Goal: Information Seeking & Learning: Learn about a topic

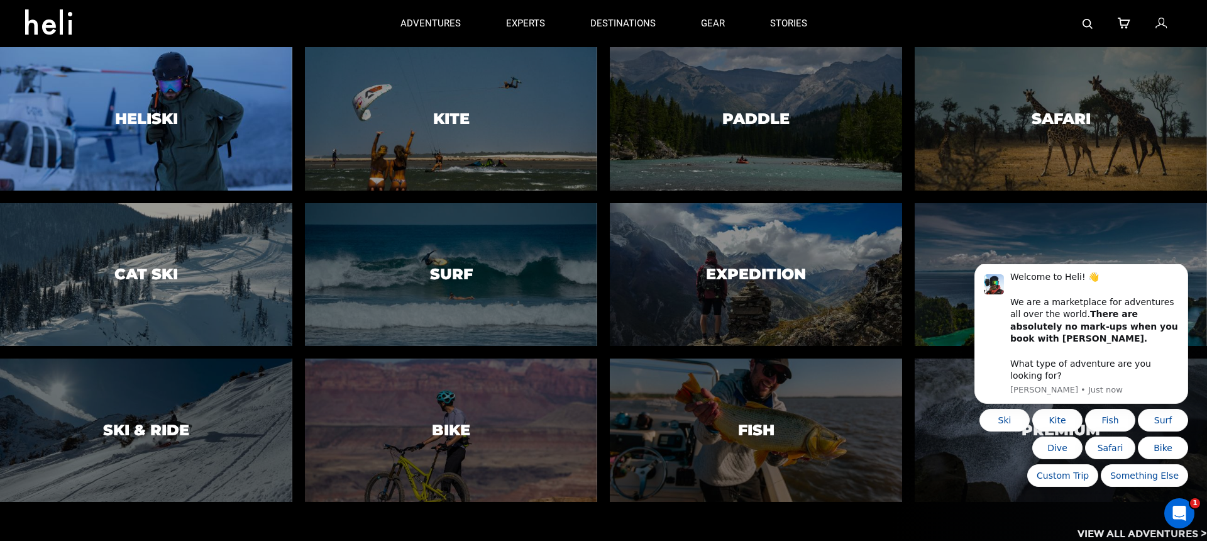
click at [223, 170] on div at bounding box center [146, 119] width 298 height 146
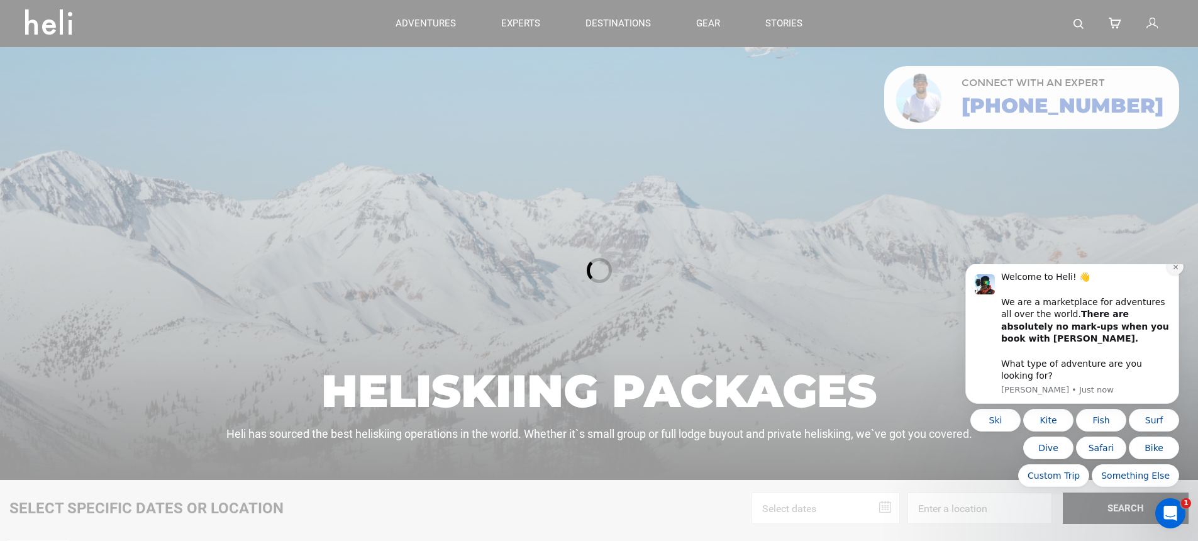
click at [1174, 269] on icon "Dismiss notification" at bounding box center [1175, 267] width 4 height 4
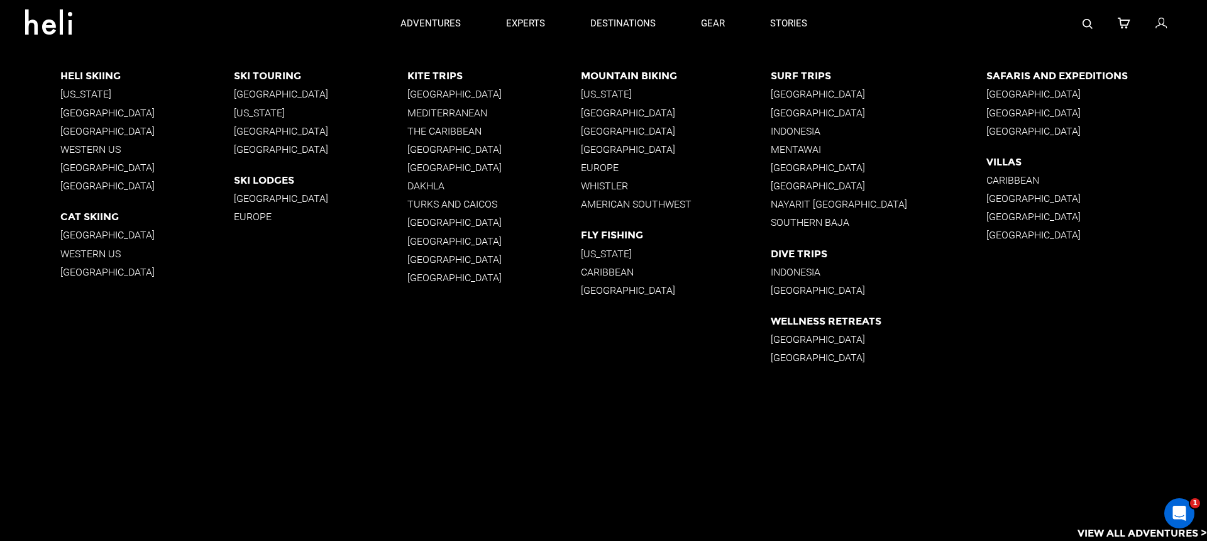
click at [101, 111] on p "[GEOGRAPHIC_DATA]" at bounding box center [147, 112] width 174 height 12
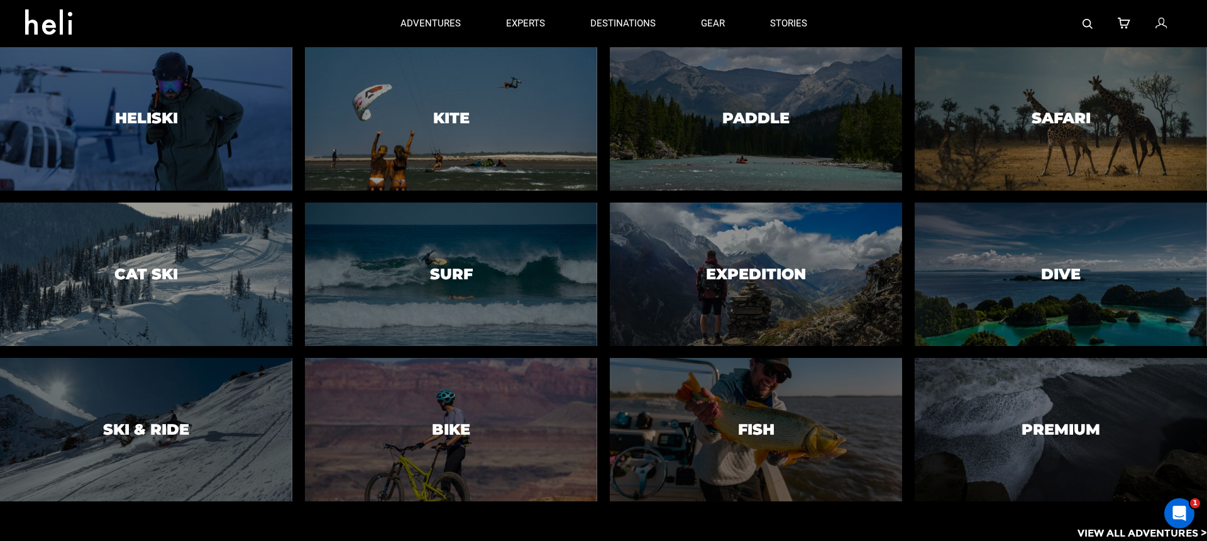
click at [193, 386] on div at bounding box center [146, 430] width 298 height 146
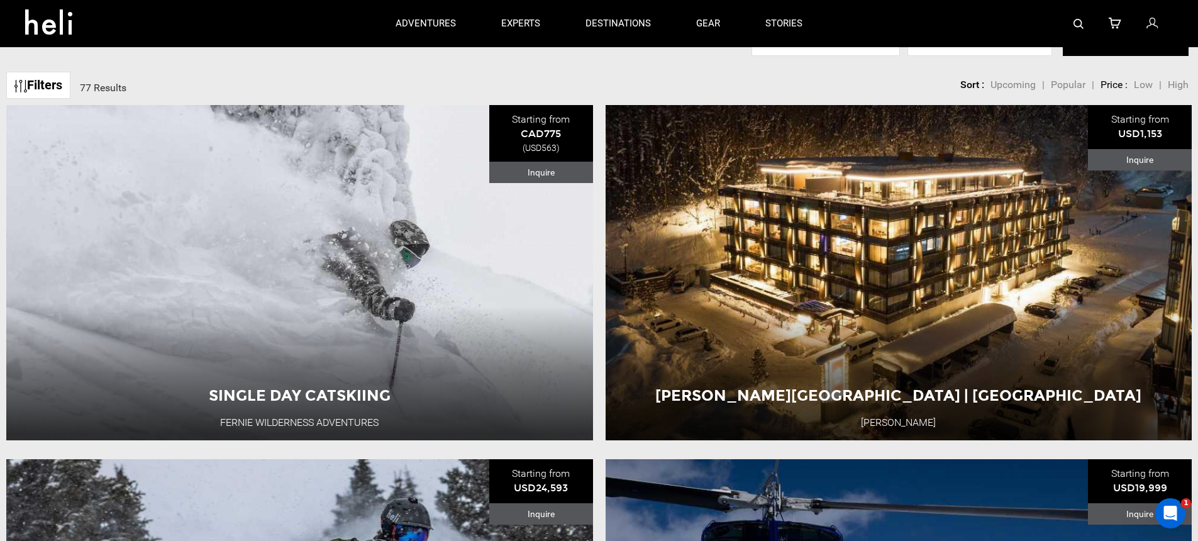
scroll to position [605, 0]
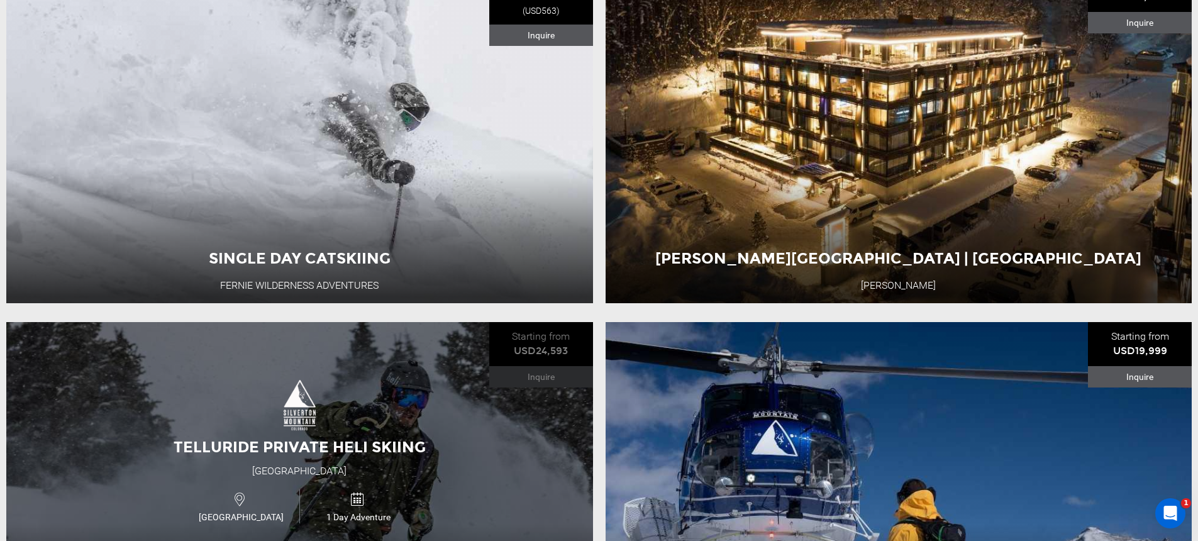
click at [429, 367] on div "Telluride Private Heli Skiing [GEOGRAPHIC_DATA] [GEOGRAPHIC_DATA] 1 Day Adventu…" at bounding box center [299, 489] width 587 height 335
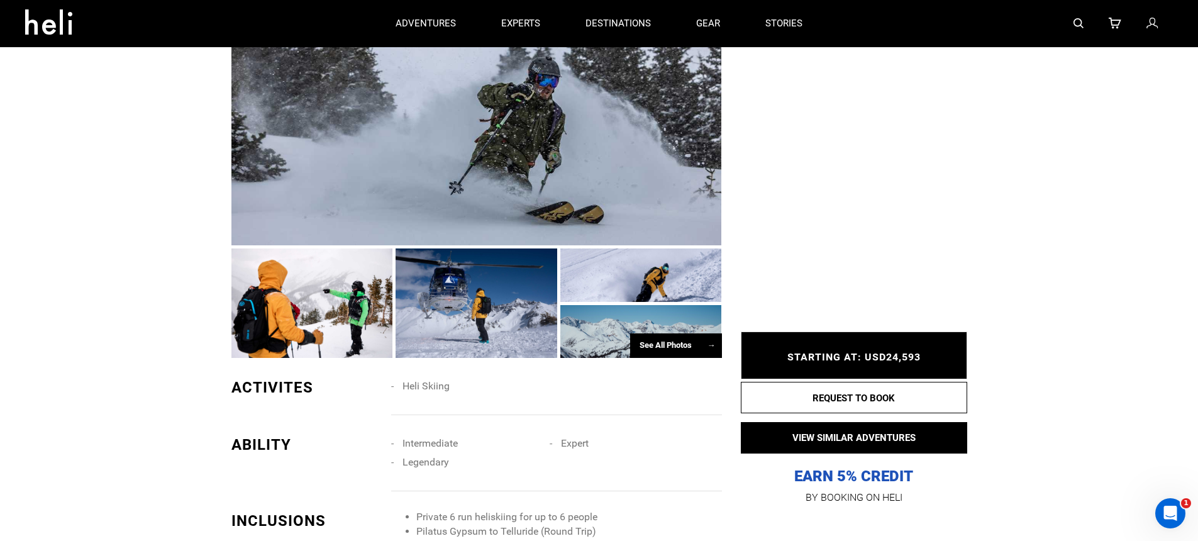
scroll to position [649, 0]
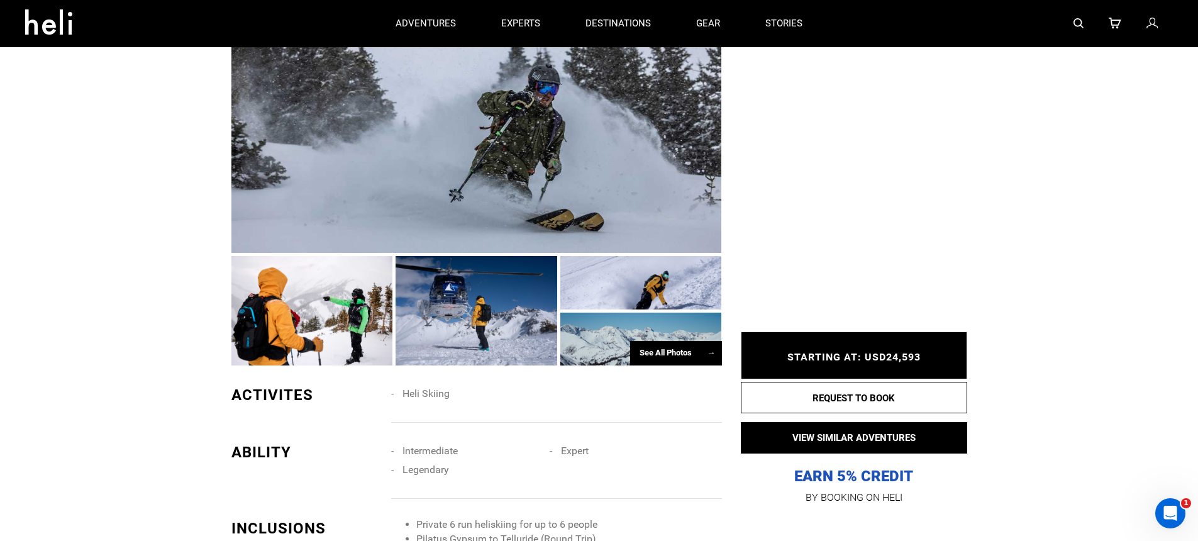
click at [494, 205] on div at bounding box center [476, 147] width 490 height 212
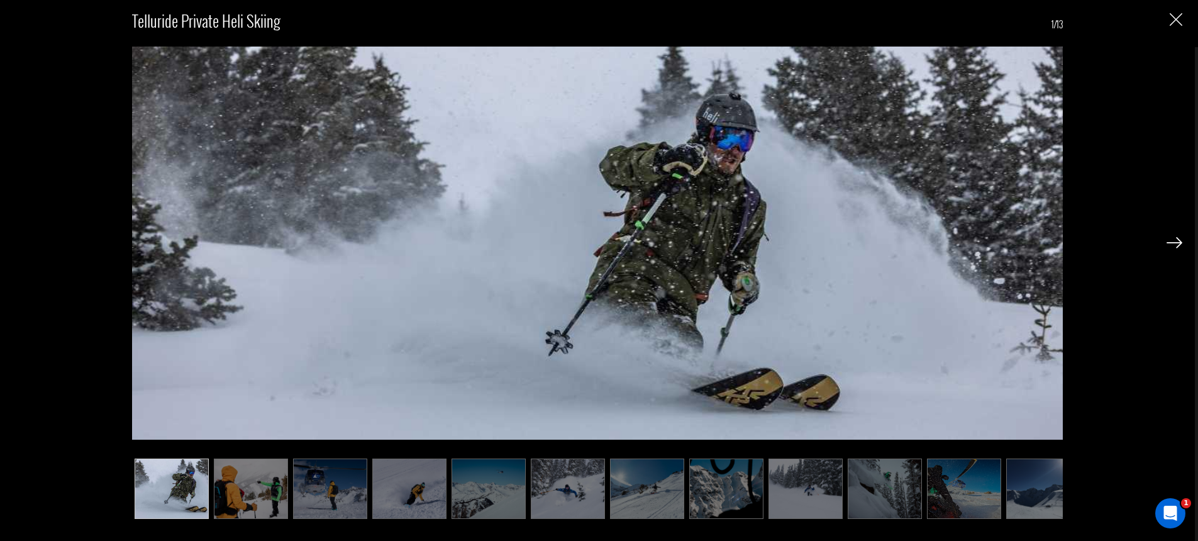
click at [1175, 240] on img at bounding box center [1174, 242] width 16 height 11
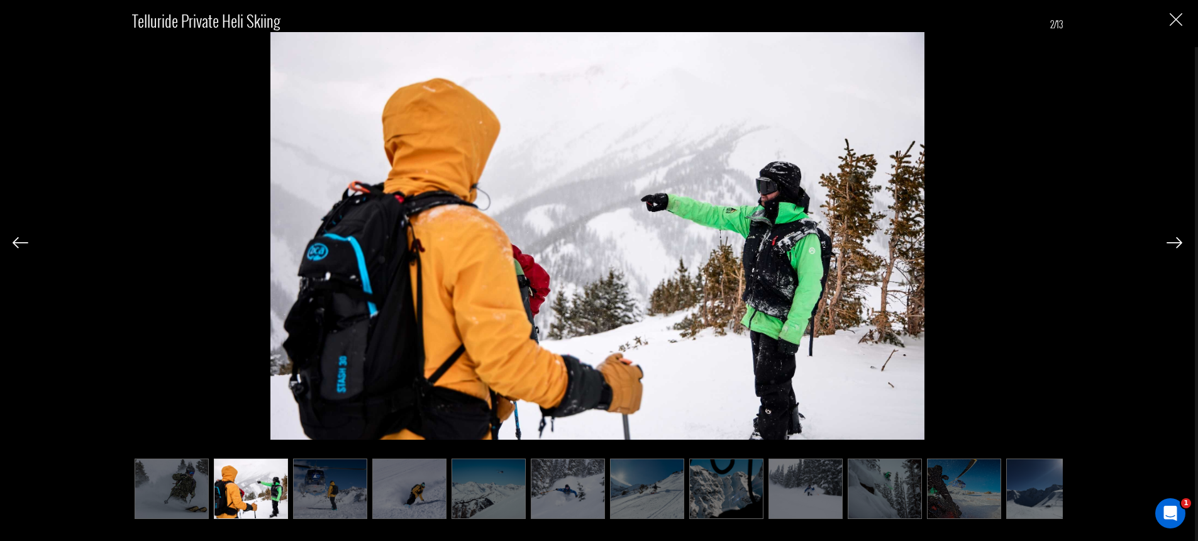
click at [1171, 241] on img at bounding box center [1174, 242] width 16 height 11
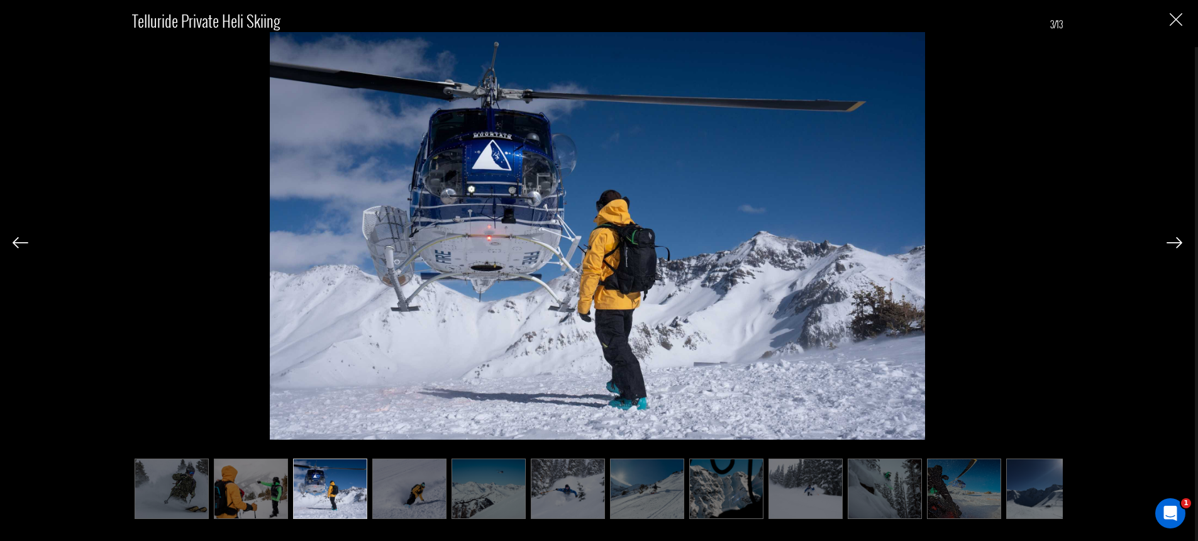
click at [1179, 245] on img at bounding box center [1174, 242] width 16 height 11
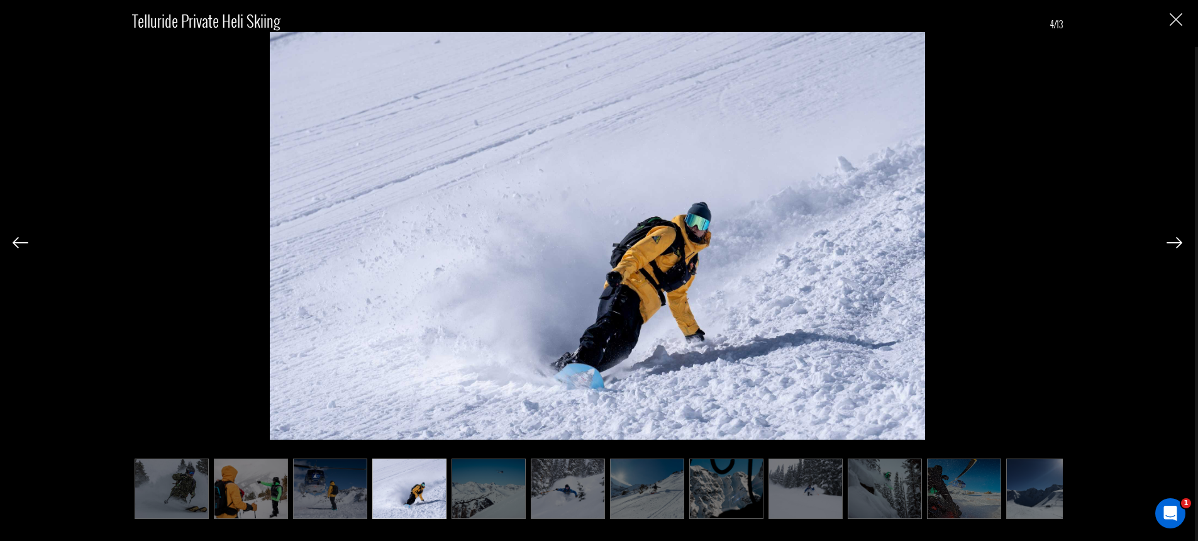
click at [1177, 243] on img at bounding box center [1174, 242] width 16 height 11
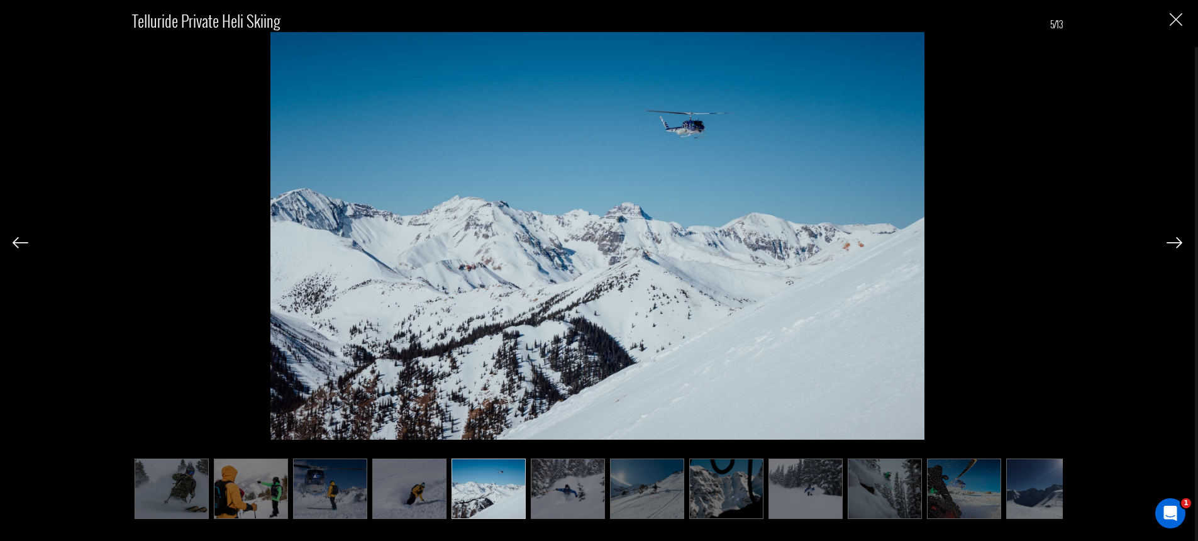
click at [1177, 243] on img at bounding box center [1174, 242] width 16 height 11
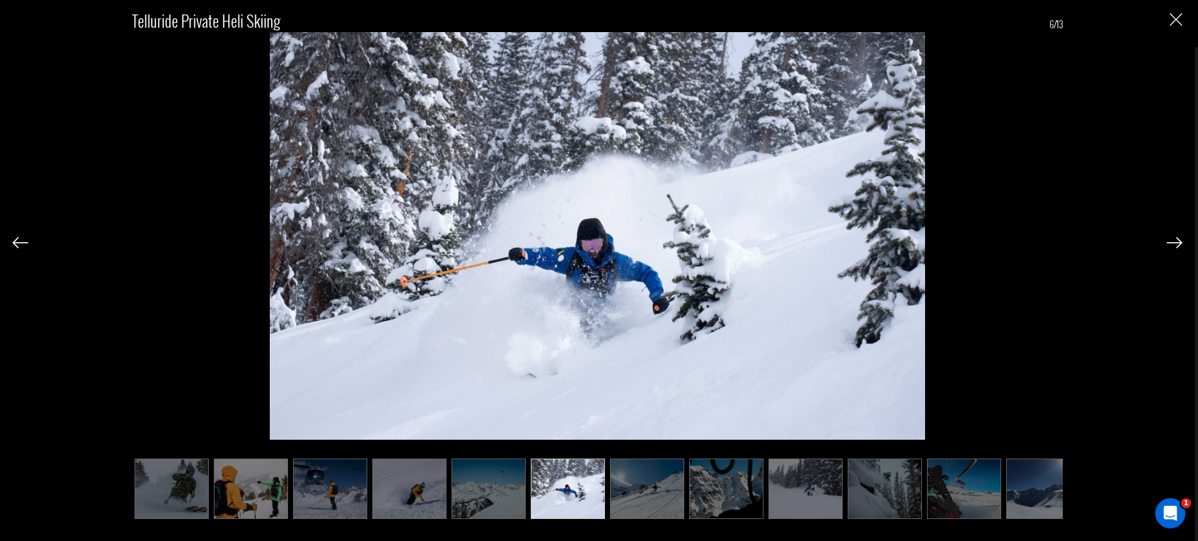
click at [1177, 243] on img at bounding box center [1174, 242] width 16 height 11
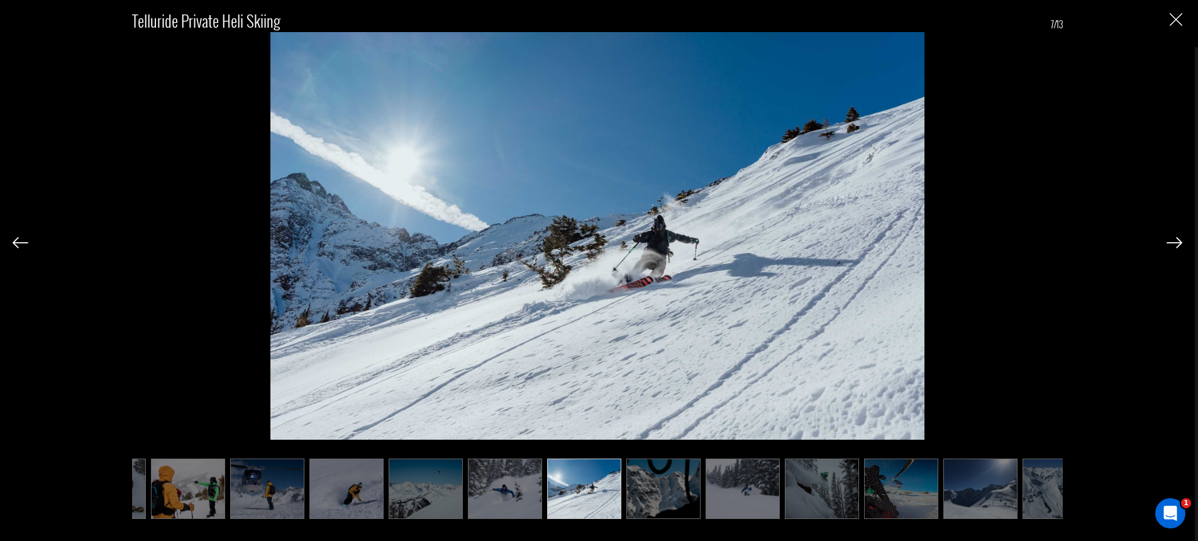
click at [1177, 243] on img at bounding box center [1174, 242] width 16 height 11
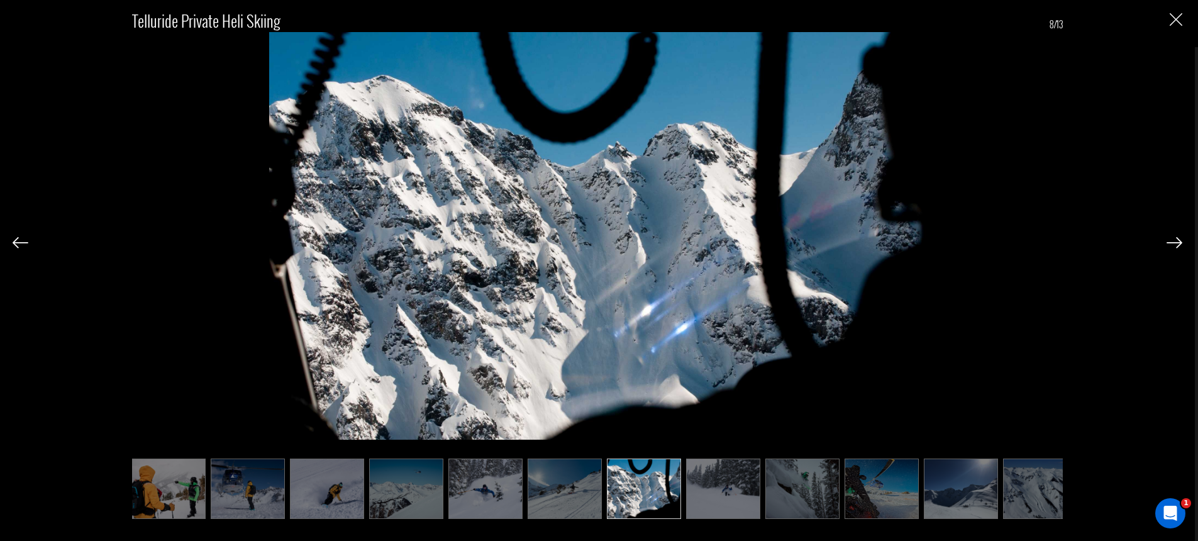
scroll to position [0, 99]
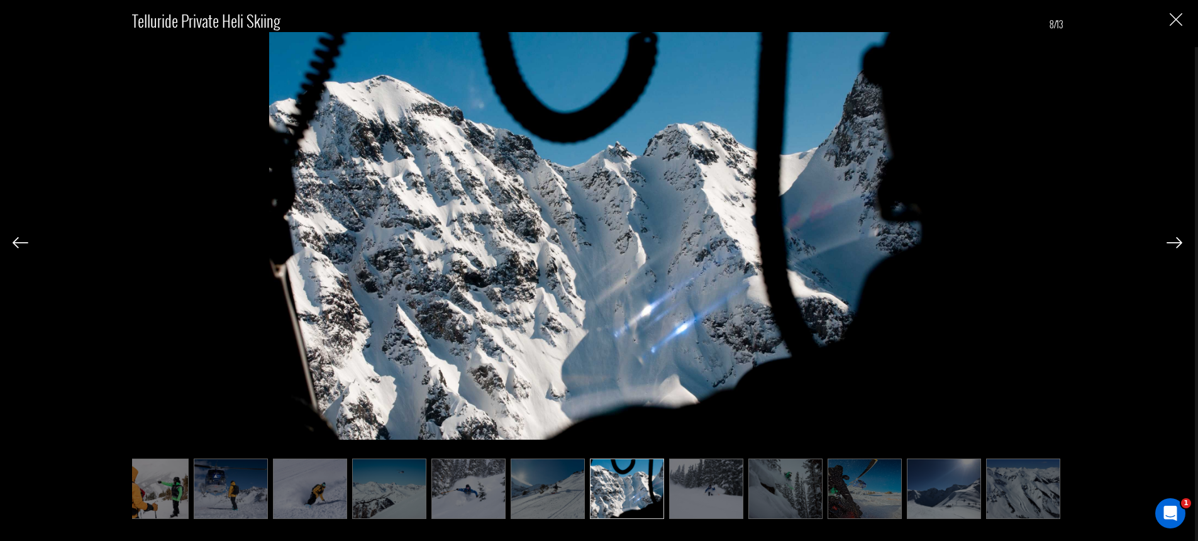
click at [1177, 243] on img at bounding box center [1174, 242] width 16 height 11
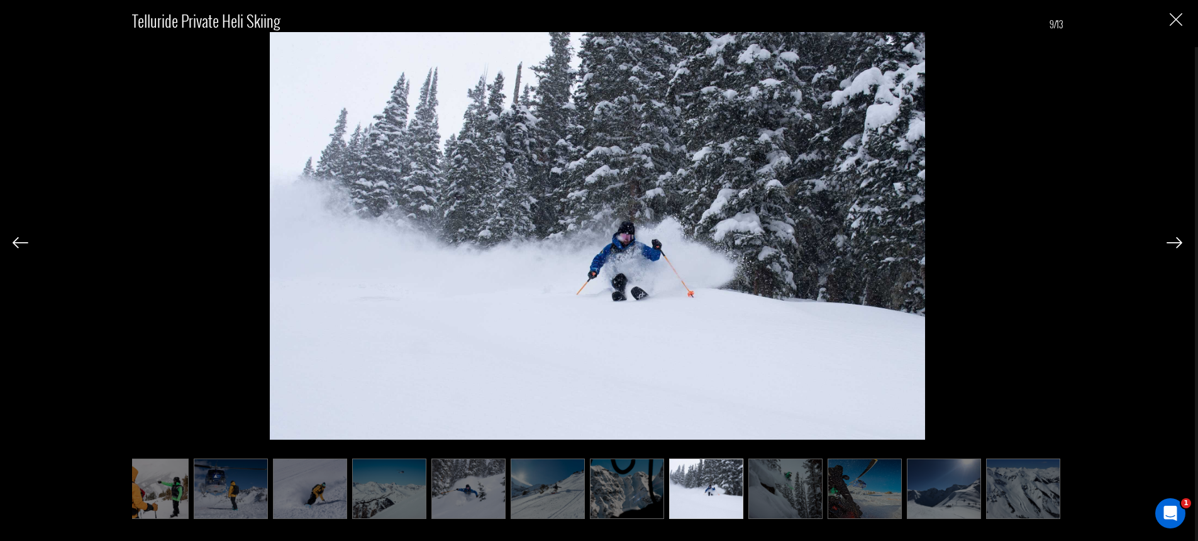
click at [1177, 243] on img at bounding box center [1174, 242] width 16 height 11
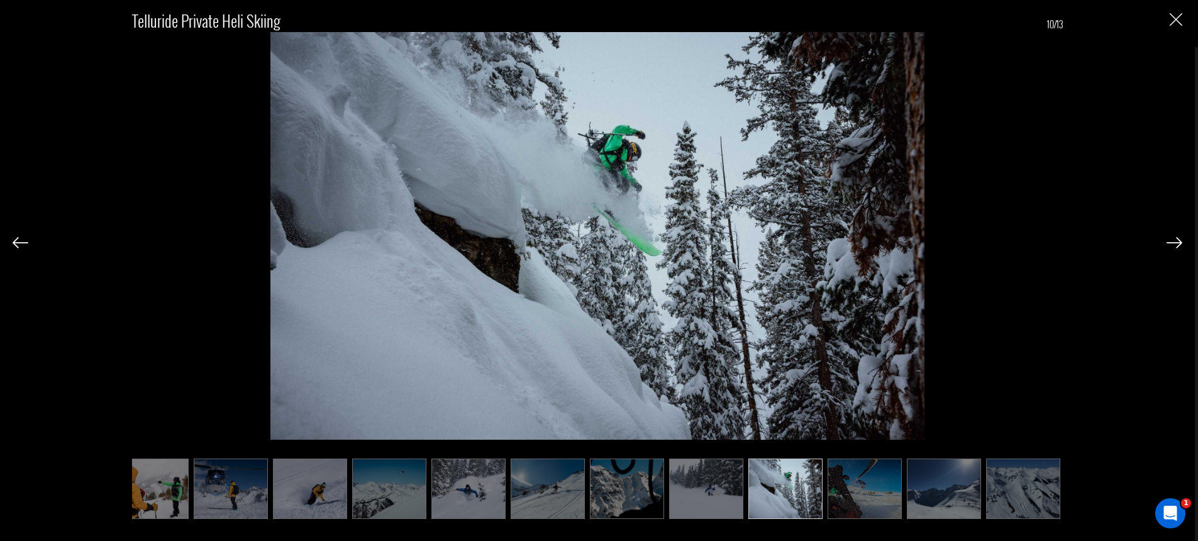
click at [1177, 243] on img at bounding box center [1174, 242] width 16 height 11
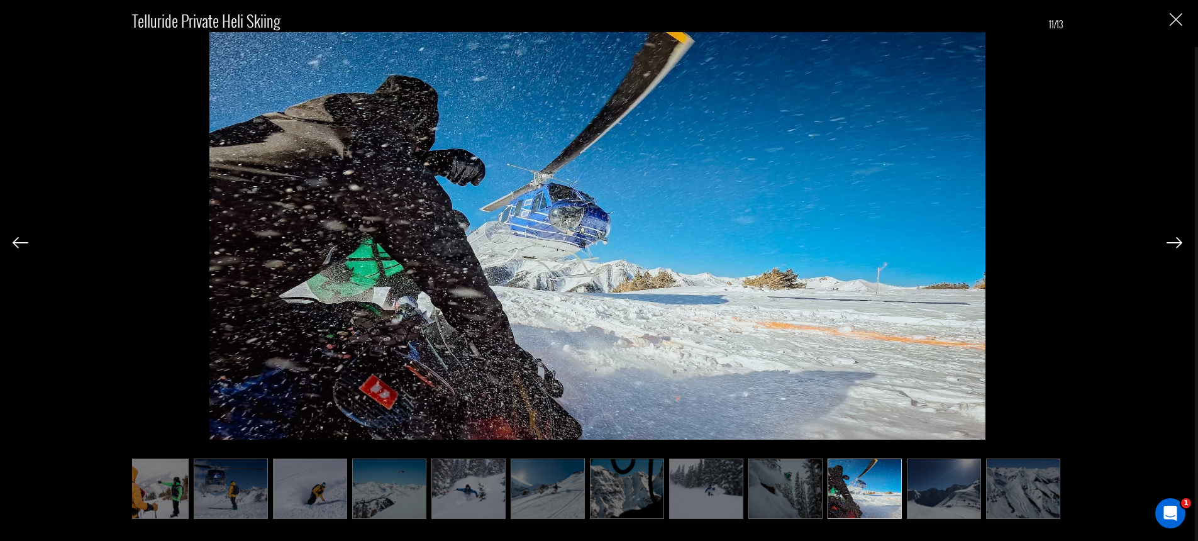
click at [1177, 243] on img at bounding box center [1174, 242] width 16 height 11
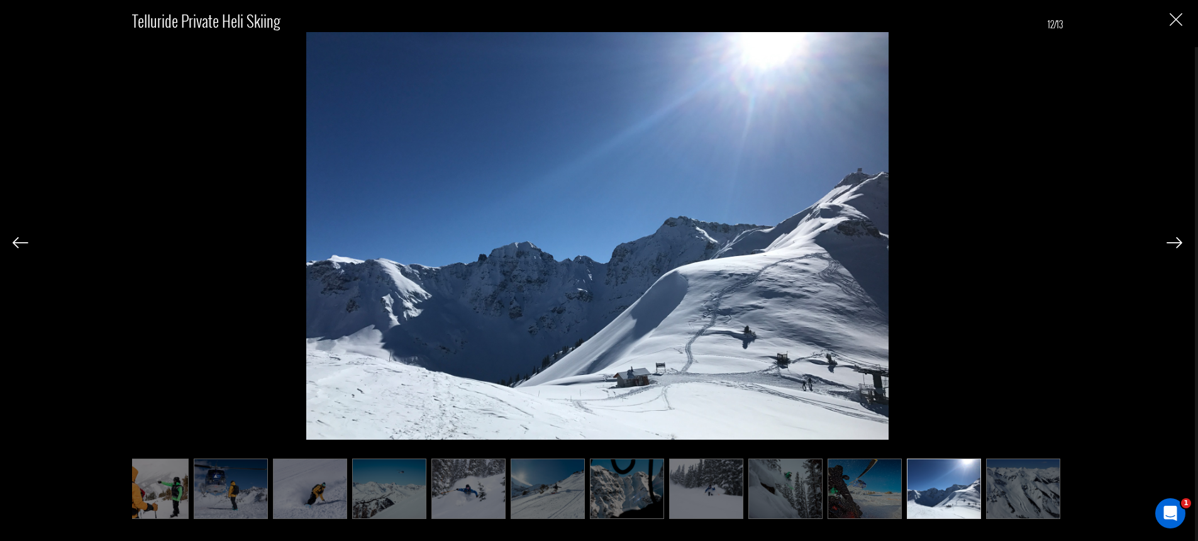
click at [16, 242] on img at bounding box center [21, 242] width 16 height 11
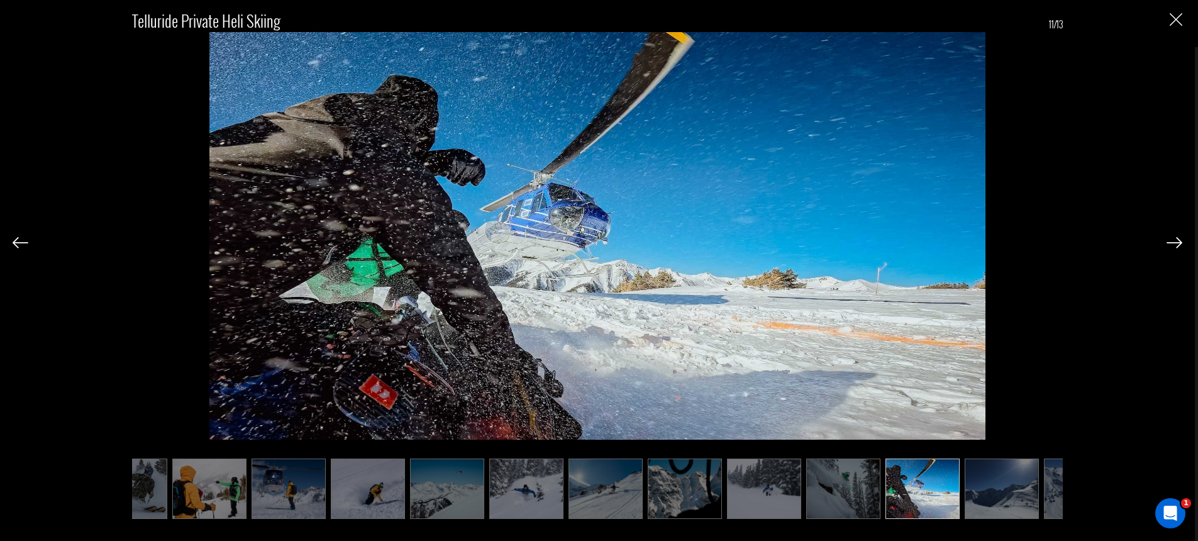
scroll to position [0, 36]
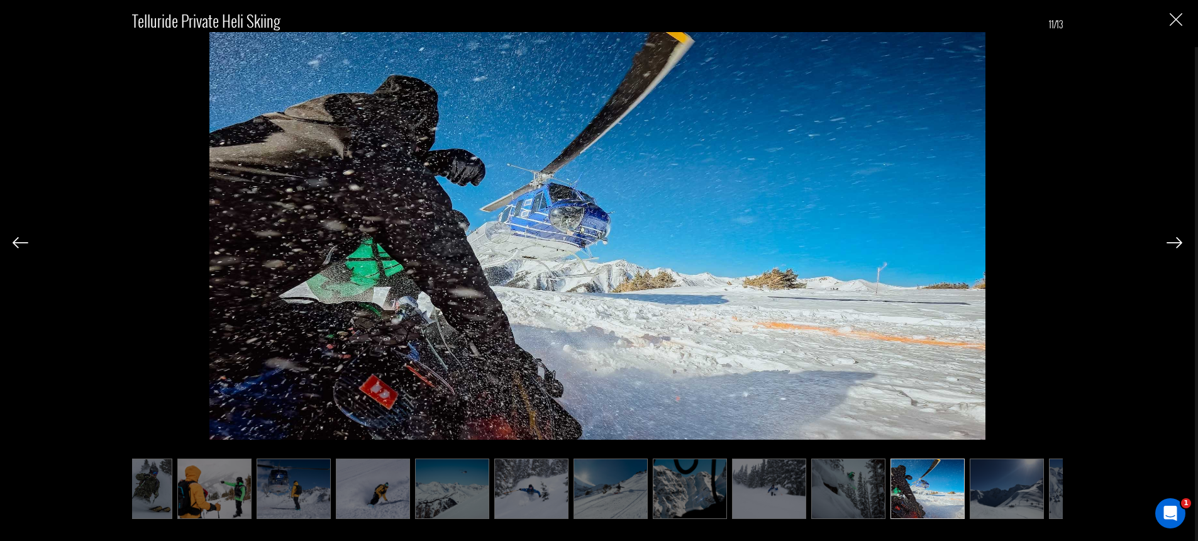
click at [1175, 241] on img at bounding box center [1174, 242] width 16 height 11
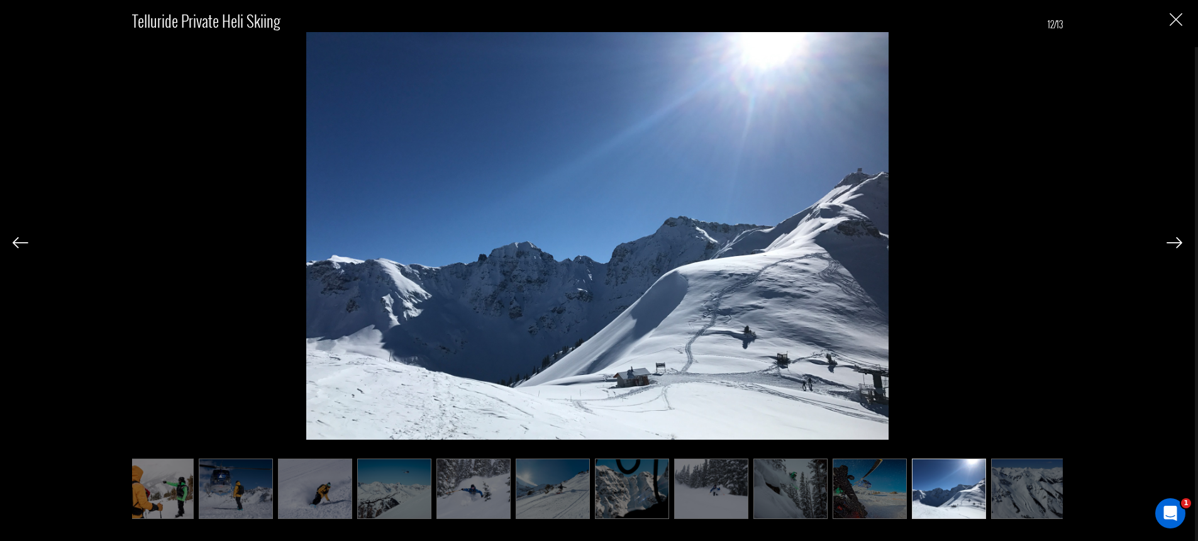
scroll to position [0, 99]
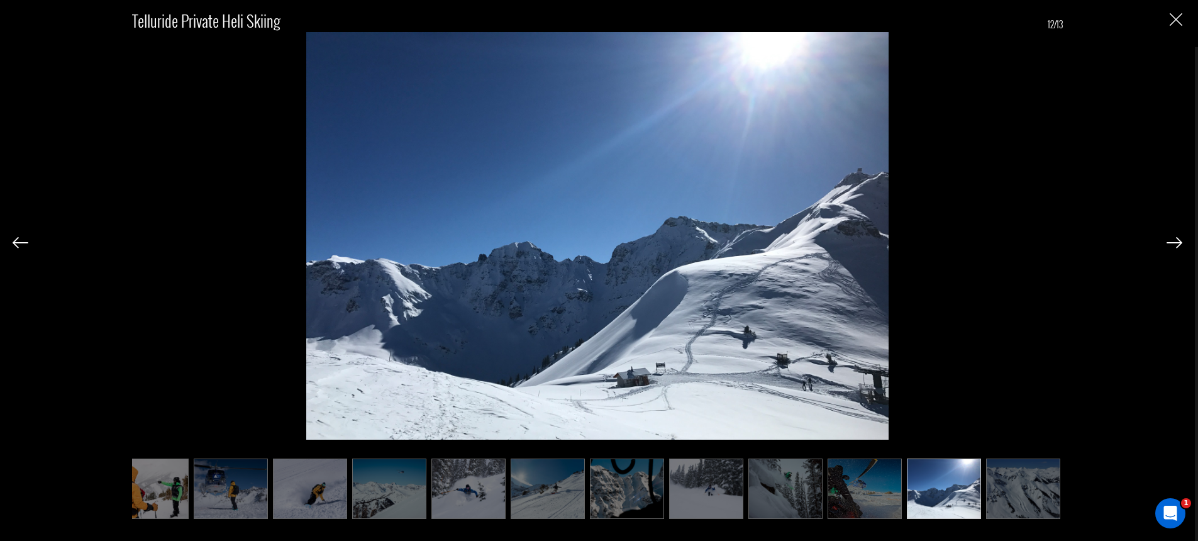
click at [1175, 241] on img at bounding box center [1174, 242] width 16 height 11
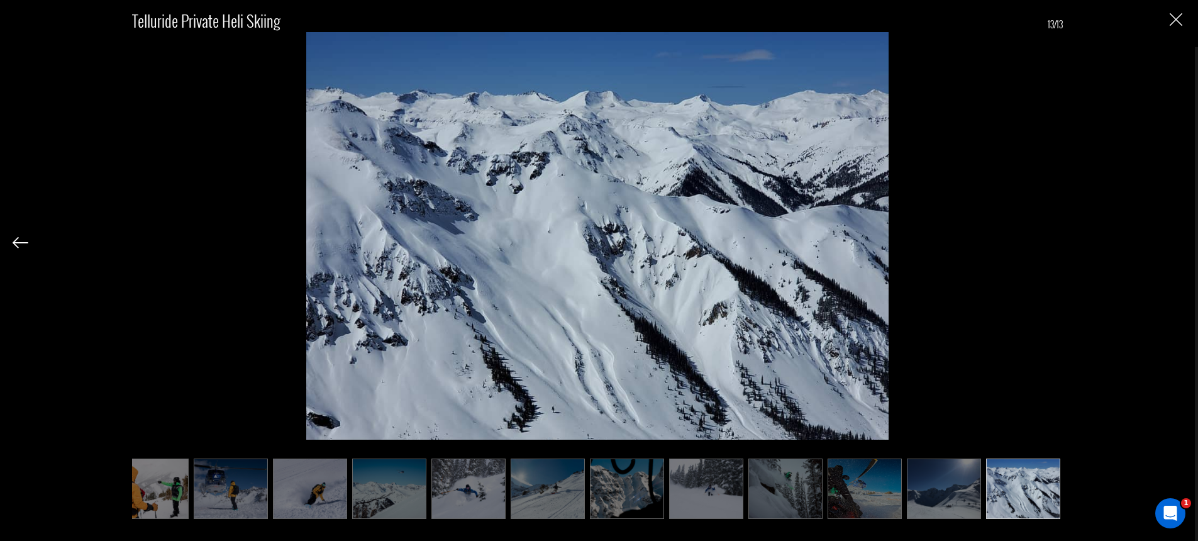
click at [1175, 241] on div "Telluride Private Heli Skiing 13/13" at bounding box center [598, 257] width 1170 height 514
click at [18, 238] on img at bounding box center [21, 242] width 16 height 11
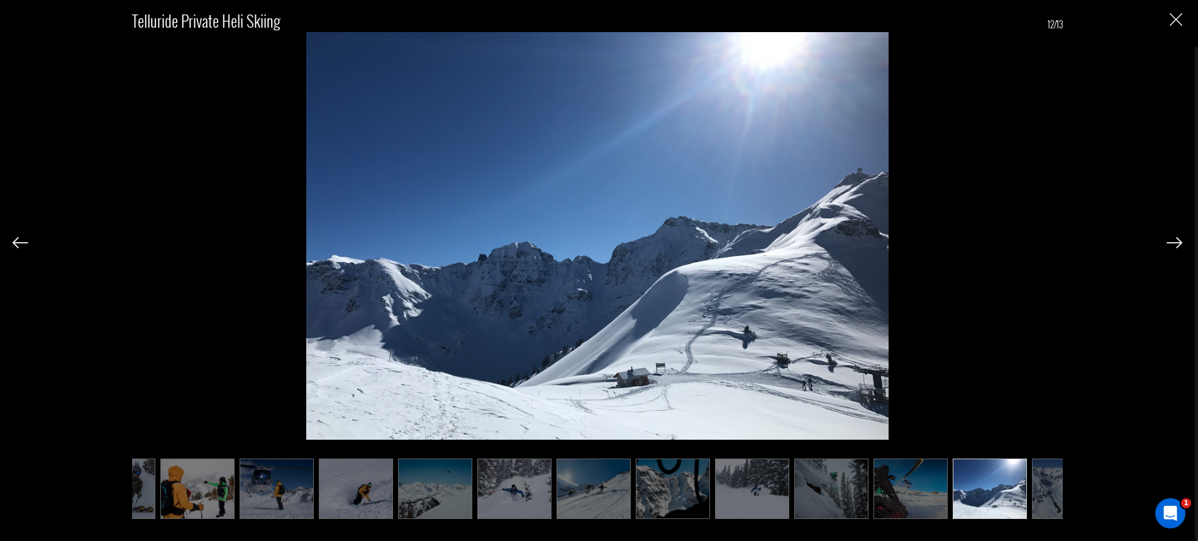
click at [18, 238] on img at bounding box center [21, 242] width 16 height 11
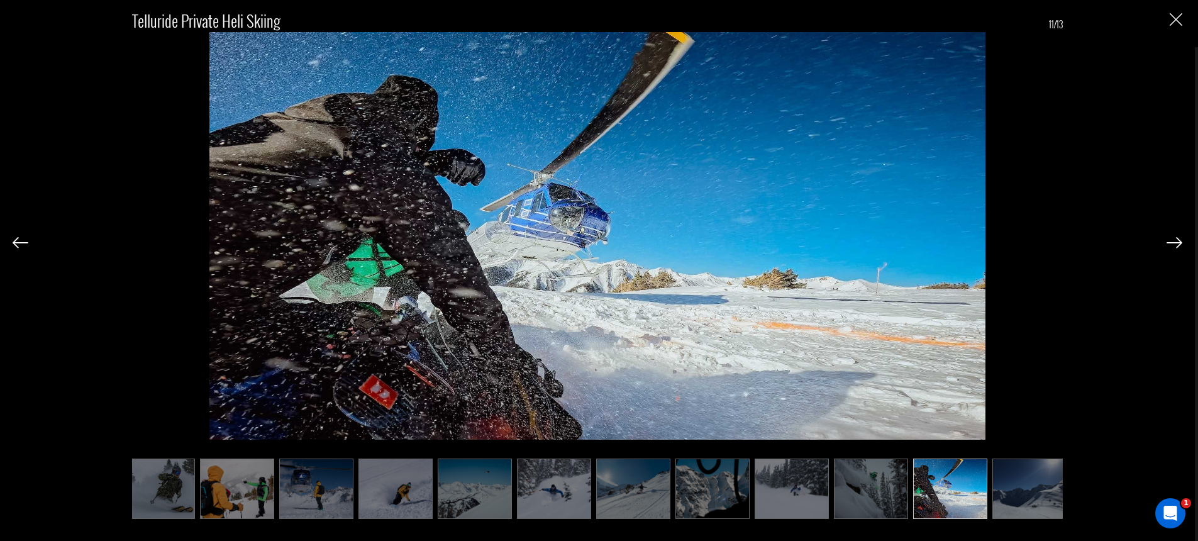
scroll to position [0, 0]
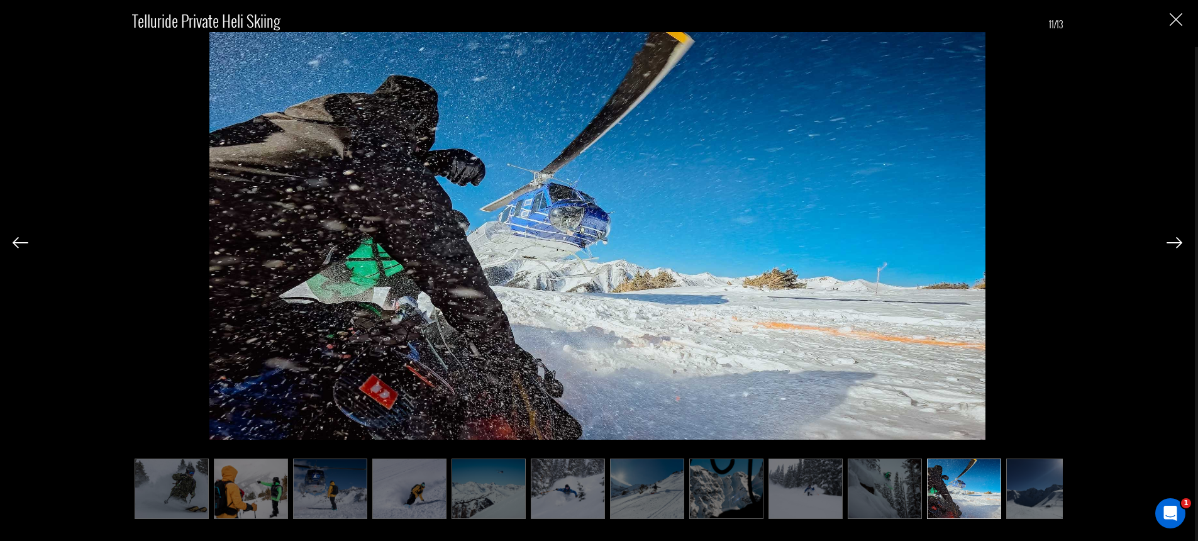
click at [23, 236] on div at bounding box center [21, 241] width 16 height 21
click at [19, 240] on img at bounding box center [21, 242] width 16 height 11
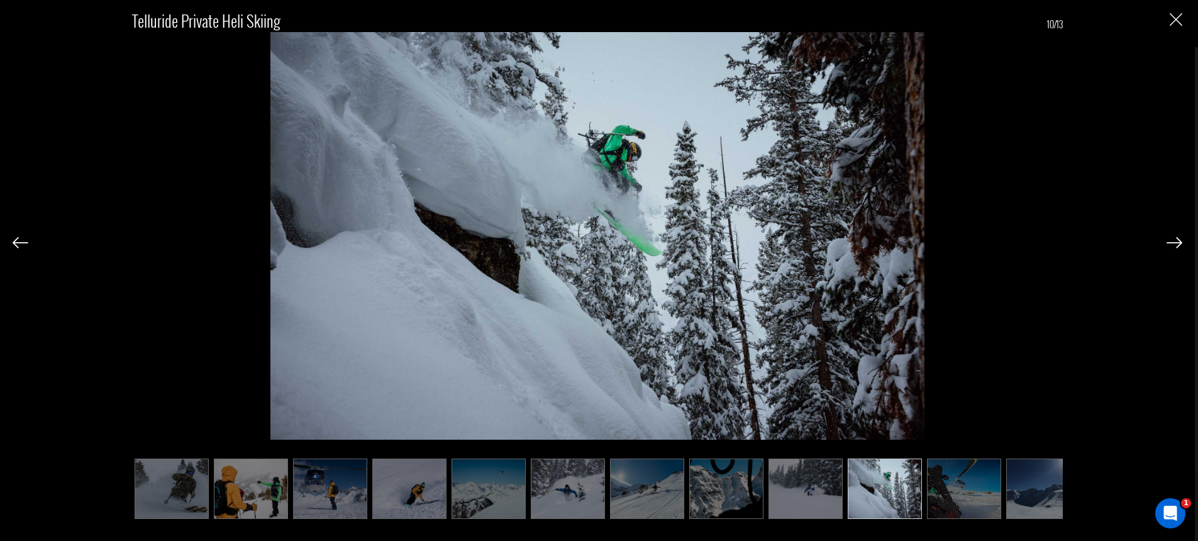
click at [1178, 23] on img "Close" at bounding box center [1176, 19] width 13 height 13
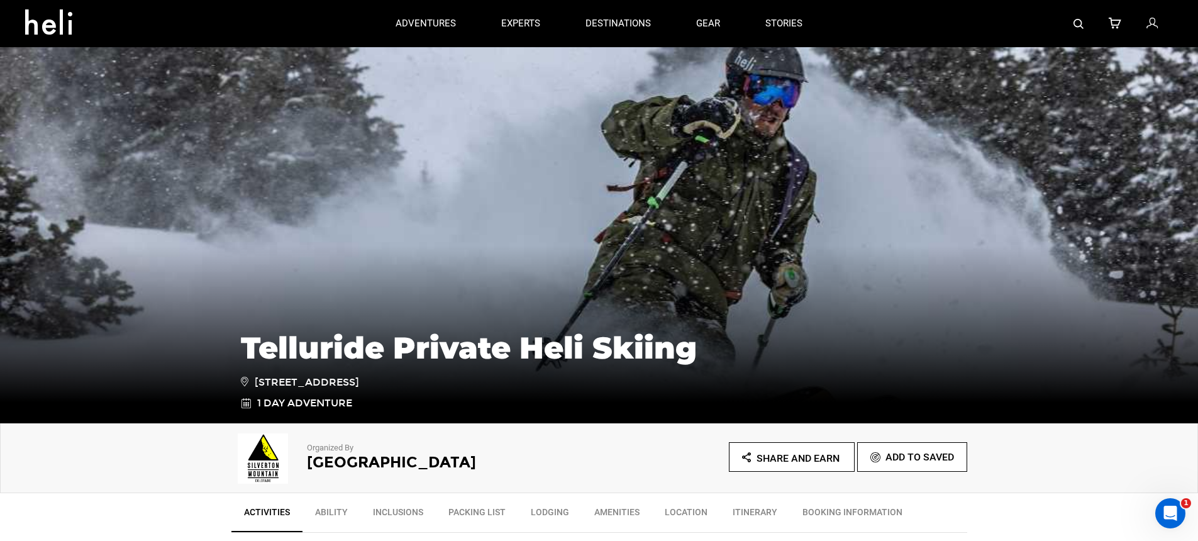
click at [1082, 24] on img at bounding box center [1078, 24] width 10 height 10
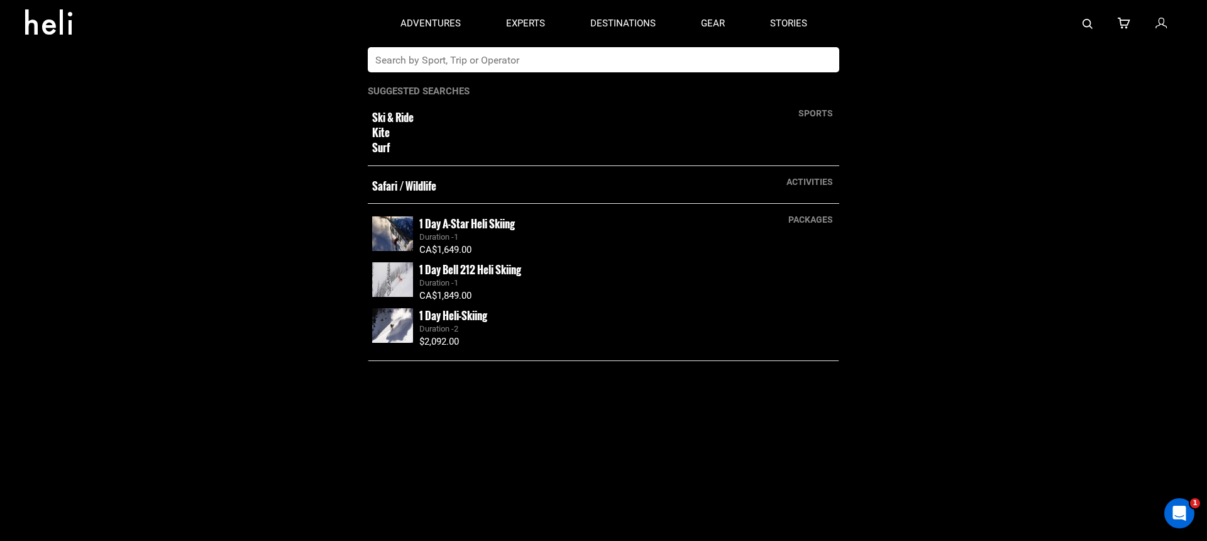
click at [732, 49] on input "text" at bounding box center [591, 59] width 446 height 25
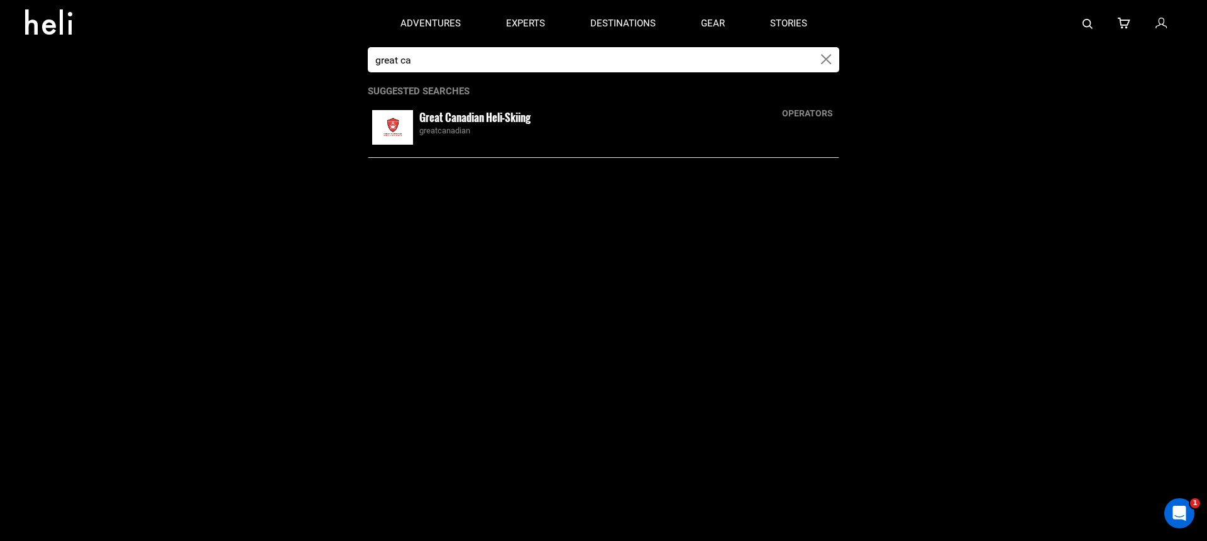
type input "great ca"
click at [611, 112] on div "Great Canadian Heli-Skiing greatcanadian" at bounding box center [627, 123] width 416 height 27
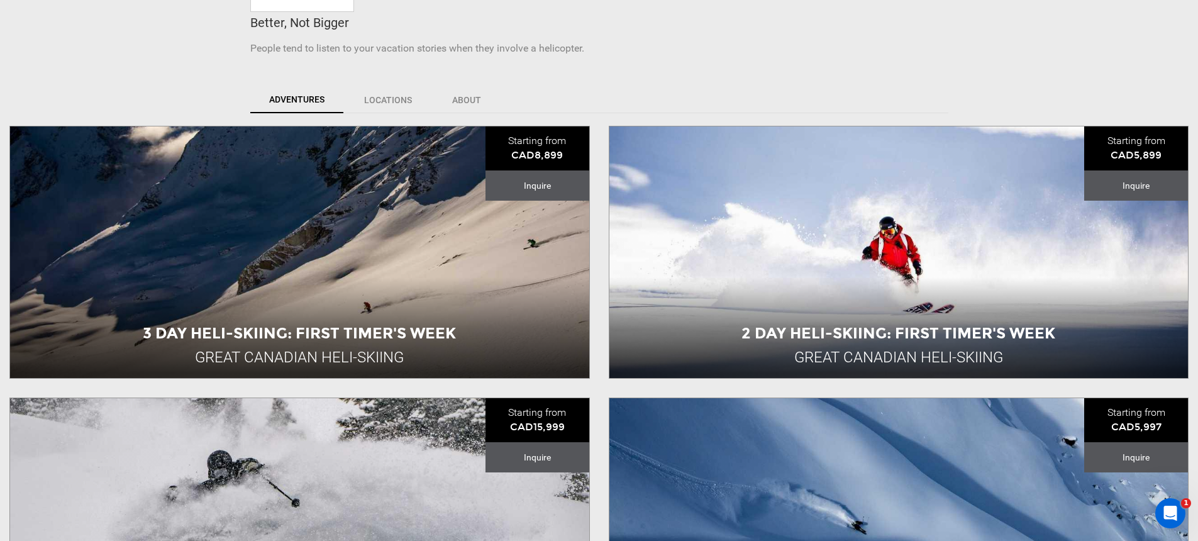
scroll to position [8, 0]
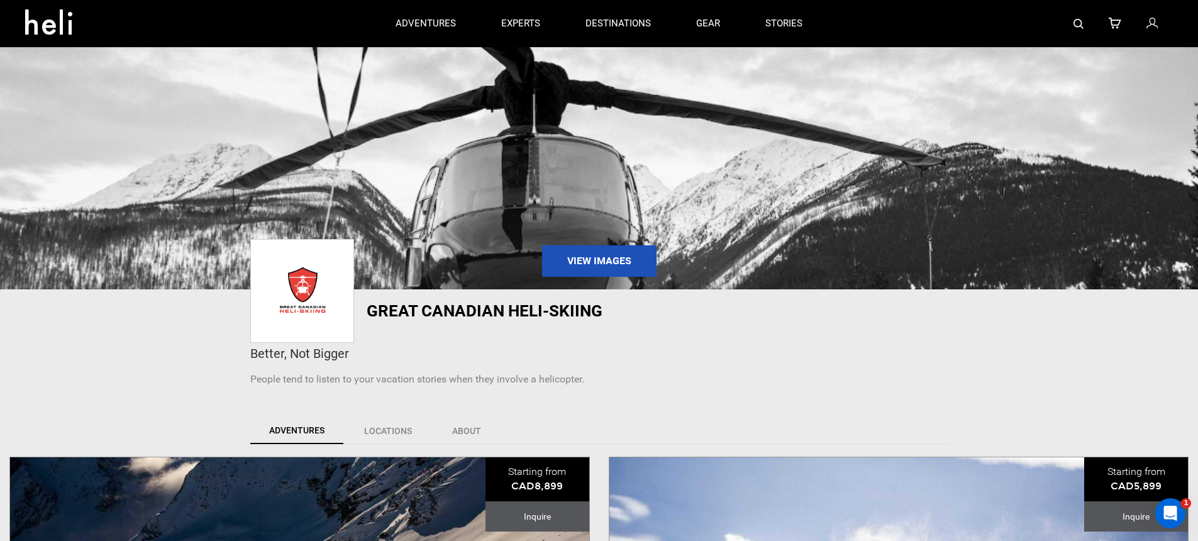
click at [510, 195] on img at bounding box center [599, 164] width 1198 height 252
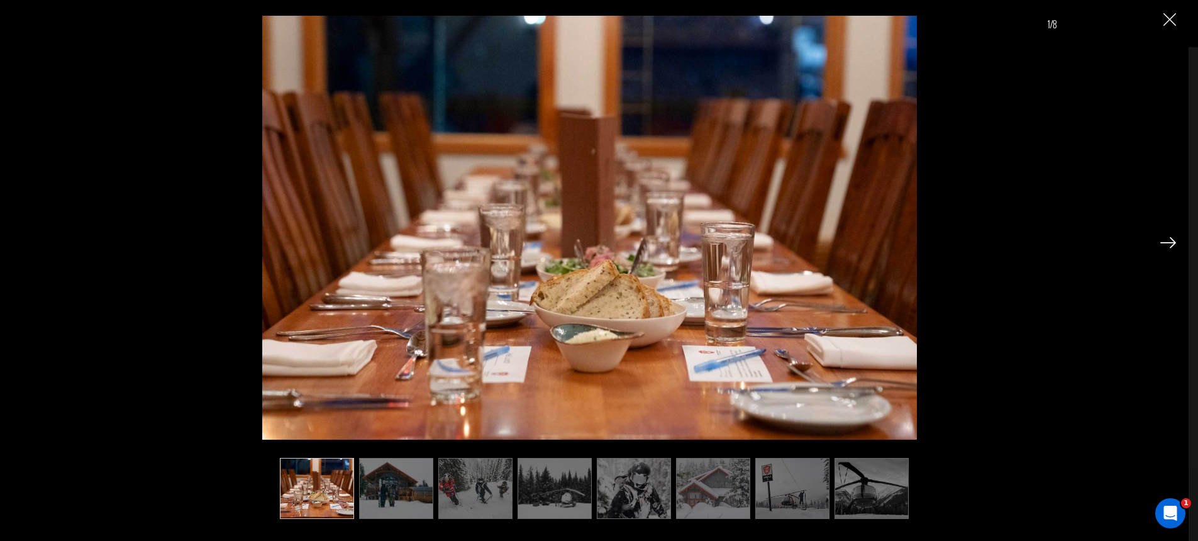
click at [565, 495] on img at bounding box center [555, 488] width 74 height 61
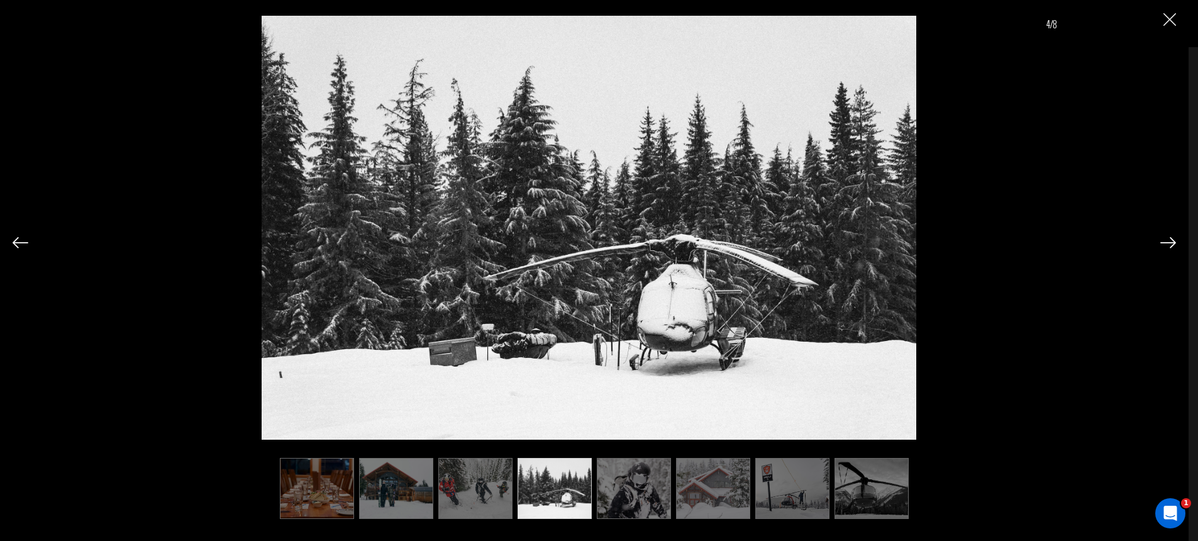
click at [463, 487] on img at bounding box center [475, 488] width 74 height 61
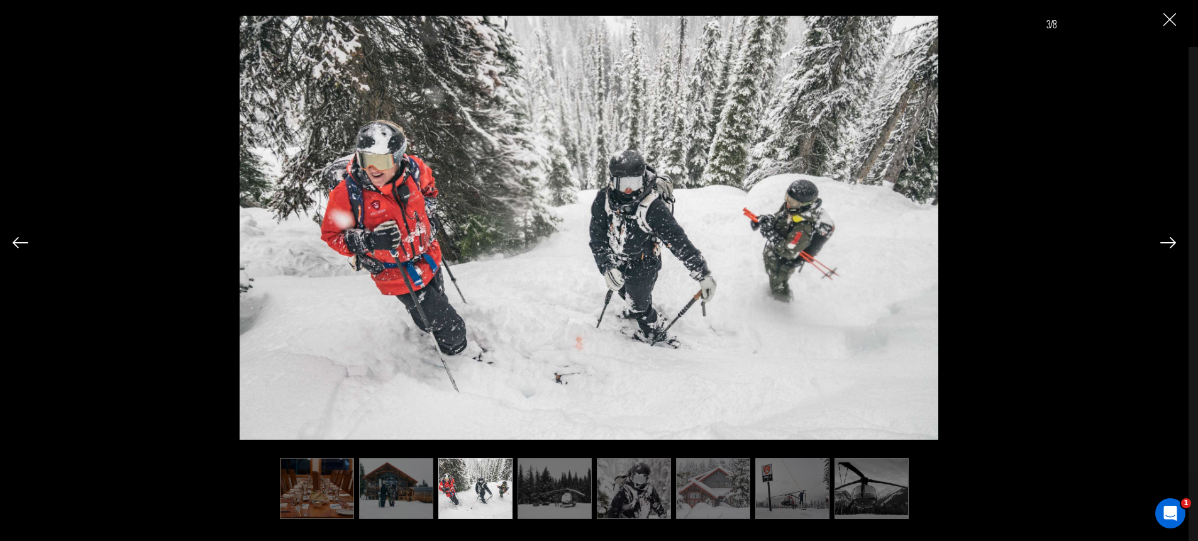
click at [407, 497] on img at bounding box center [396, 488] width 74 height 61
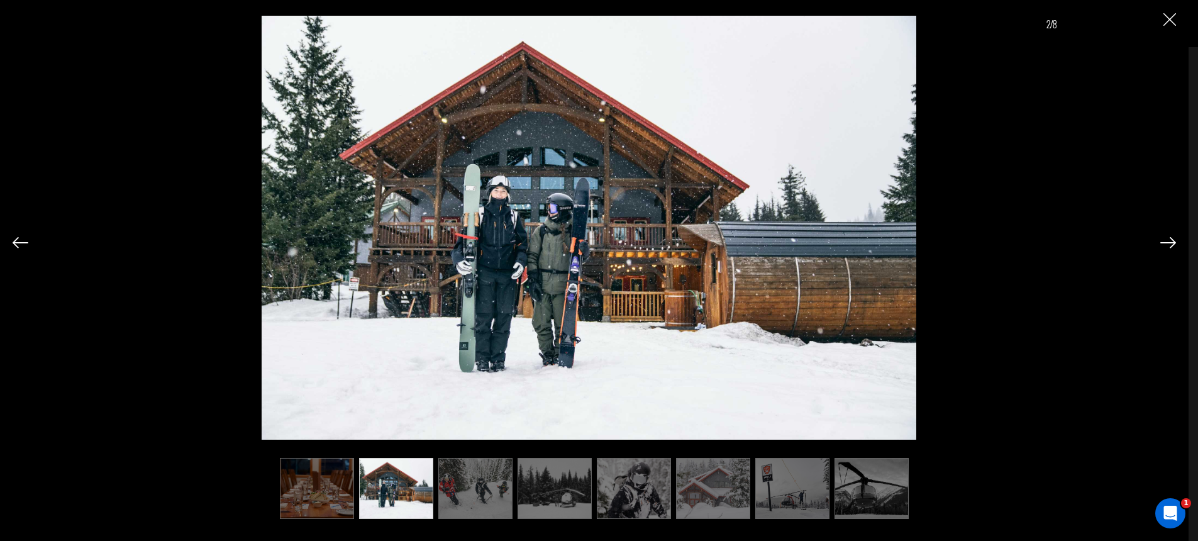
click at [458, 492] on img at bounding box center [475, 488] width 74 height 61
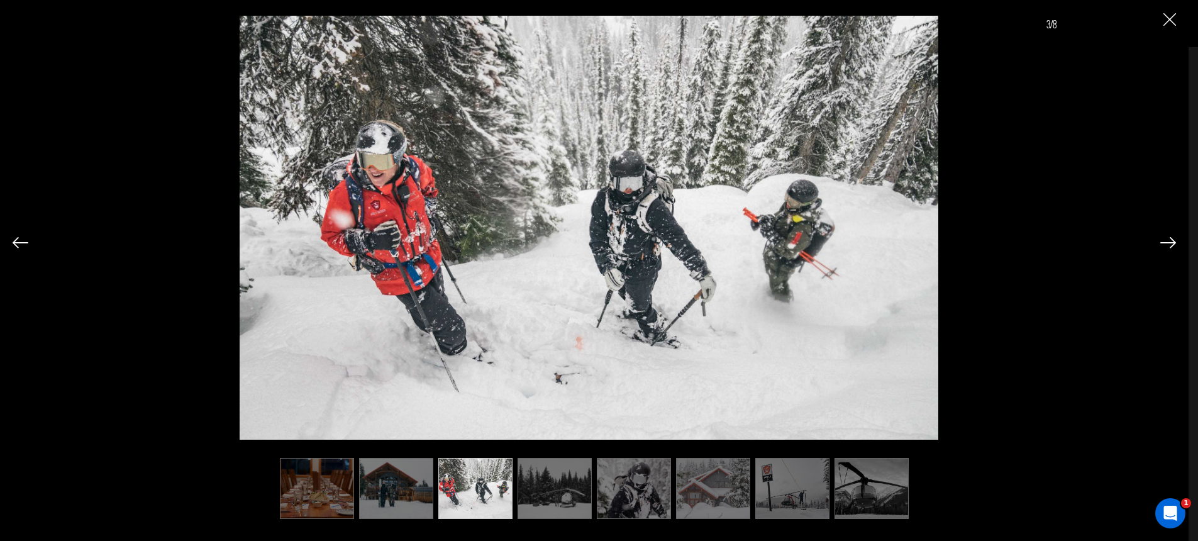
click at [524, 490] on img at bounding box center [555, 488] width 74 height 61
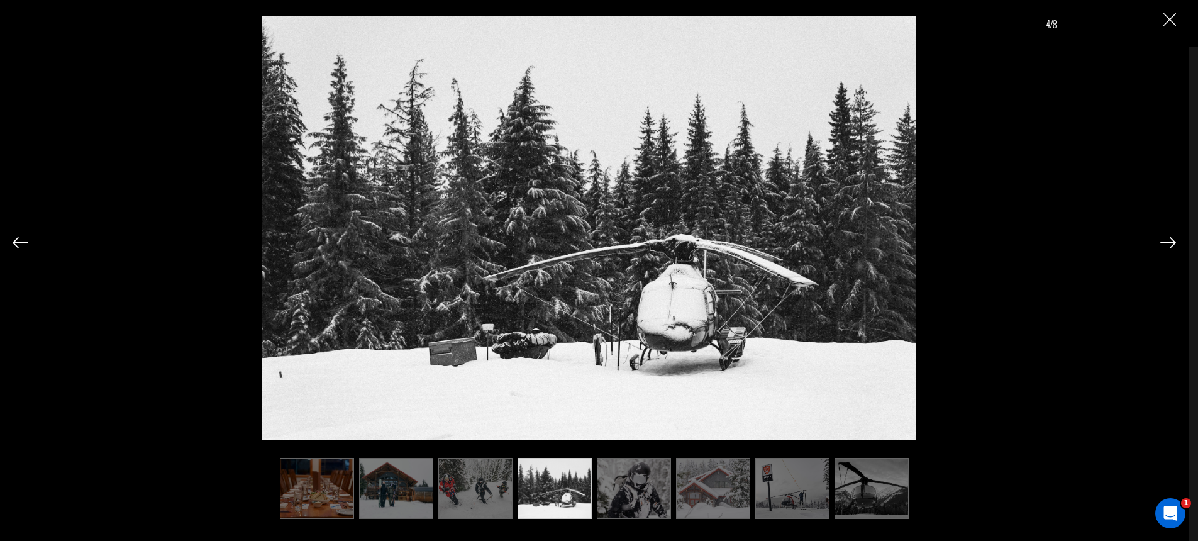
click at [637, 488] on img at bounding box center [634, 488] width 74 height 61
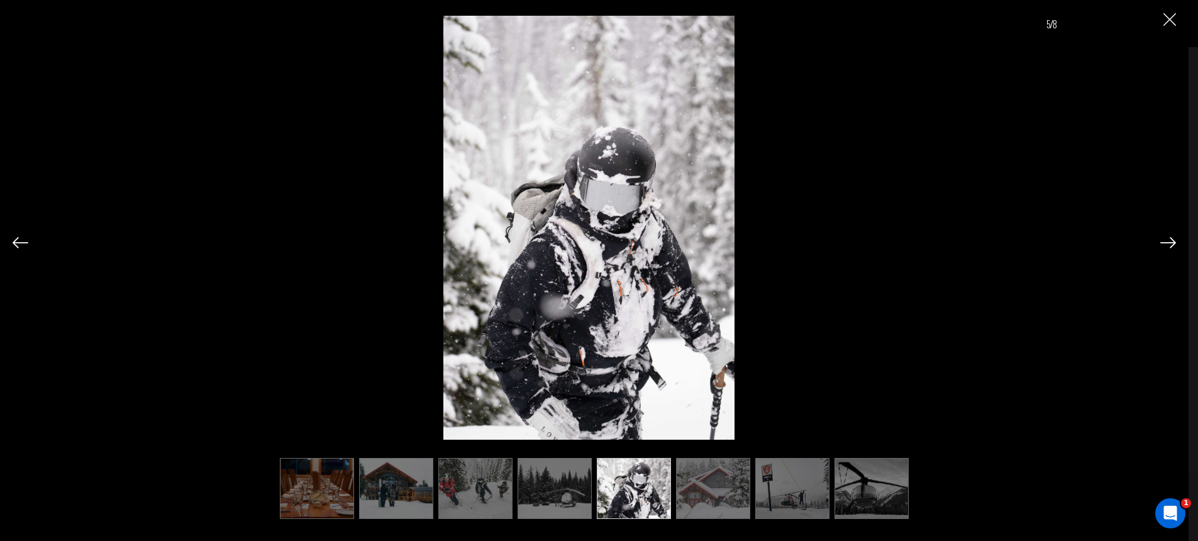
click at [711, 488] on img at bounding box center [713, 488] width 74 height 61
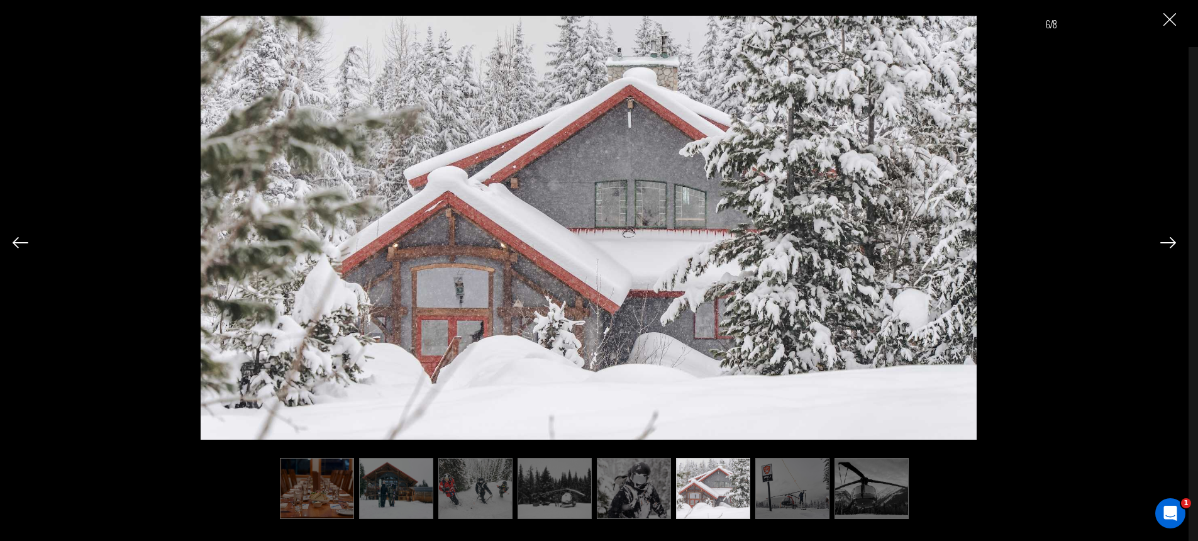
drag, startPoint x: 773, startPoint y: 485, endPoint x: 809, endPoint y: 485, distance: 35.8
click at [773, 485] on img at bounding box center [792, 488] width 74 height 61
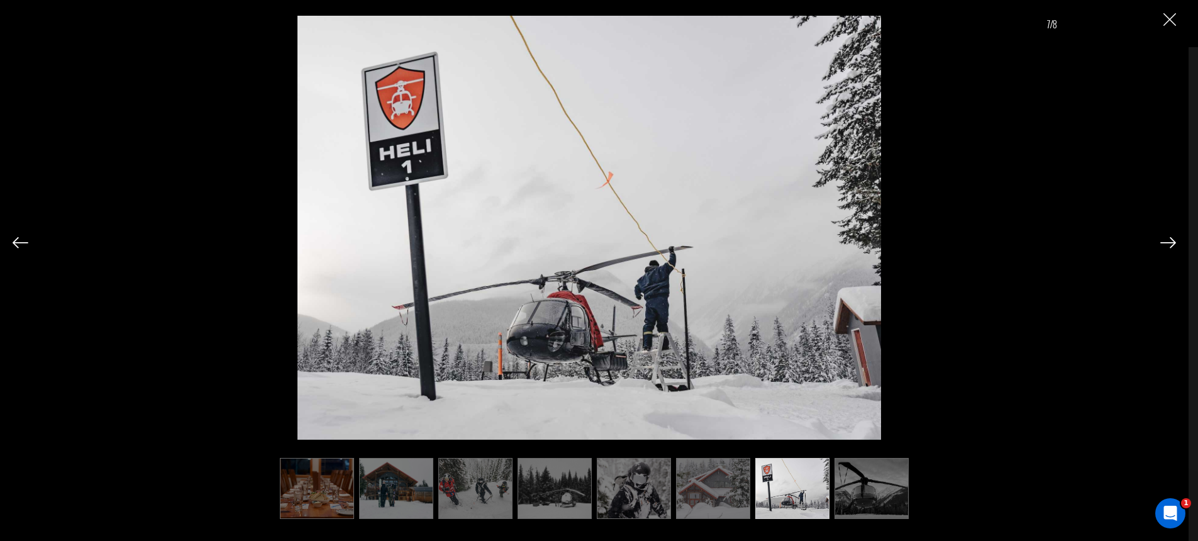
click at [879, 484] on img at bounding box center [871, 488] width 74 height 61
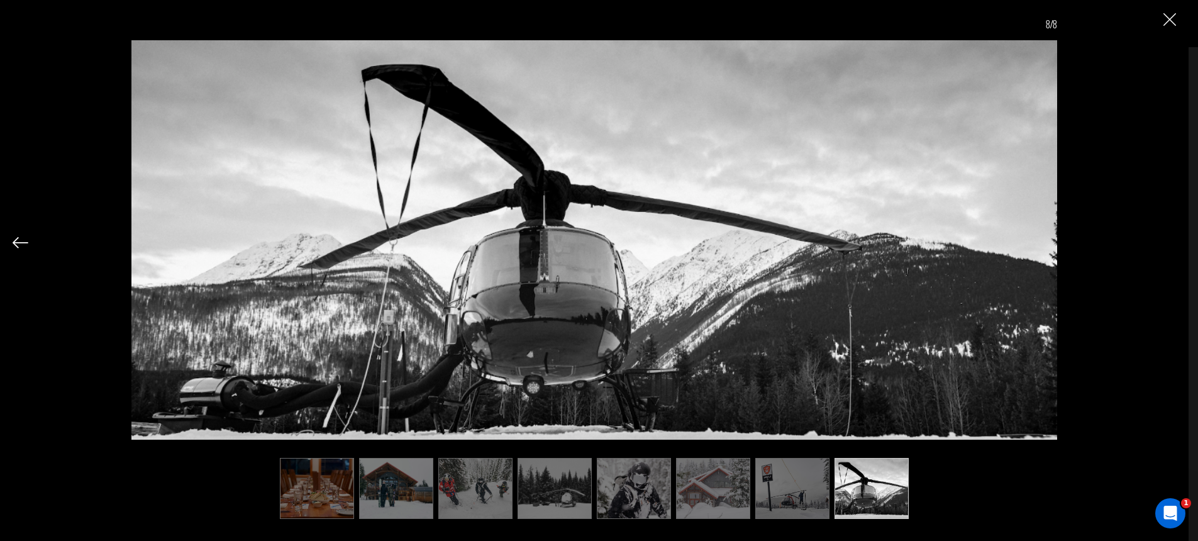
click at [1171, 16] on img "Close" at bounding box center [1169, 19] width 13 height 13
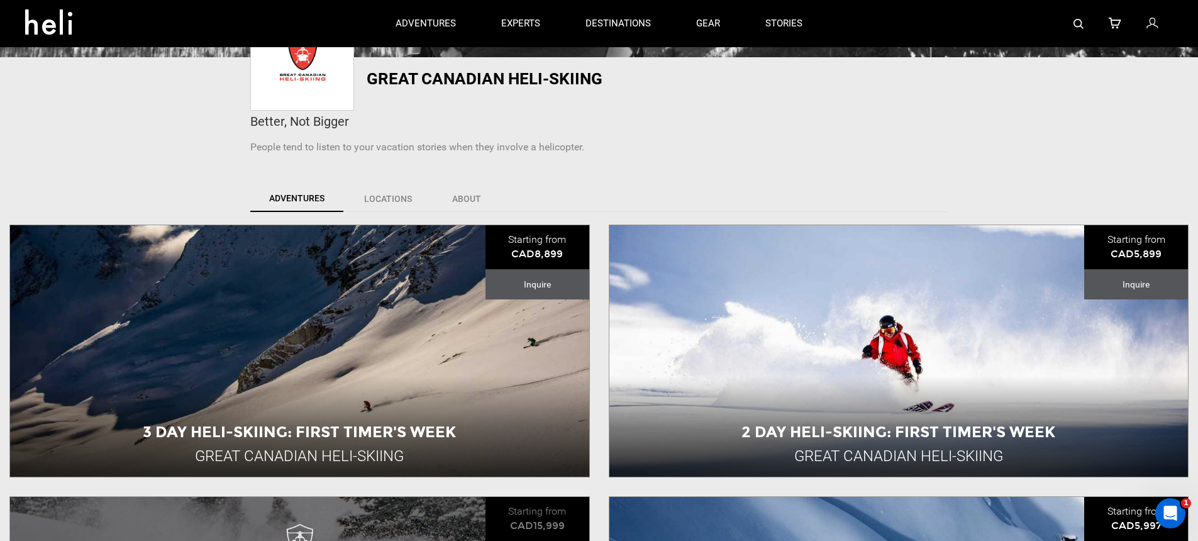
scroll to position [460, 0]
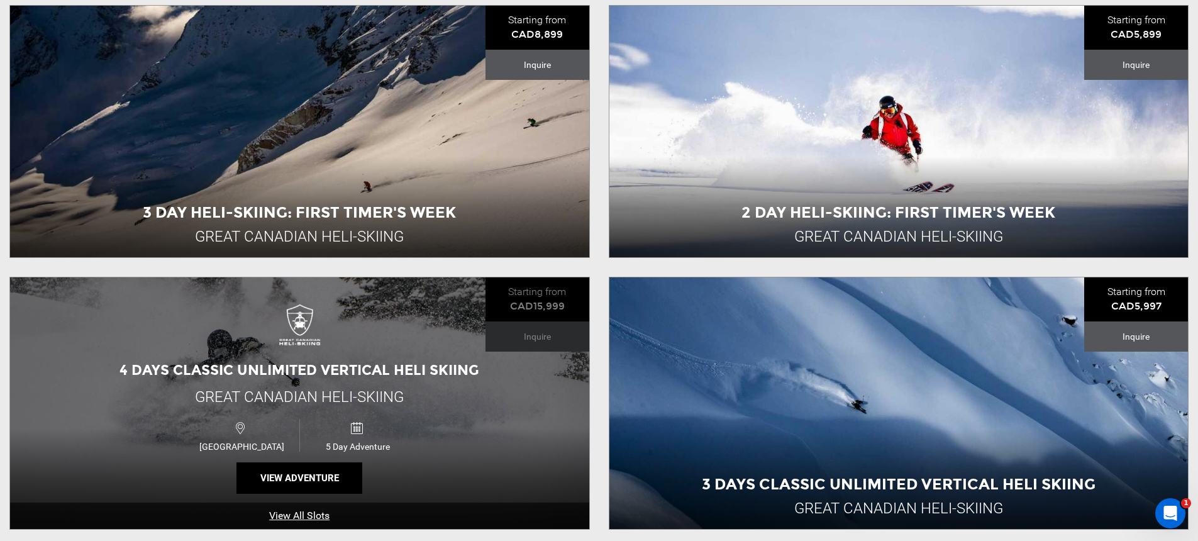
click at [414, 385] on div "4 Days Classic Unlimited Vertical Heli Skiing Great Canadian Heli-Skiing [GEOGR…" at bounding box center [299, 403] width 579 height 252
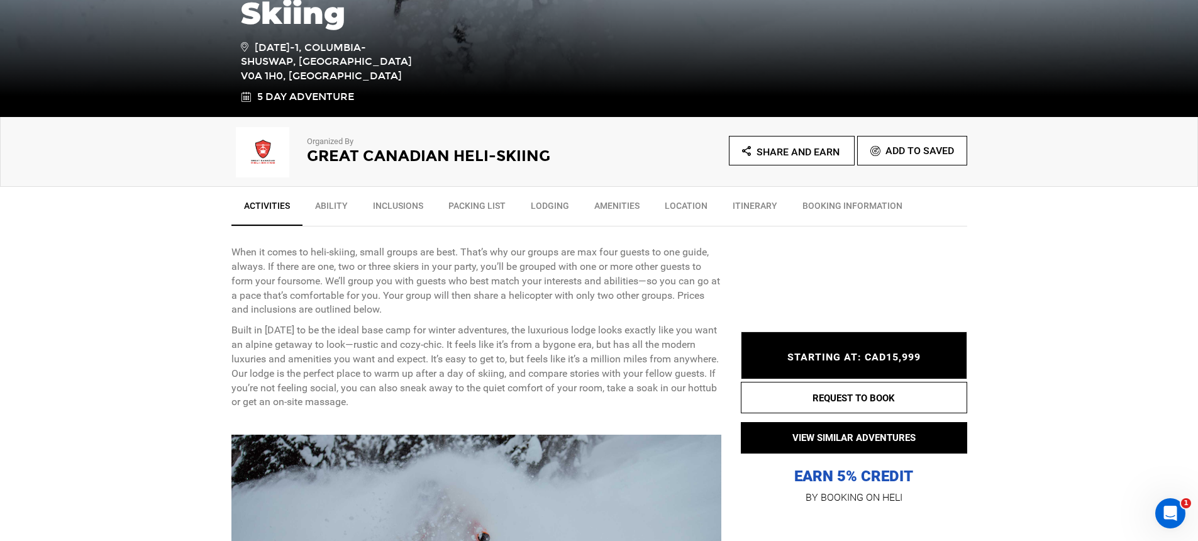
scroll to position [570, 0]
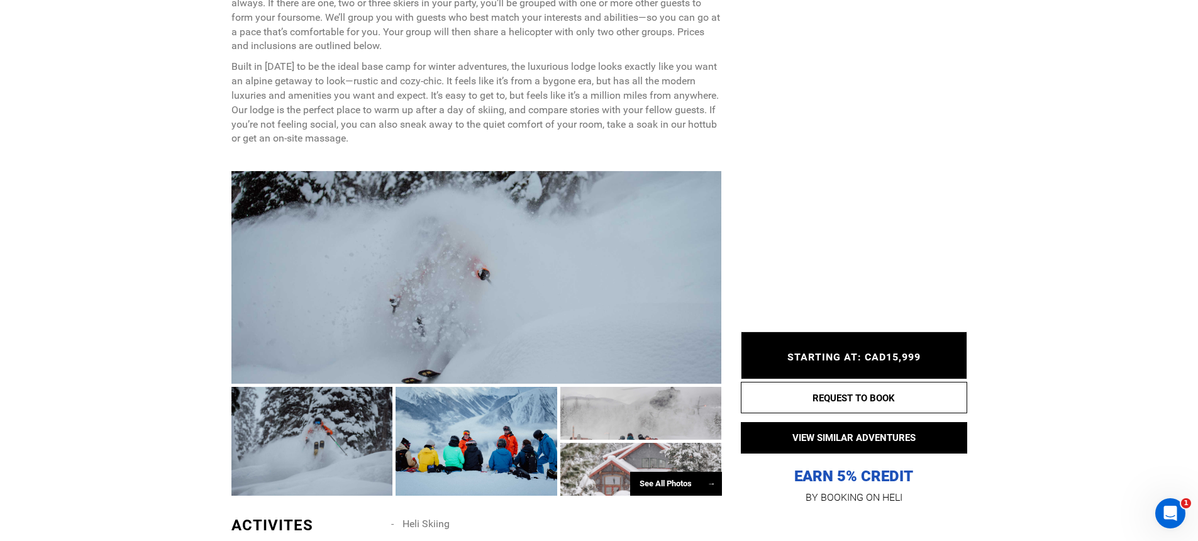
click at [473, 324] on div at bounding box center [476, 277] width 490 height 212
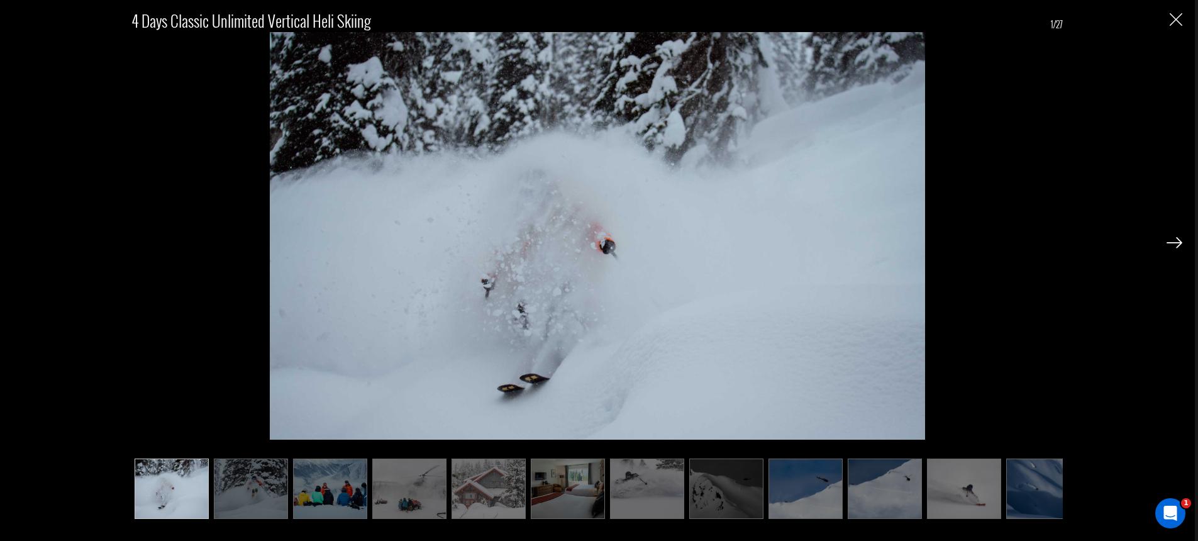
click at [1173, 246] on img at bounding box center [1174, 242] width 16 height 11
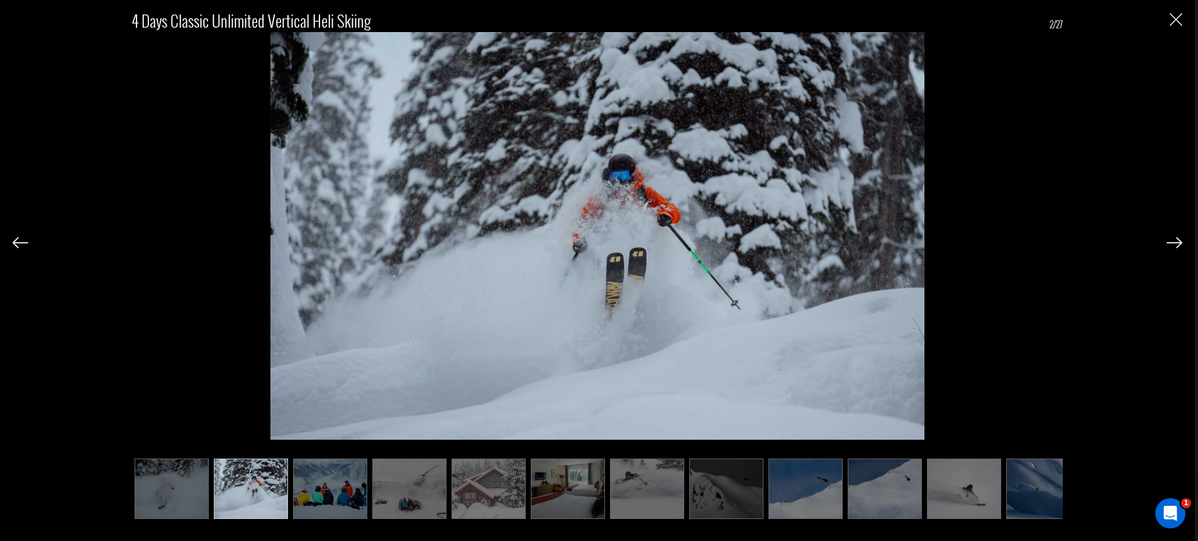
click at [1180, 241] on img at bounding box center [1174, 242] width 16 height 11
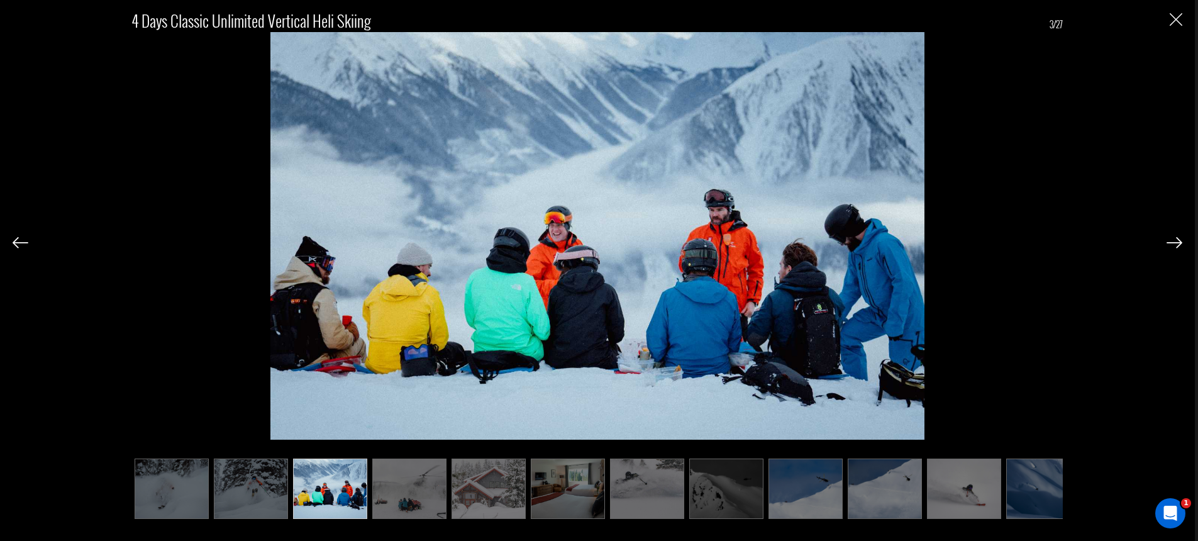
click at [1180, 241] on img at bounding box center [1174, 242] width 16 height 11
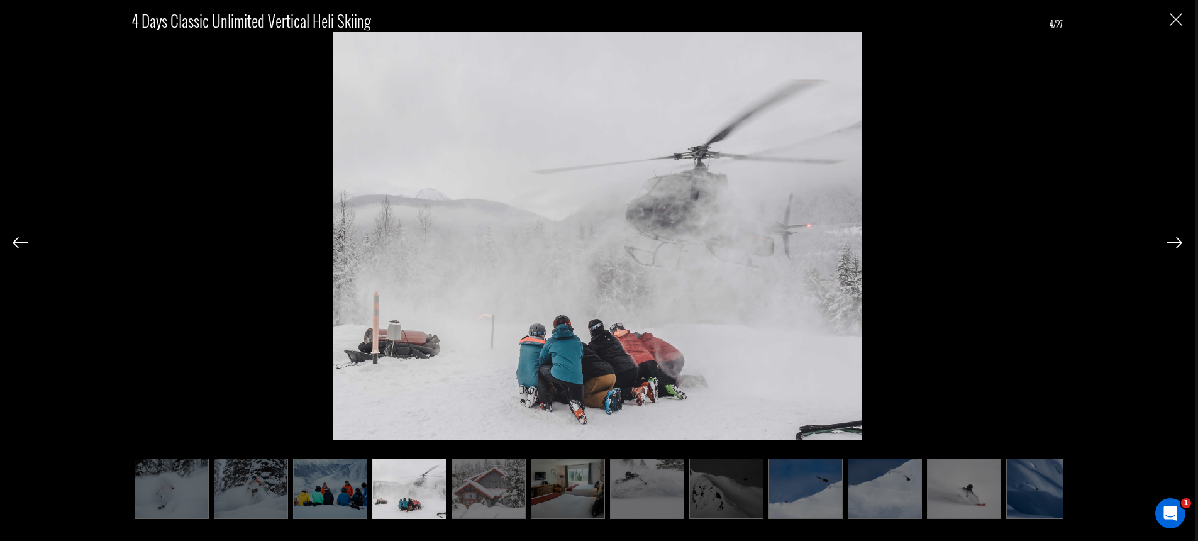
click at [1180, 241] on img at bounding box center [1174, 242] width 16 height 11
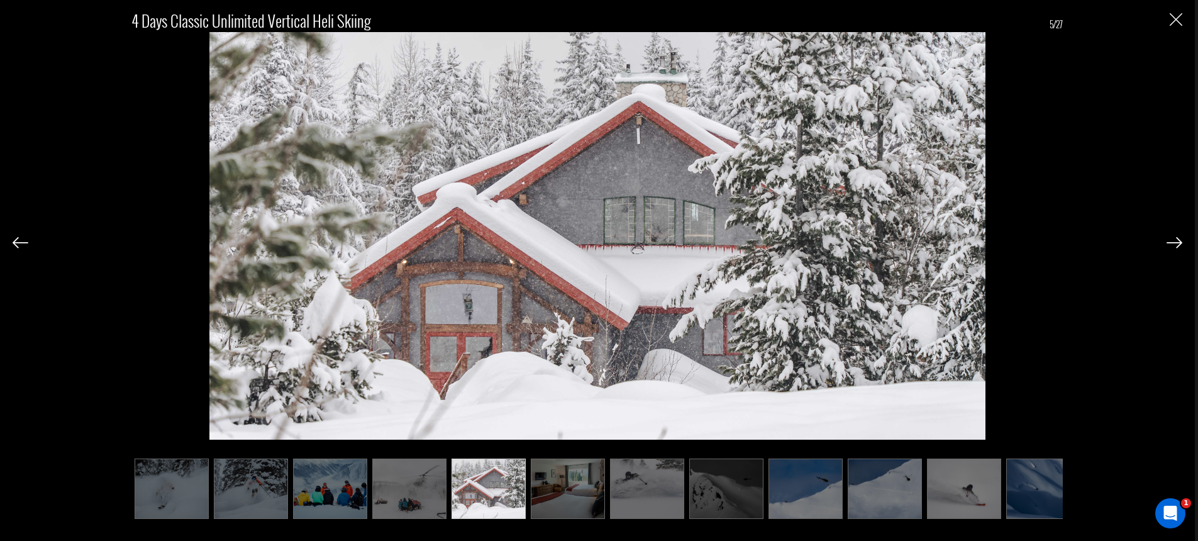
click at [25, 243] on img at bounding box center [21, 242] width 16 height 11
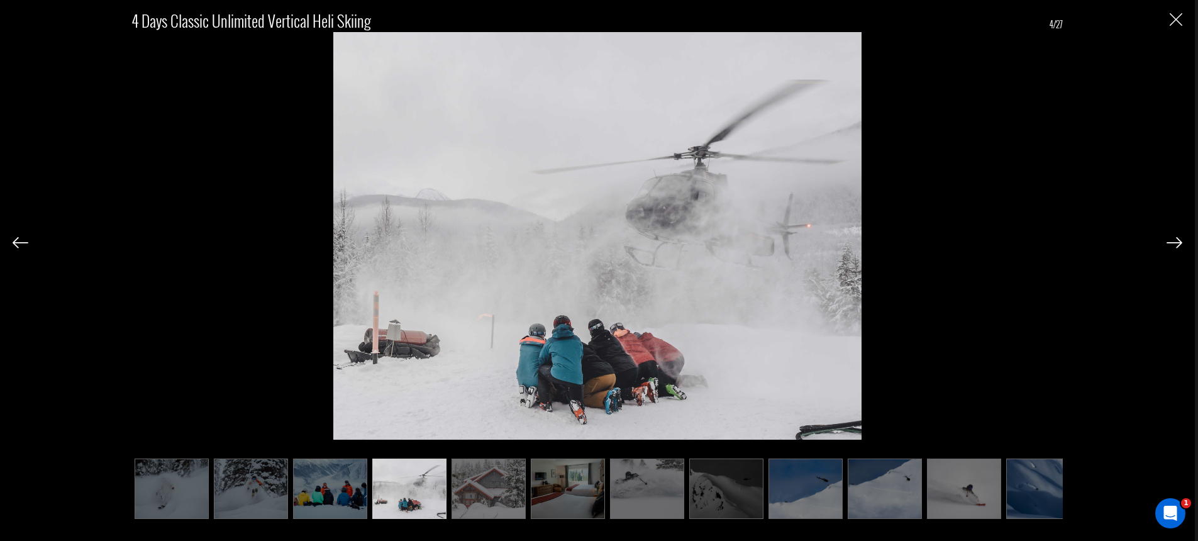
click at [1177, 241] on img at bounding box center [1174, 242] width 16 height 11
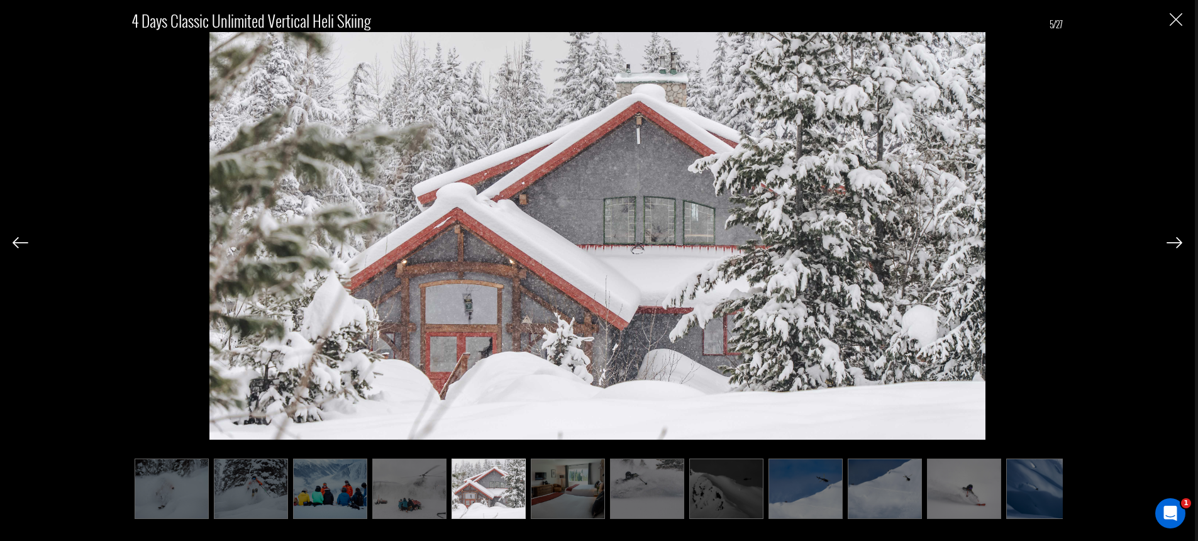
click at [1177, 241] on img at bounding box center [1174, 242] width 16 height 11
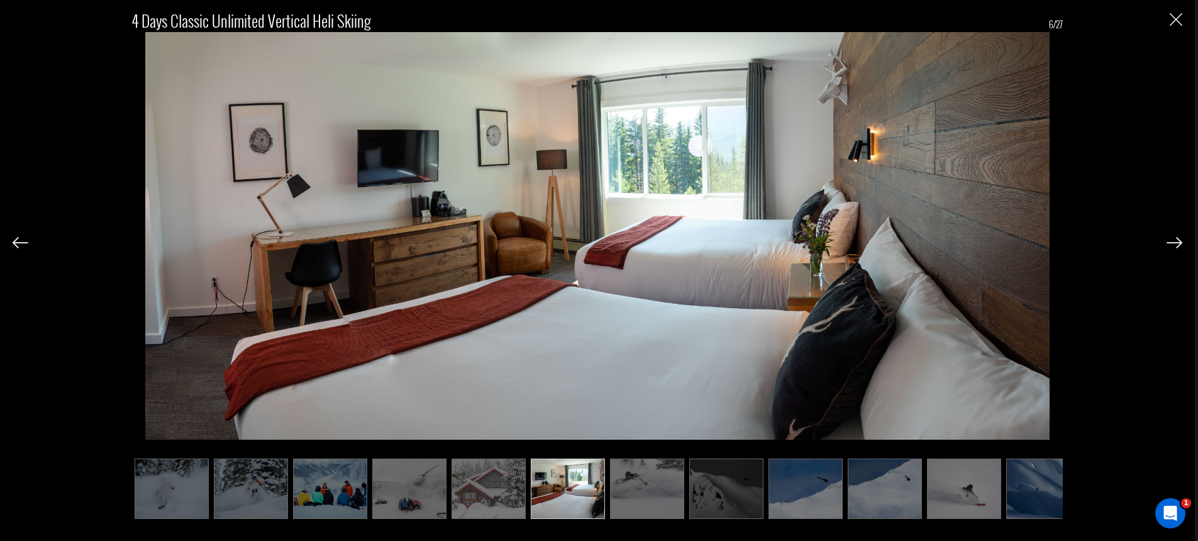
click at [1177, 241] on img at bounding box center [1174, 242] width 16 height 11
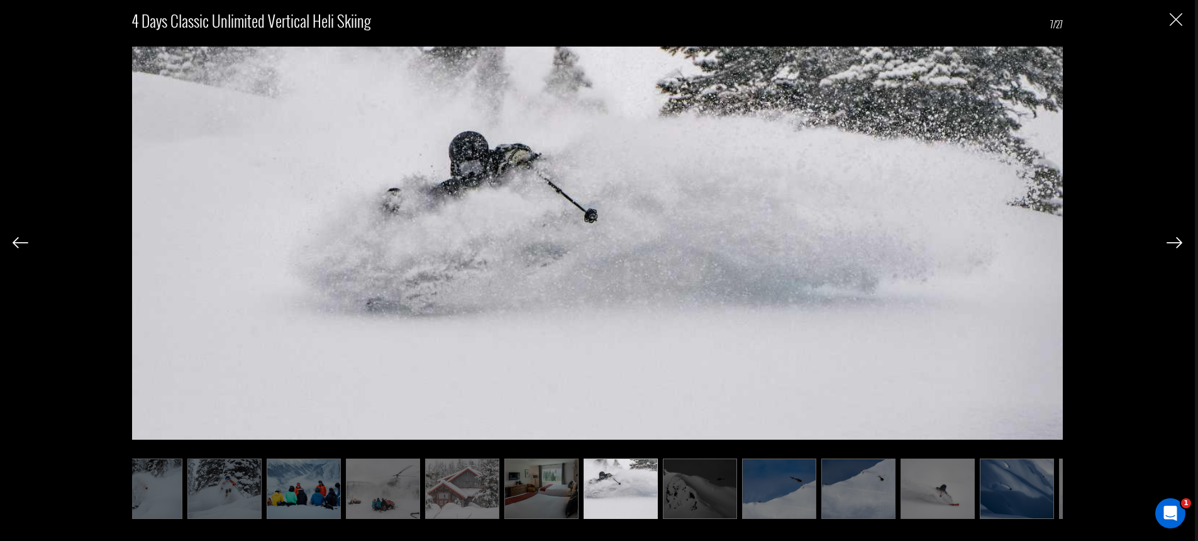
click at [1177, 241] on img at bounding box center [1174, 242] width 16 height 11
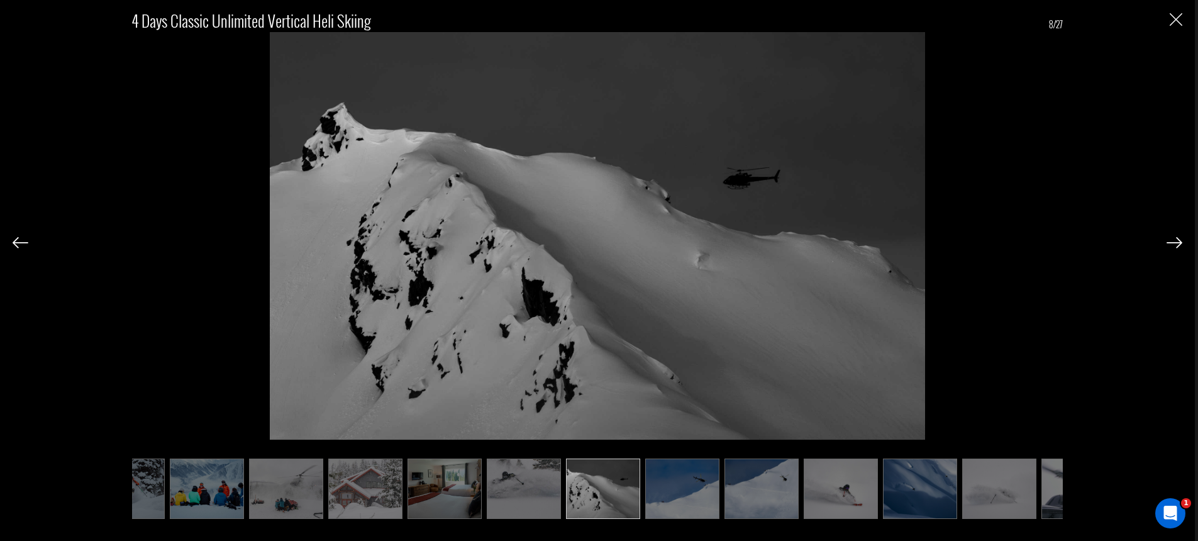
click at [1177, 241] on img at bounding box center [1174, 242] width 16 height 11
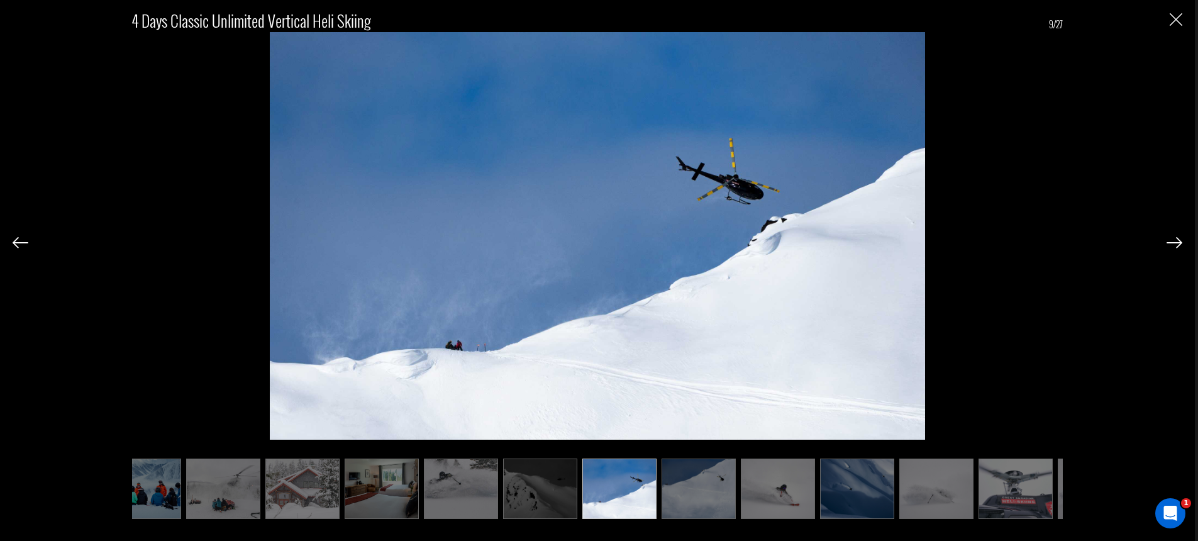
click at [1175, 247] on img at bounding box center [1174, 242] width 16 height 11
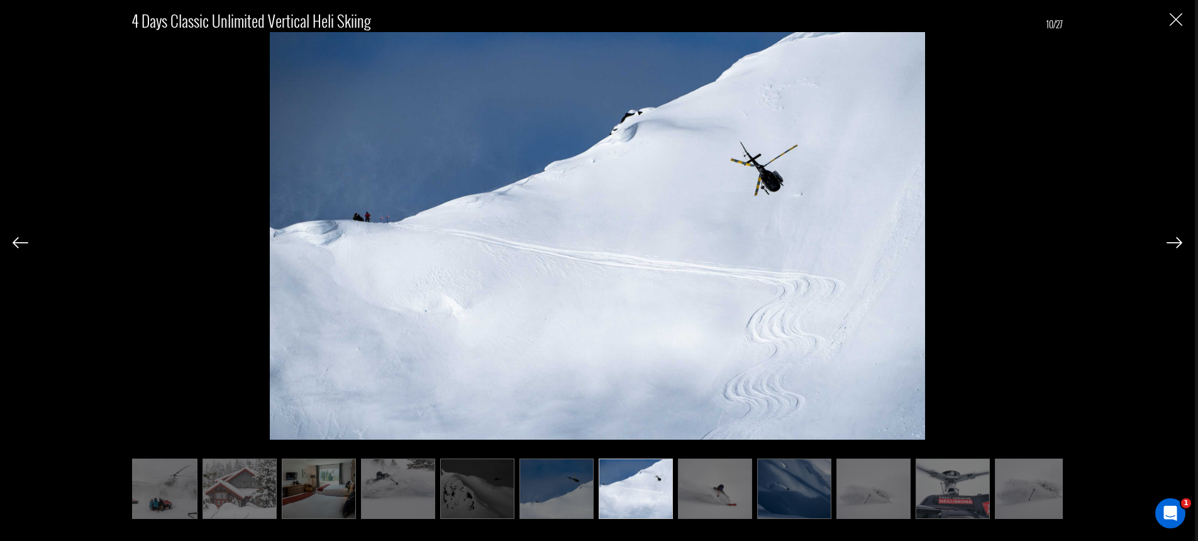
click at [1175, 247] on img at bounding box center [1174, 242] width 16 height 11
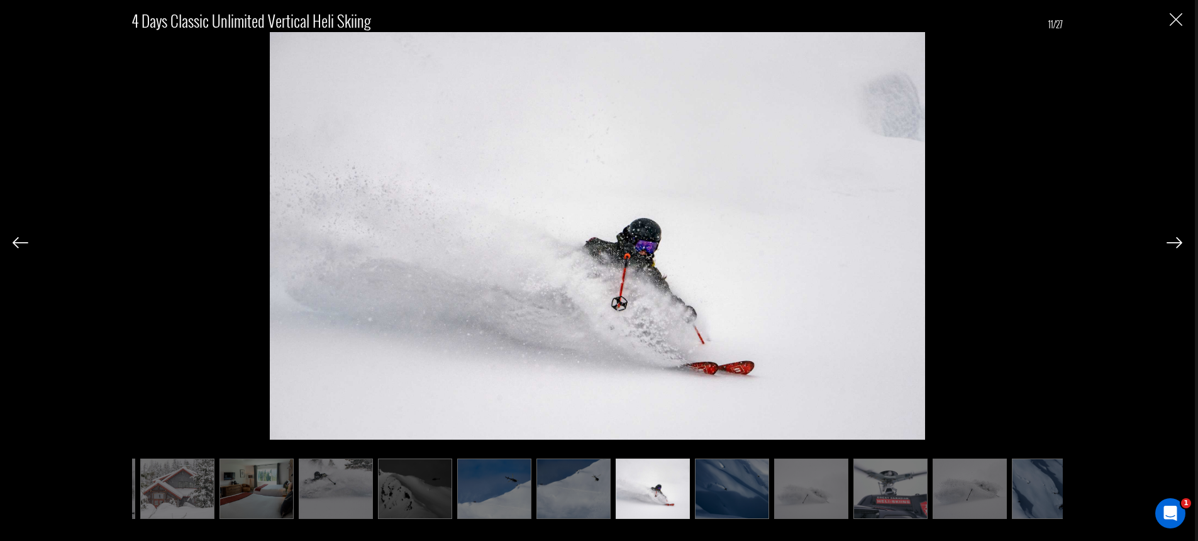
scroll to position [0, 312]
click at [31, 242] on div "4 Days Classic Unlimited Vertical Heli Skiing 11/27" at bounding box center [598, 257] width 1170 height 514
click at [27, 241] on img at bounding box center [21, 242] width 16 height 11
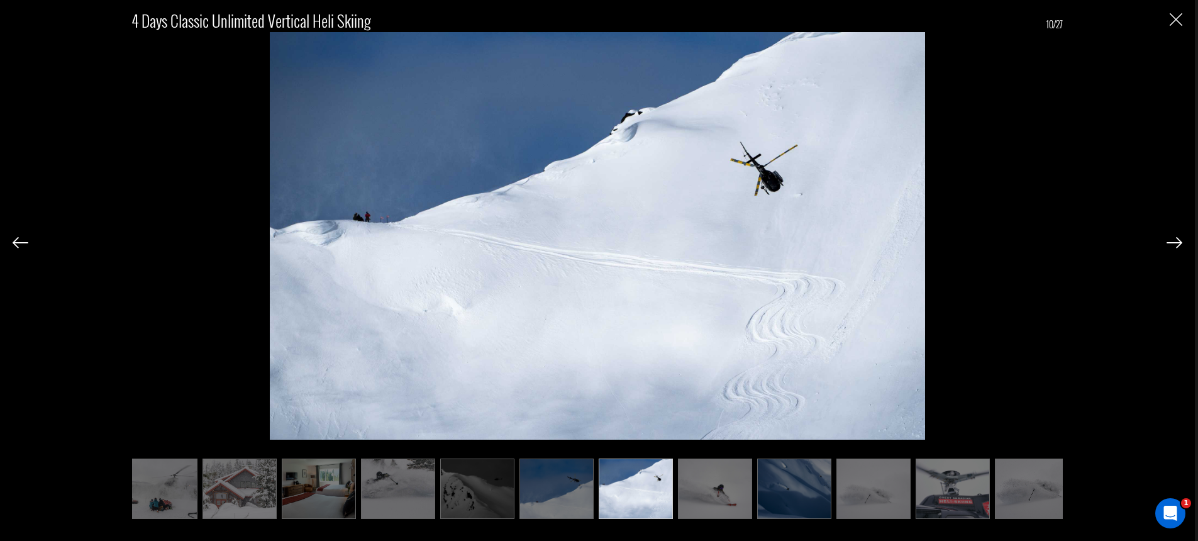
click at [26, 242] on img at bounding box center [21, 242] width 16 height 11
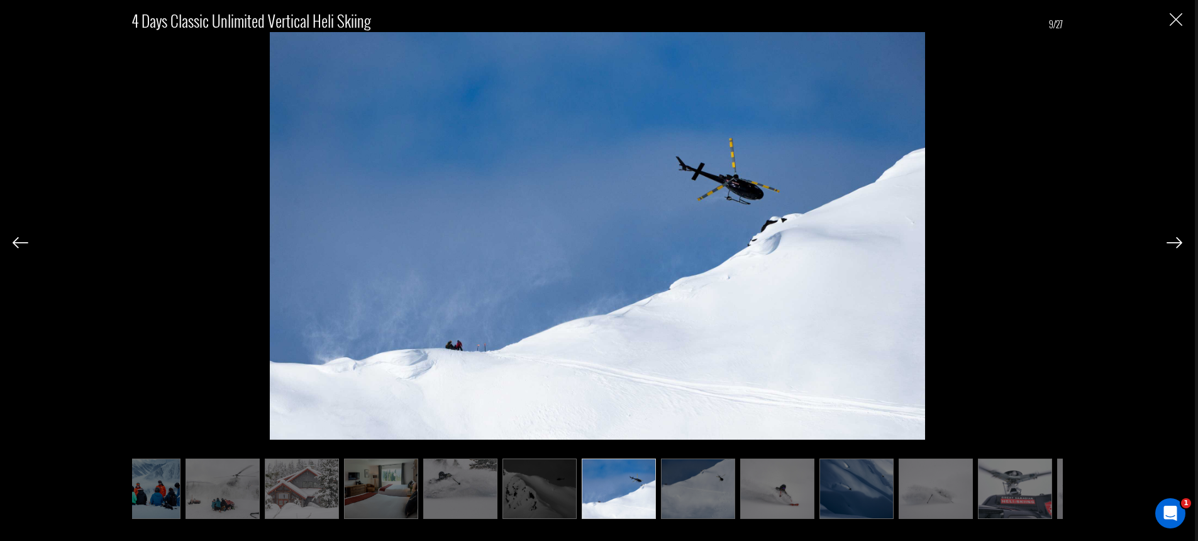
scroll to position [0, 186]
click at [1178, 248] on img at bounding box center [1174, 242] width 16 height 11
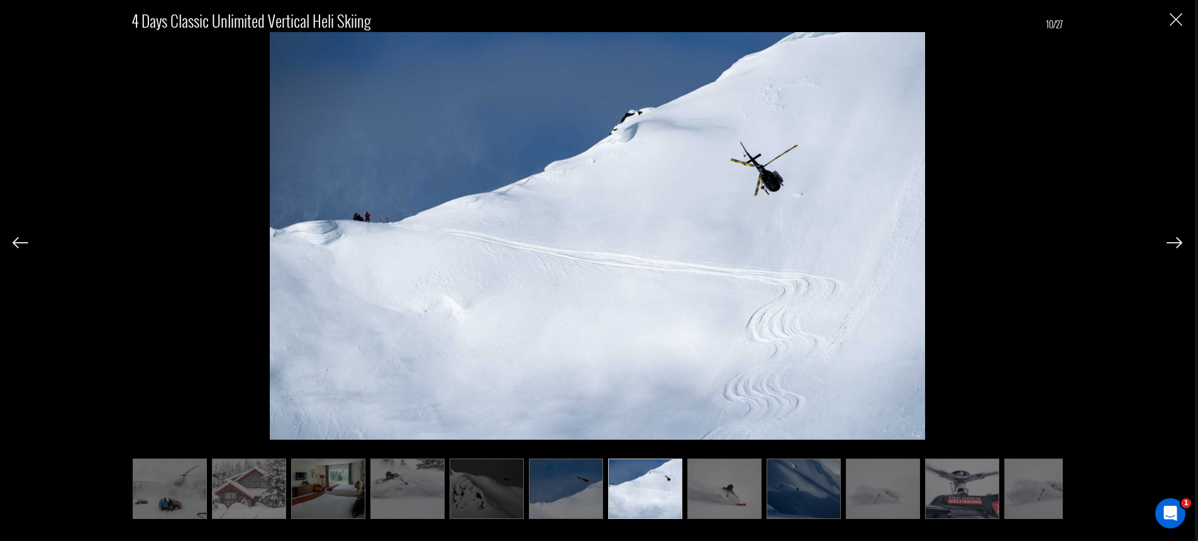
click at [1176, 242] on img at bounding box center [1174, 242] width 16 height 11
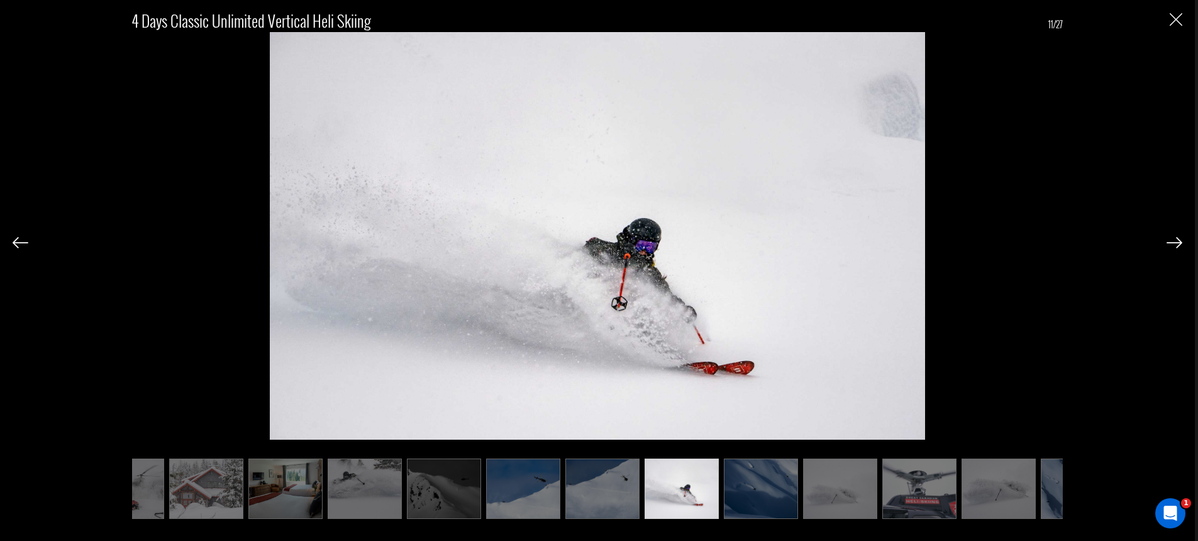
click at [1176, 242] on img at bounding box center [1174, 242] width 16 height 11
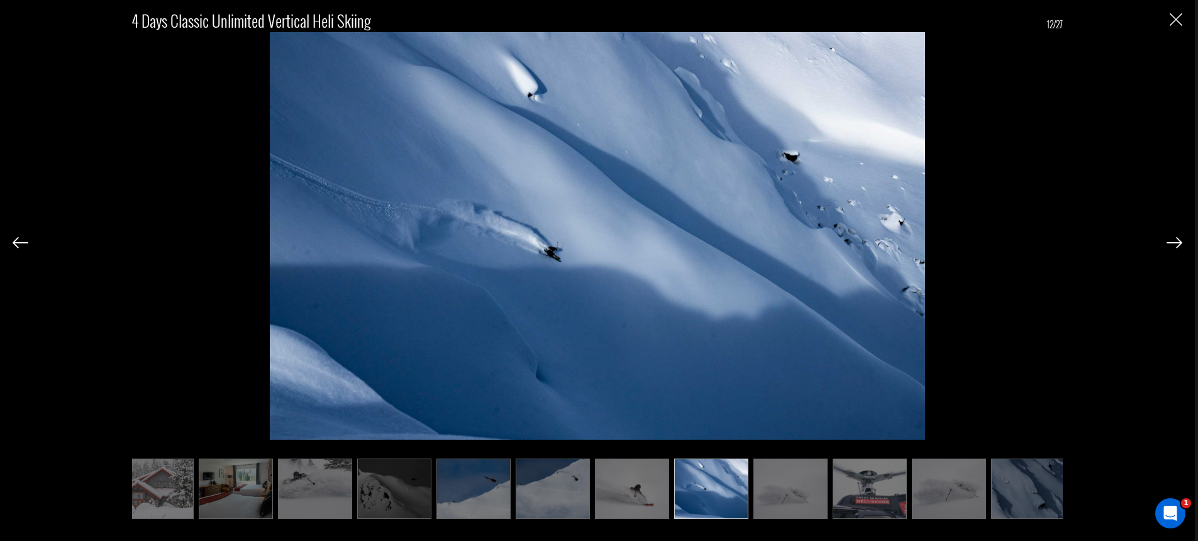
click at [1176, 242] on img at bounding box center [1174, 242] width 16 height 11
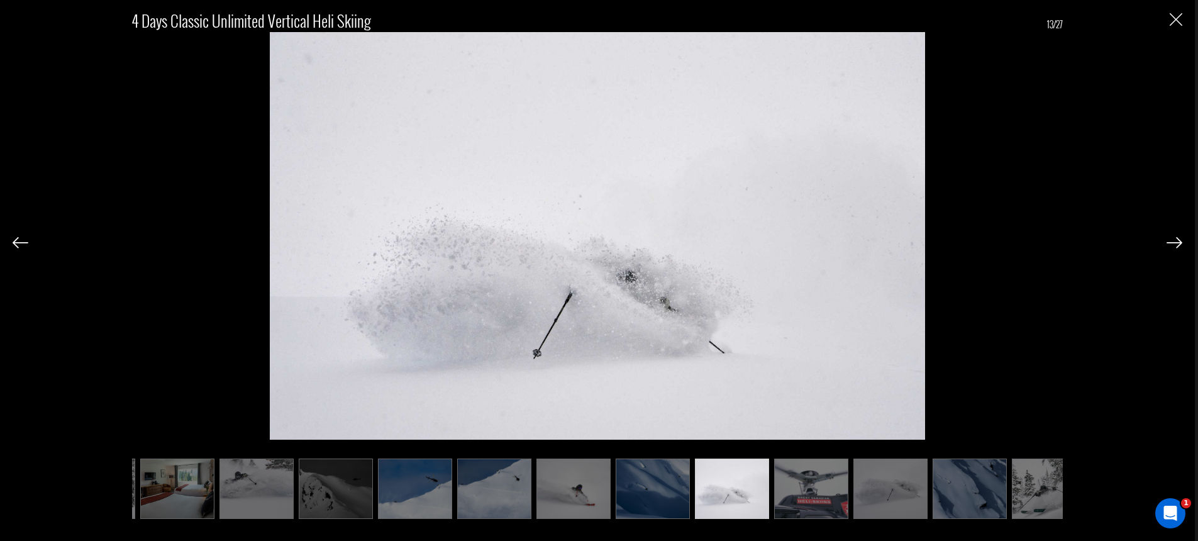
click at [1176, 242] on img at bounding box center [1174, 242] width 16 height 11
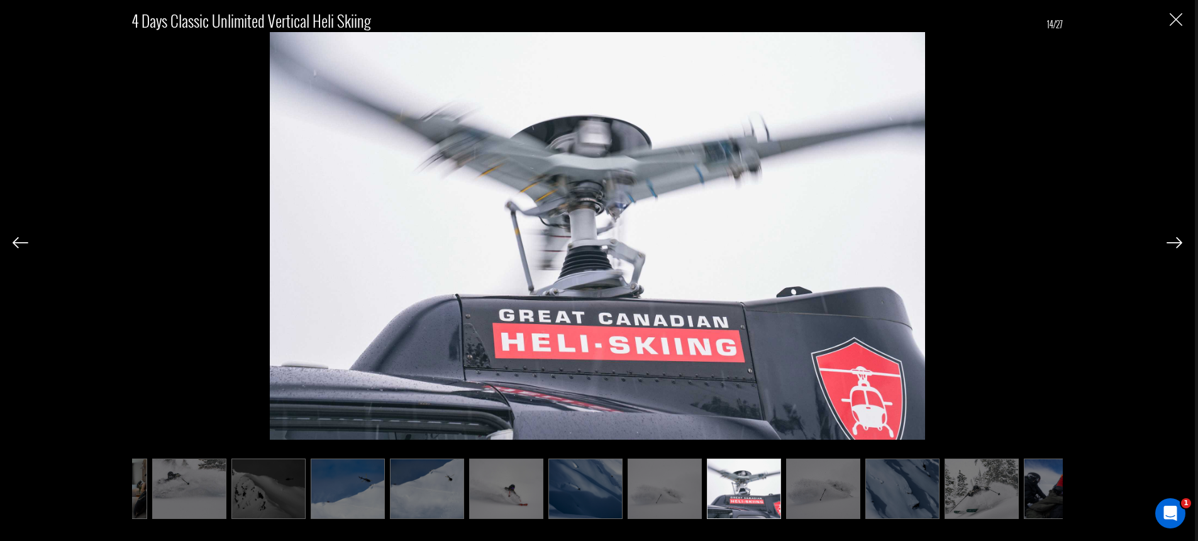
click at [1176, 242] on img at bounding box center [1174, 242] width 16 height 11
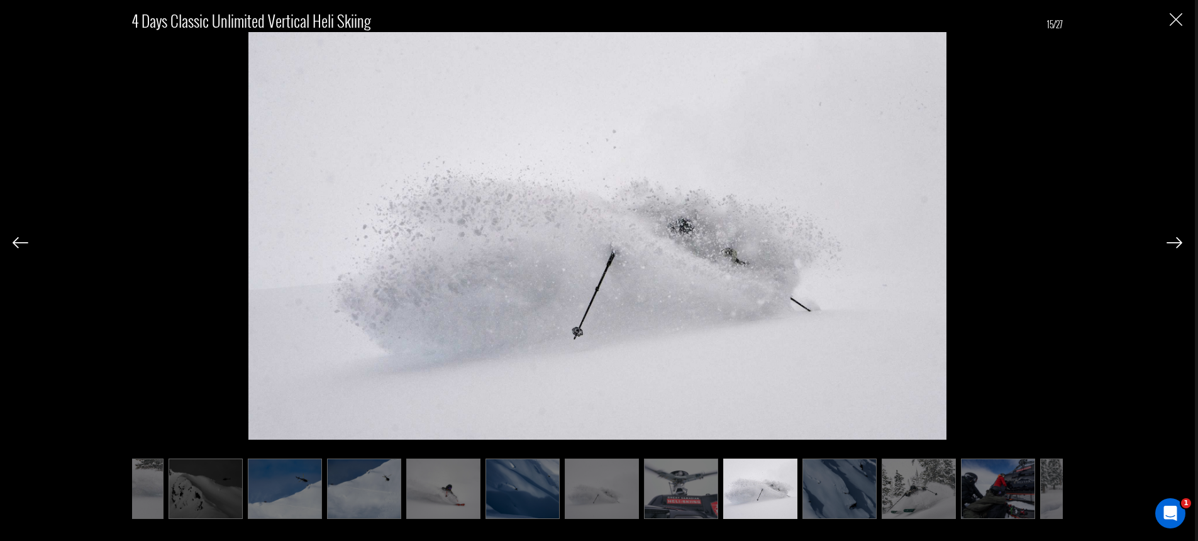
click at [1176, 242] on img at bounding box center [1174, 242] width 16 height 11
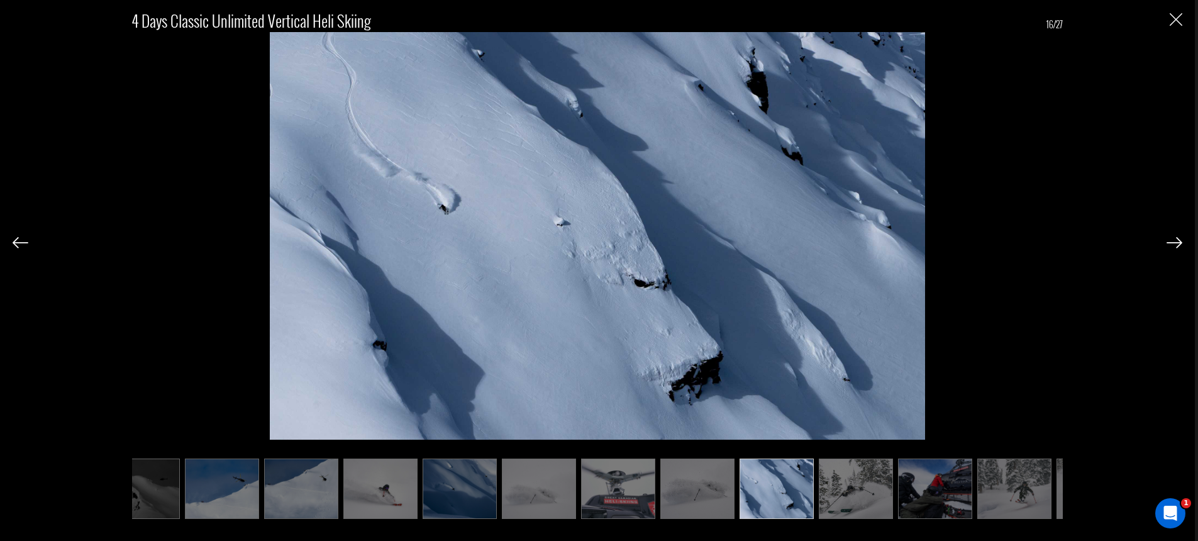
click at [1176, 242] on img at bounding box center [1174, 242] width 16 height 11
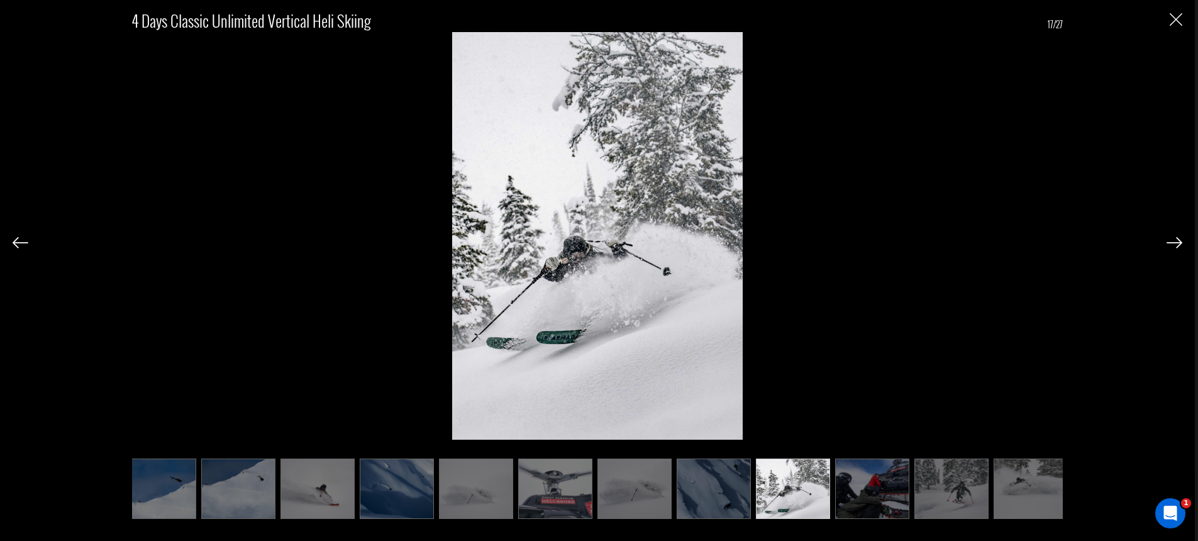
click at [1176, 242] on img at bounding box center [1174, 242] width 16 height 11
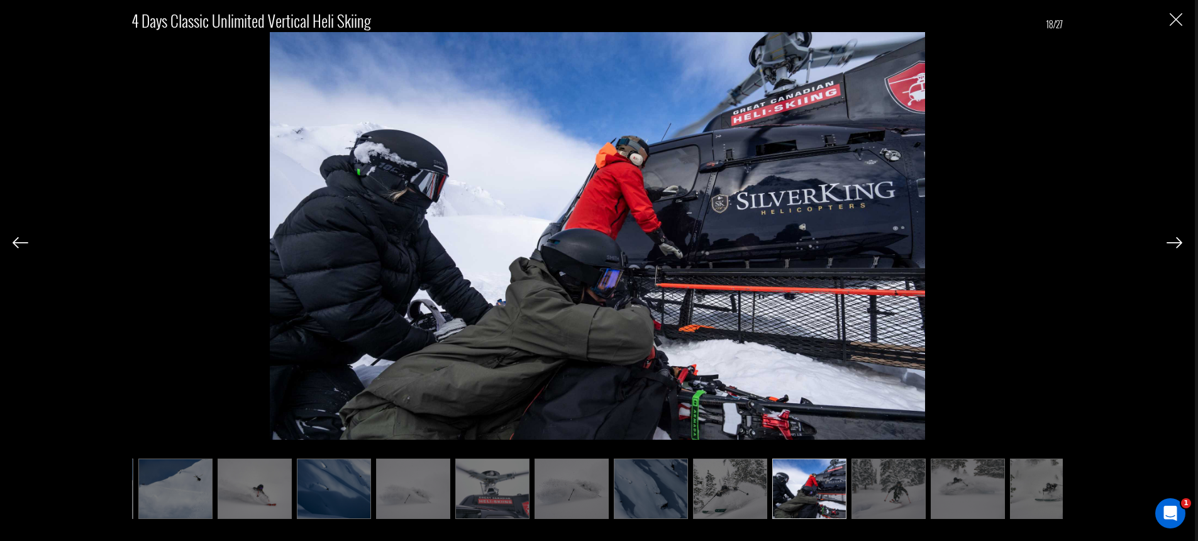
scroll to position [0, 709]
click at [1176, 242] on img at bounding box center [1174, 242] width 16 height 11
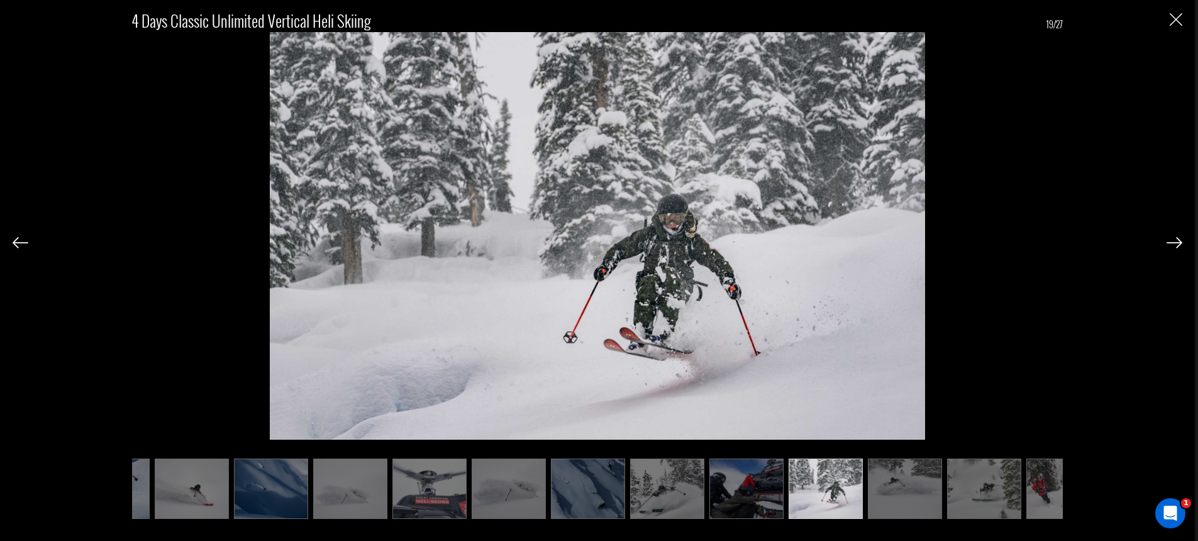
click at [1176, 242] on img at bounding box center [1174, 242] width 16 height 11
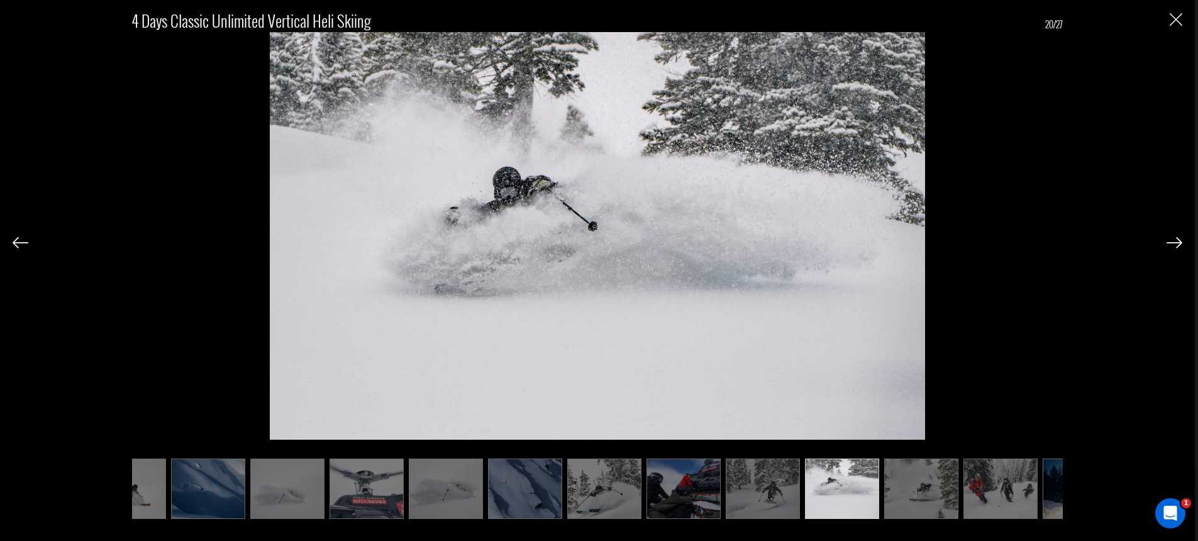
click at [1176, 242] on img at bounding box center [1174, 242] width 16 height 11
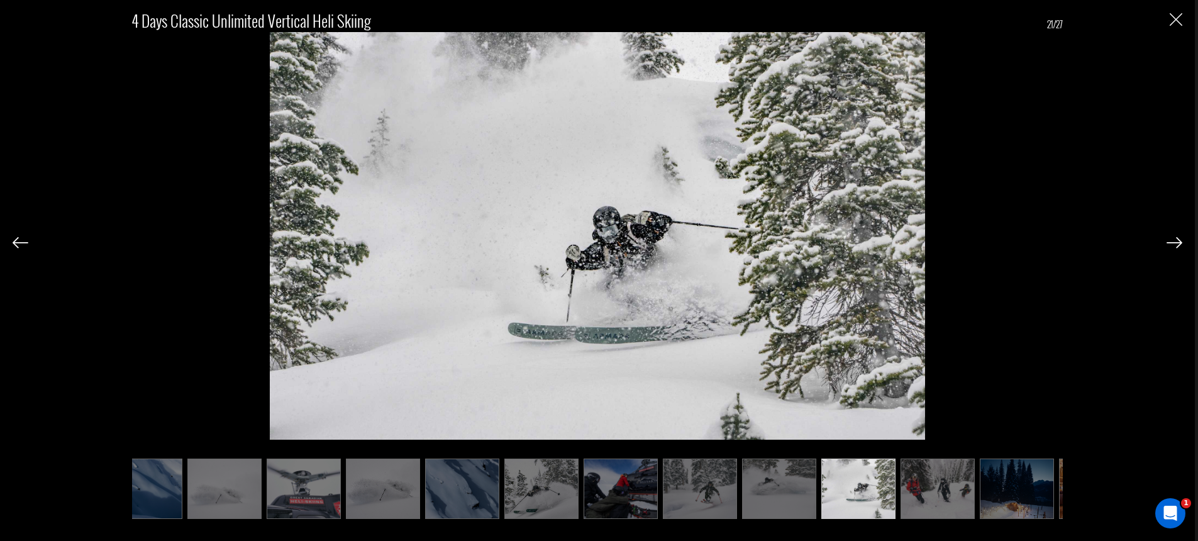
click at [1176, 242] on img at bounding box center [1174, 242] width 16 height 11
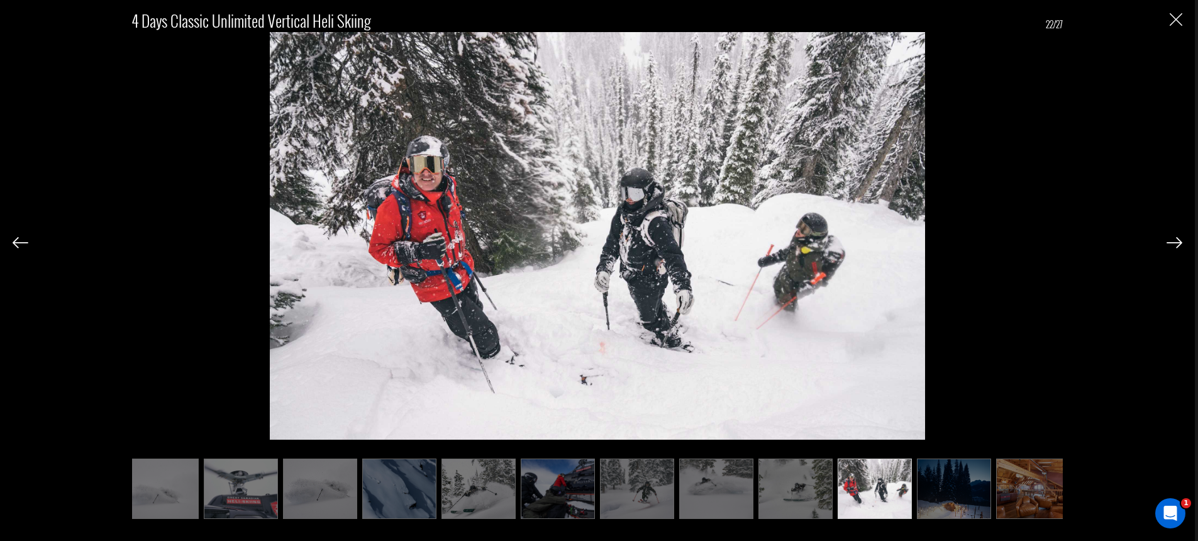
click at [1176, 242] on img at bounding box center [1174, 242] width 16 height 11
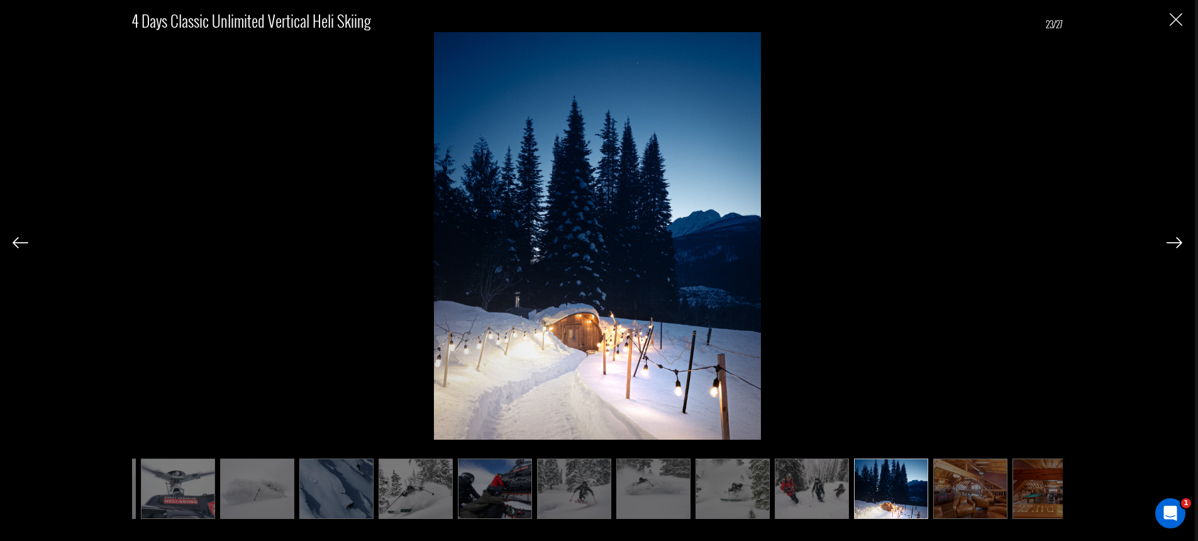
click at [1176, 242] on img at bounding box center [1174, 242] width 16 height 11
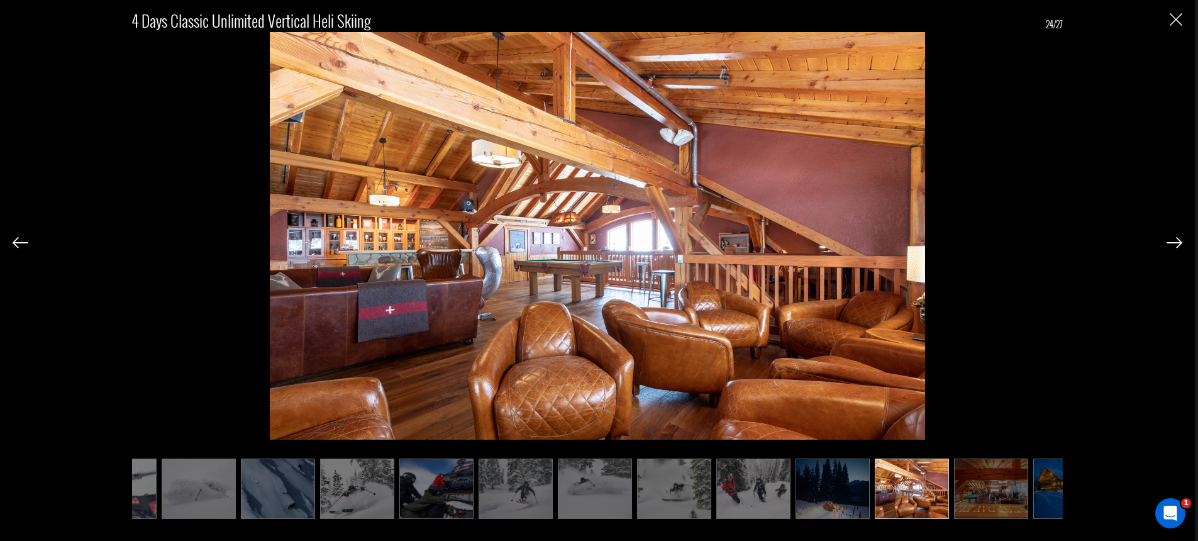
click at [1176, 242] on img at bounding box center [1174, 242] width 16 height 11
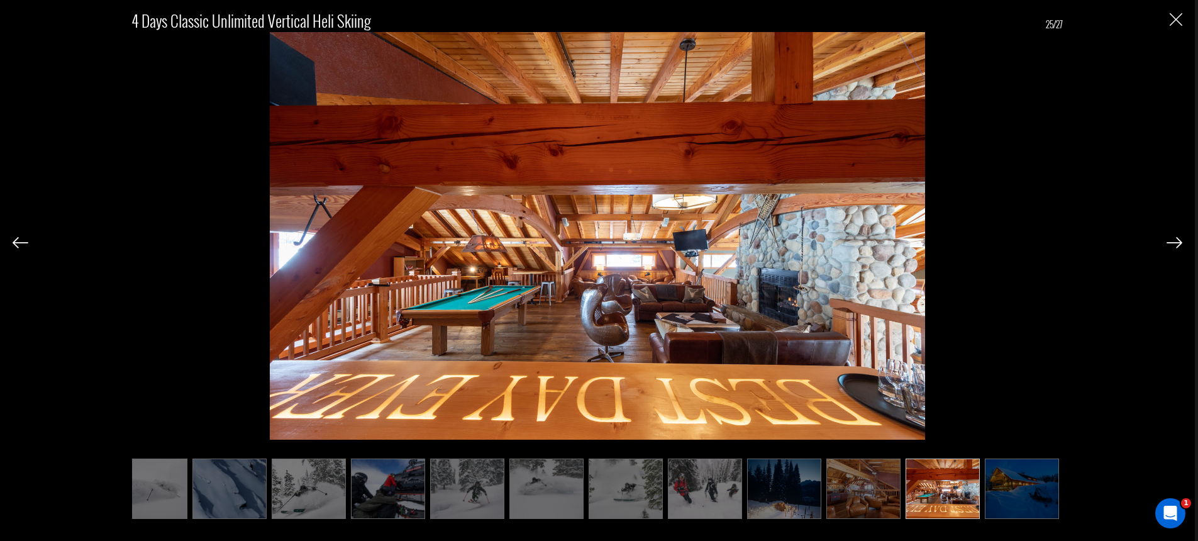
click at [1176, 242] on img at bounding box center [1174, 242] width 16 height 11
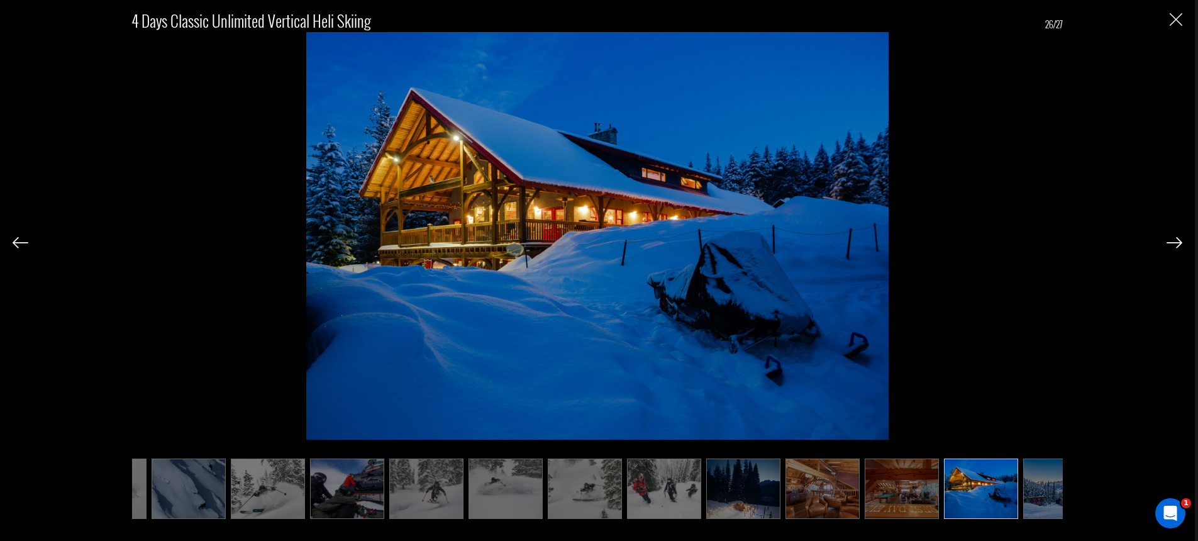
click at [1176, 242] on img at bounding box center [1174, 242] width 16 height 11
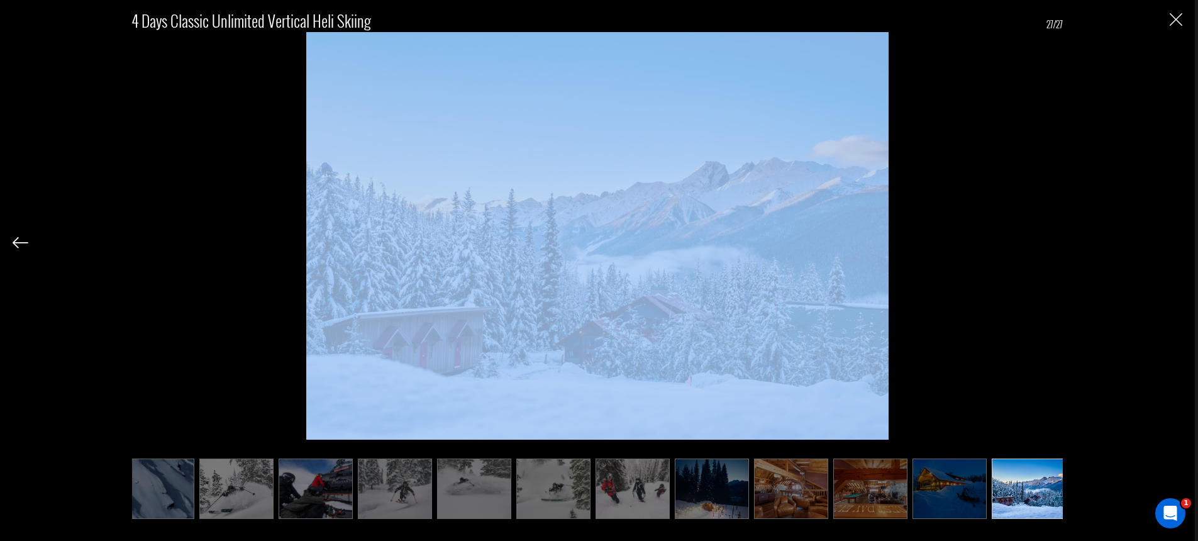
click at [1176, 242] on div "4 Days Classic Unlimited Vertical Heli Skiing 27/27" at bounding box center [598, 257] width 1170 height 514
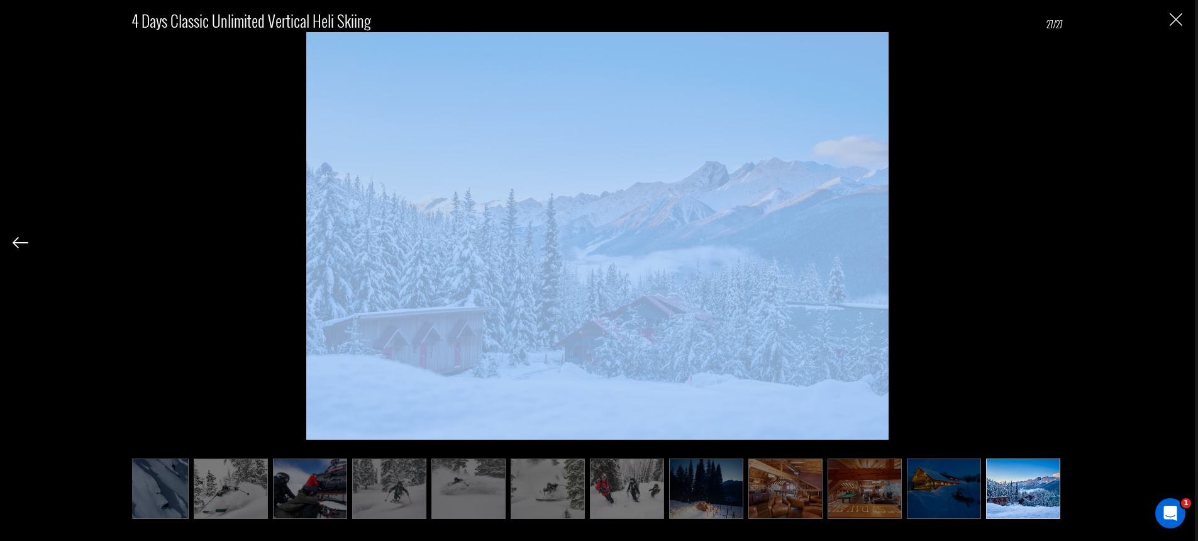
click at [1177, 21] on img "Close" at bounding box center [1176, 19] width 13 height 13
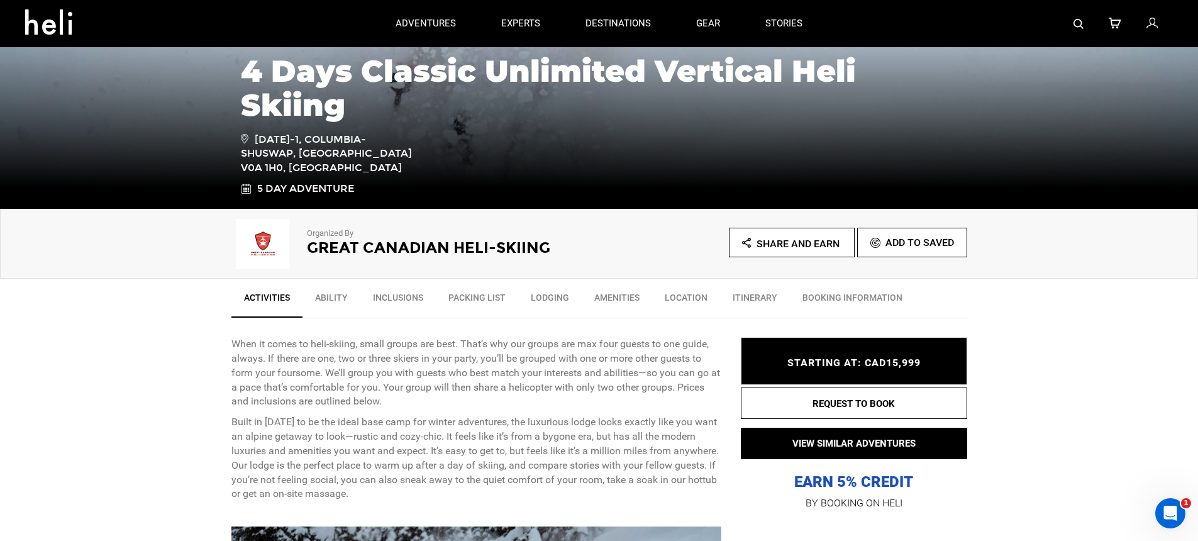
scroll to position [0, 0]
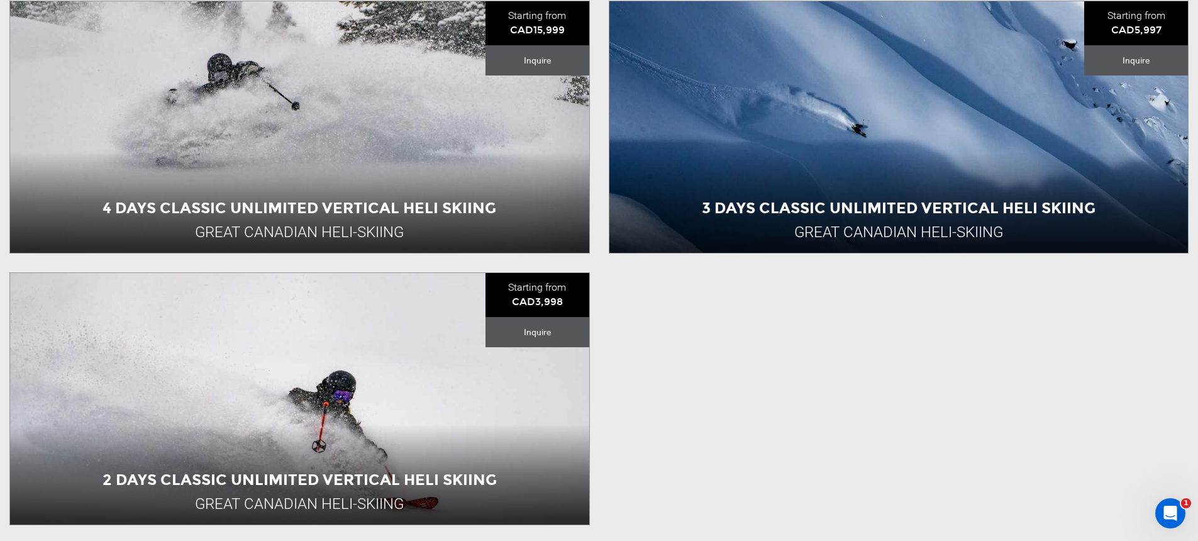
scroll to position [800, 0]
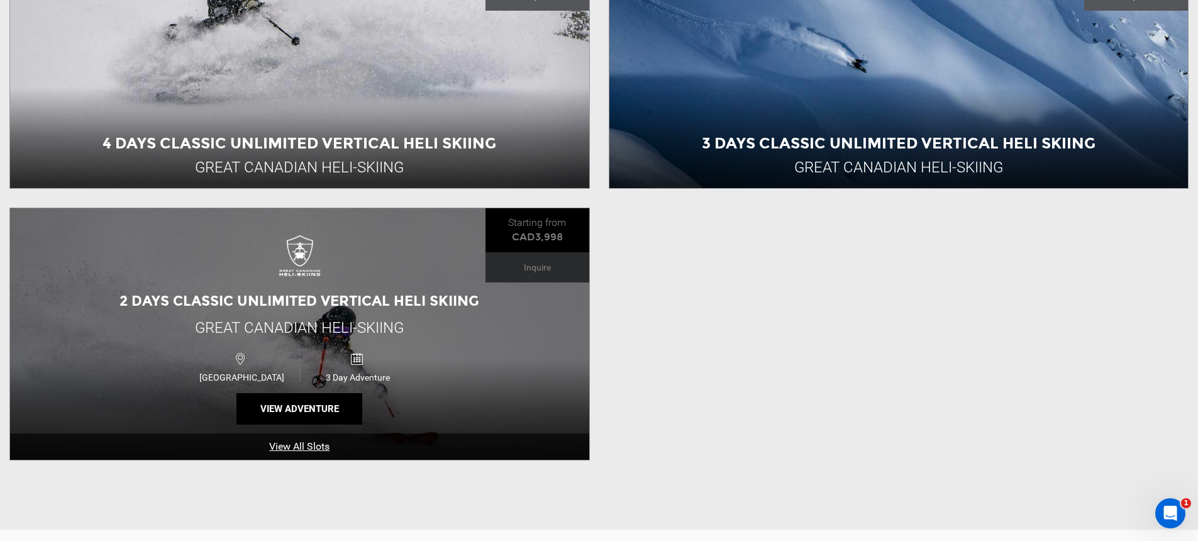
click at [497, 293] on div "2 Days Classic Unlimited Vertical Heli Skiing Great Canadian Heli-Skiing [GEOGR…" at bounding box center [299, 334] width 579 height 252
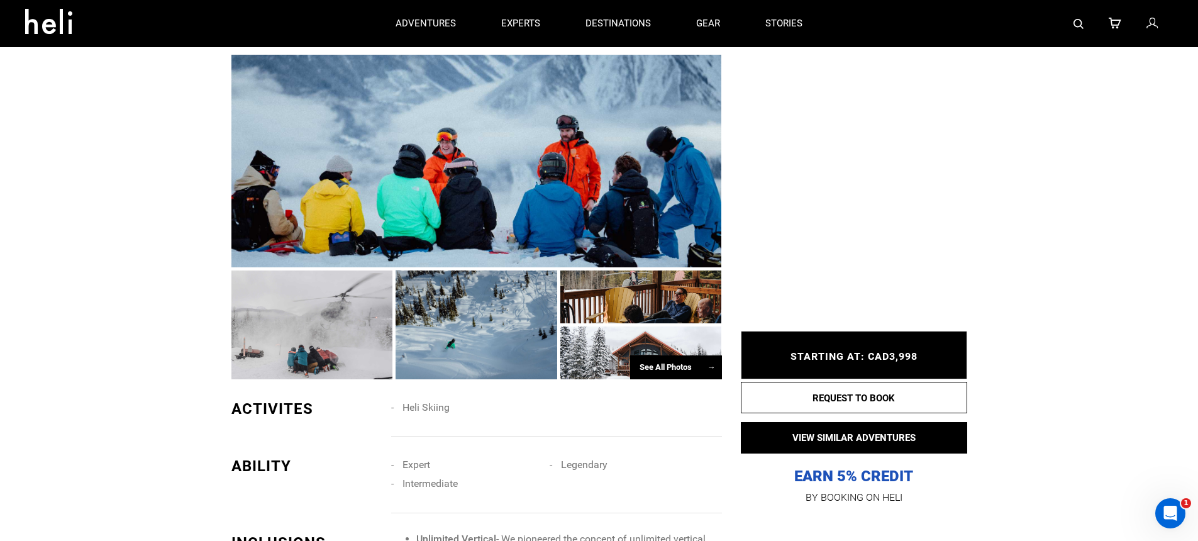
scroll to position [679, 0]
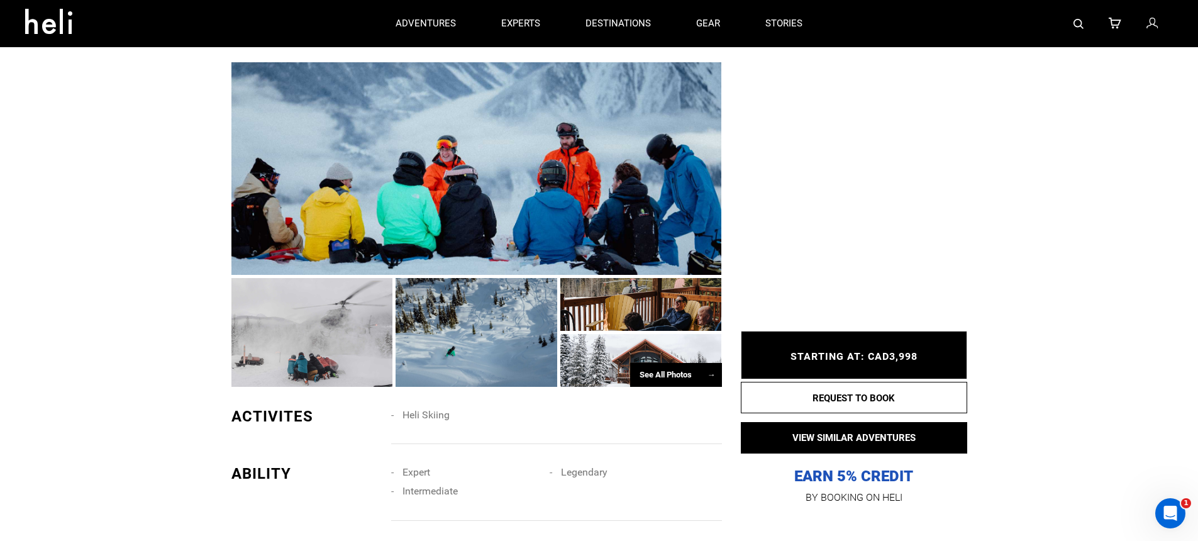
click at [421, 246] on div at bounding box center [476, 168] width 490 height 212
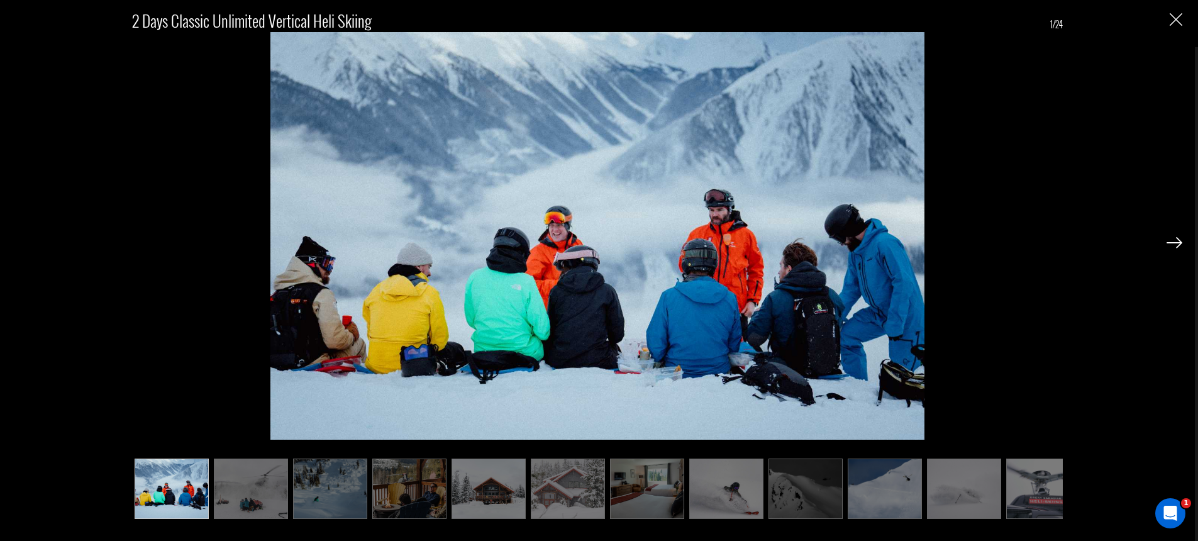
click at [1177, 241] on img at bounding box center [1174, 242] width 16 height 11
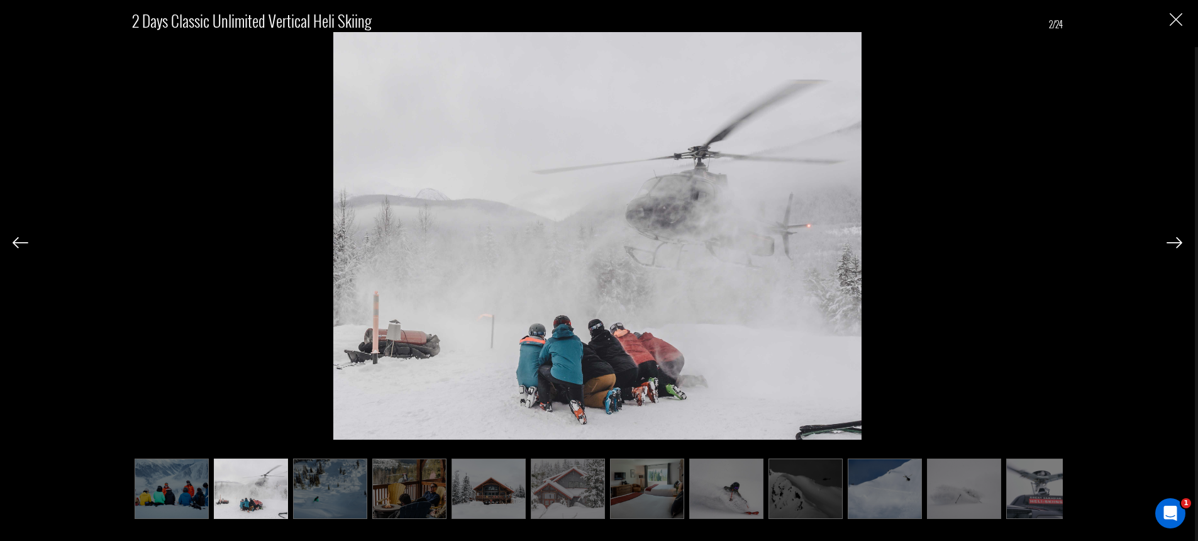
click at [1177, 241] on img at bounding box center [1174, 242] width 16 height 11
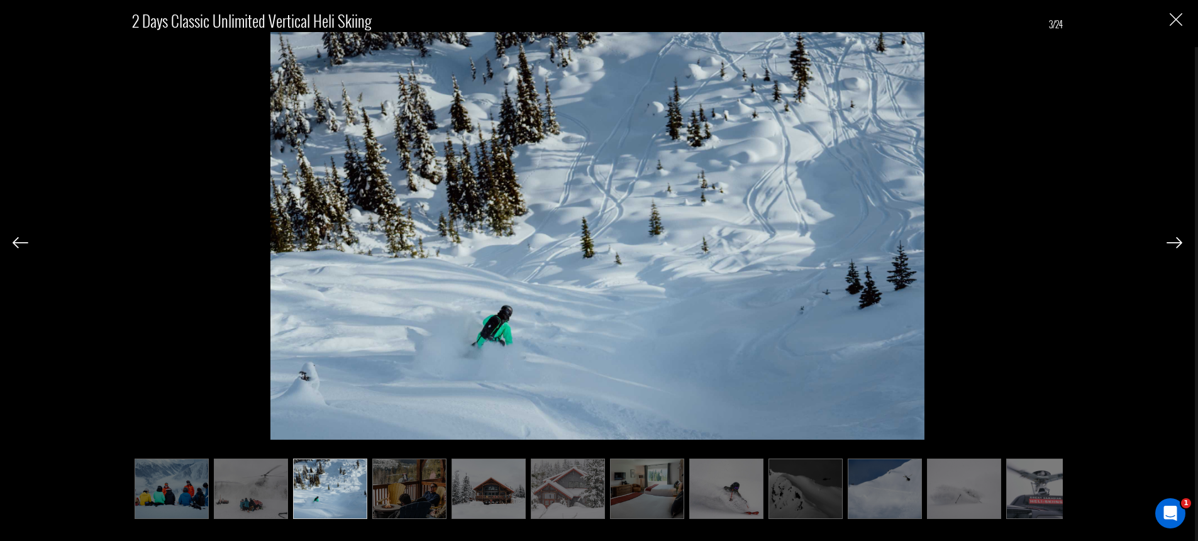
click at [1177, 241] on img at bounding box center [1174, 242] width 16 height 11
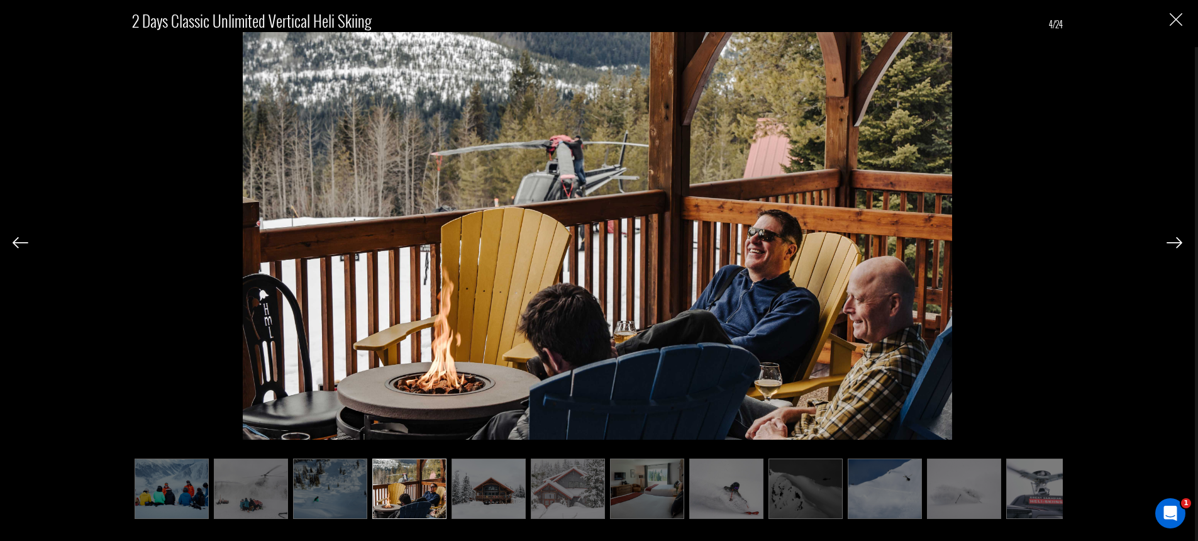
click at [1177, 241] on img at bounding box center [1174, 242] width 16 height 11
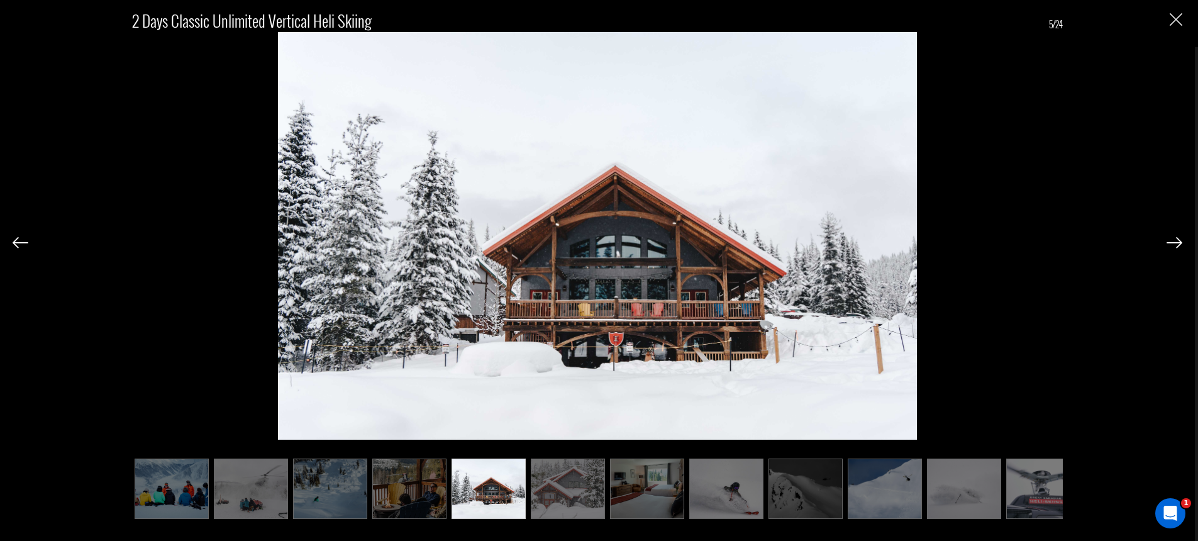
click at [1177, 241] on img at bounding box center [1174, 242] width 16 height 11
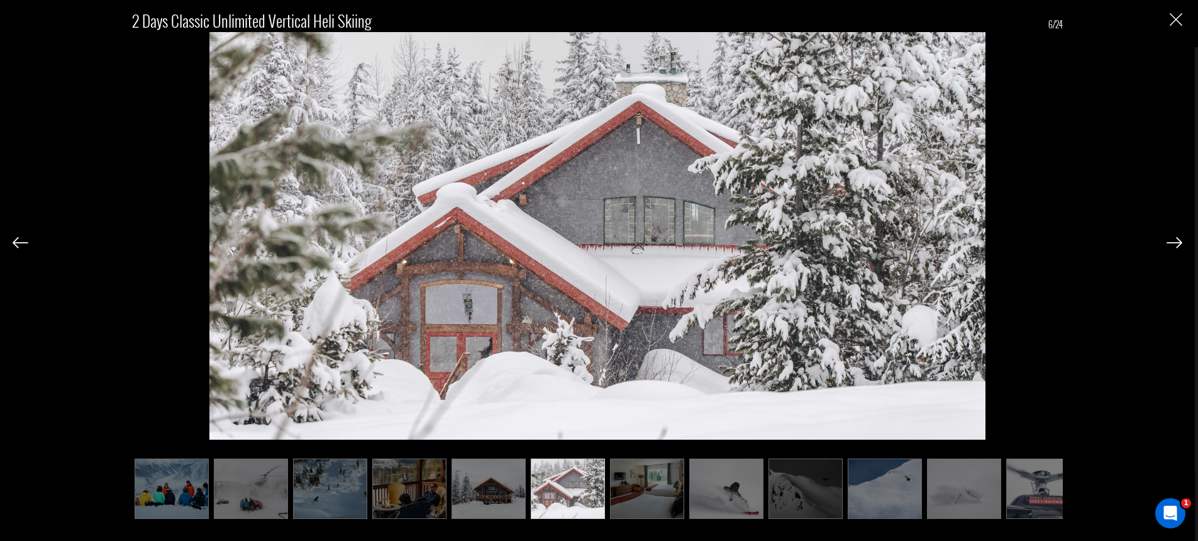
click at [1177, 241] on img at bounding box center [1174, 242] width 16 height 11
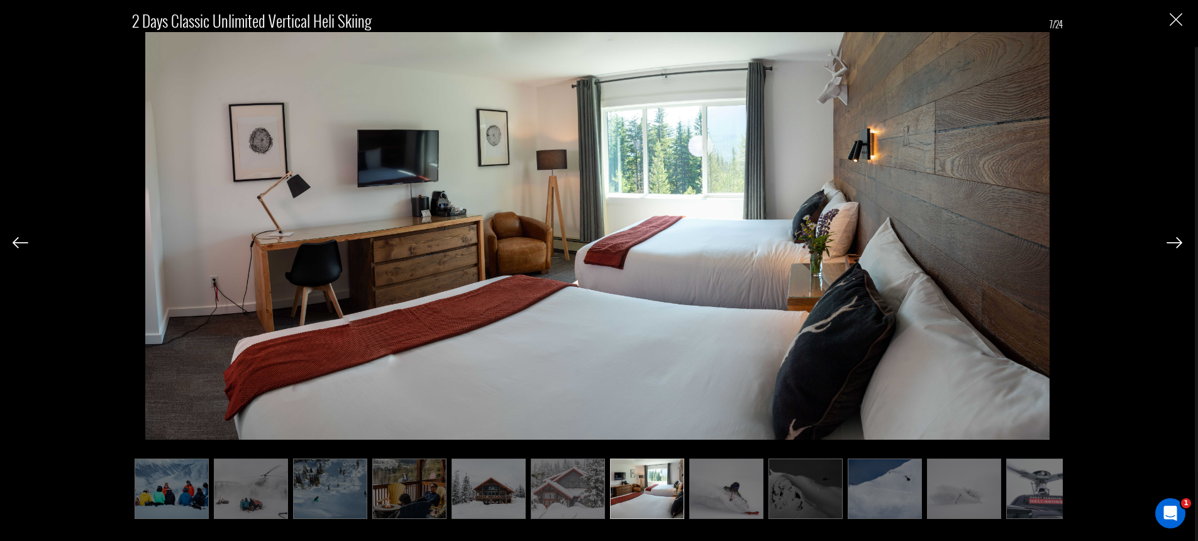
scroll to position [0, 53]
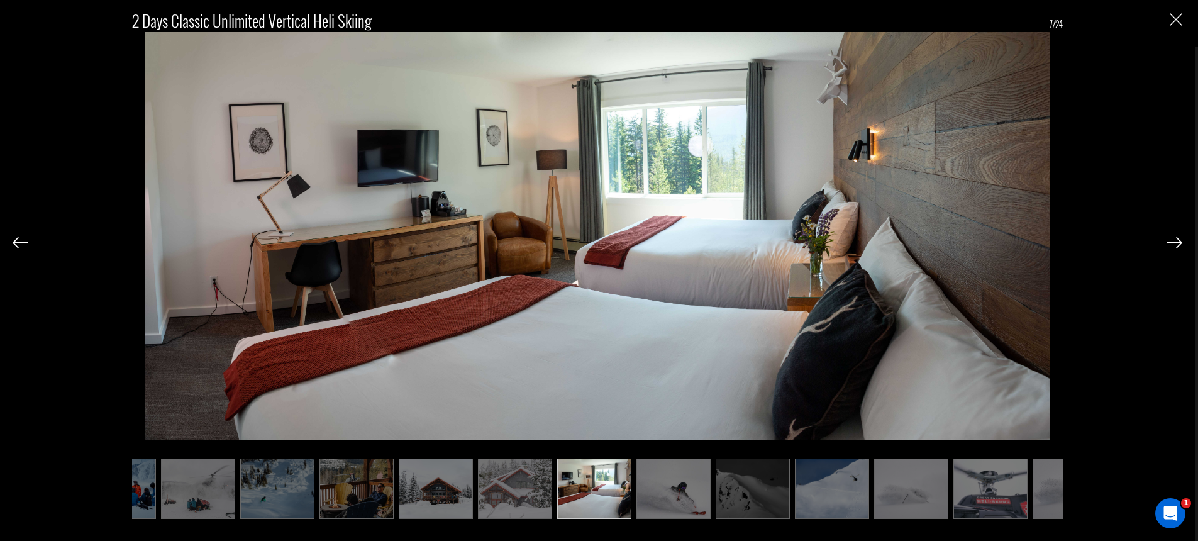
click at [1177, 241] on img at bounding box center [1174, 242] width 16 height 11
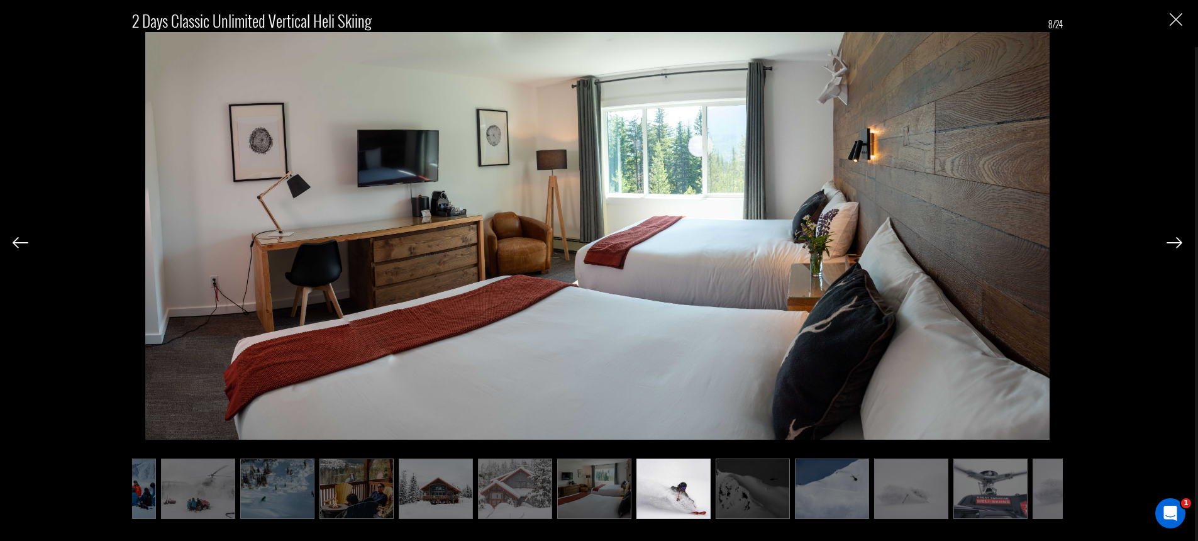
click at [1177, 241] on img at bounding box center [1174, 242] width 16 height 11
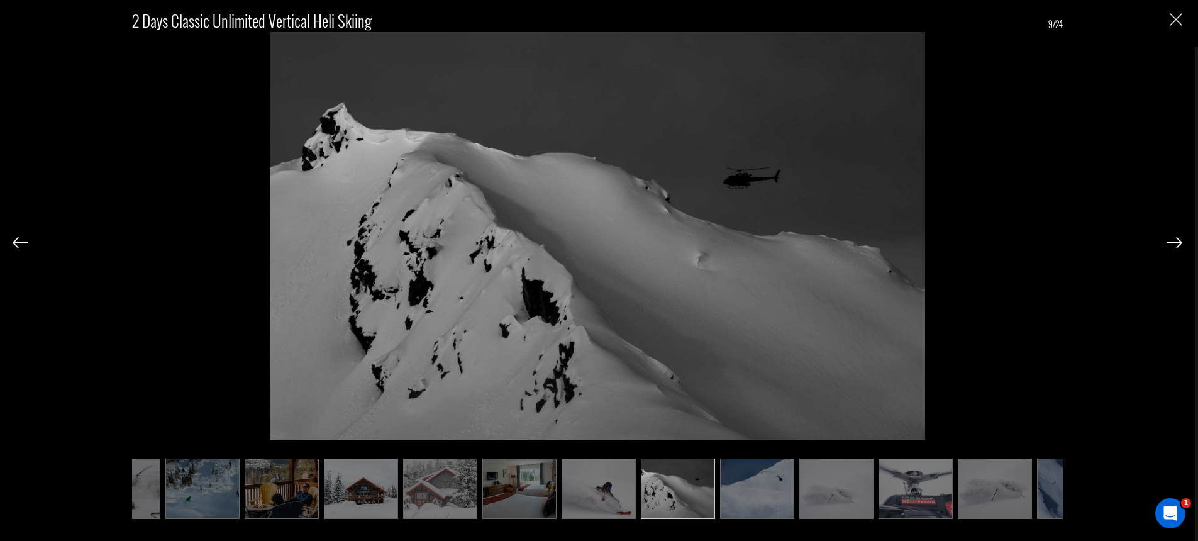
click at [1177, 241] on img at bounding box center [1174, 242] width 16 height 11
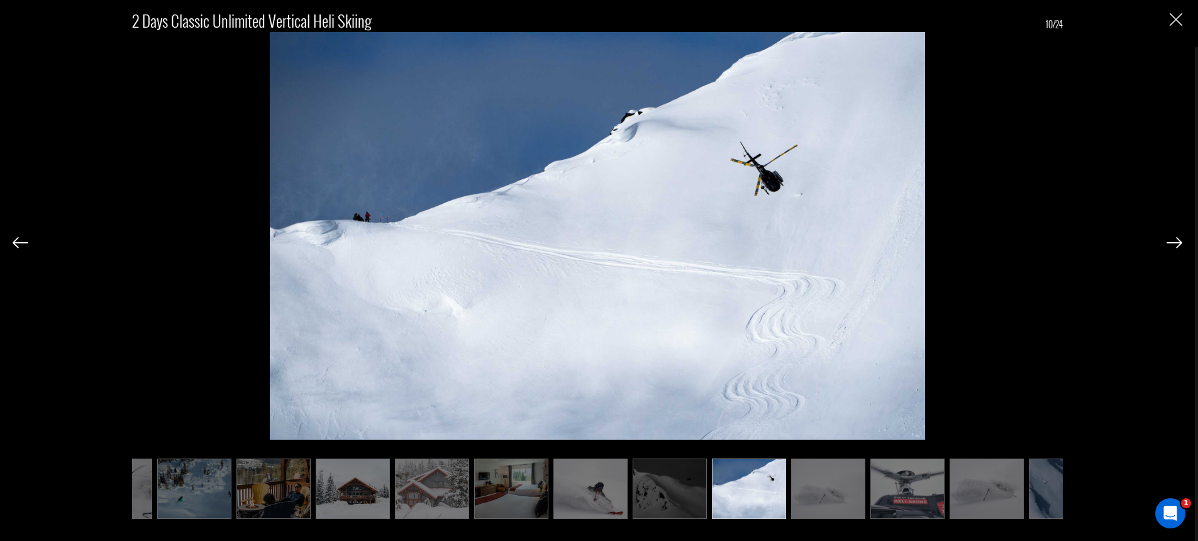
click at [1177, 241] on img at bounding box center [1174, 242] width 16 height 11
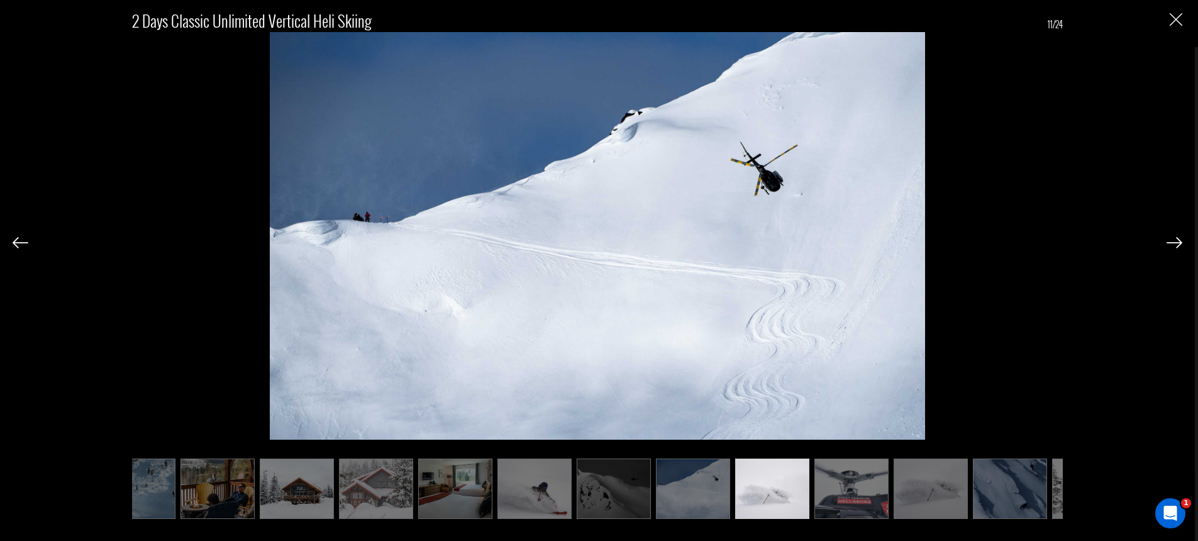
click at [1177, 241] on img at bounding box center [1174, 242] width 16 height 11
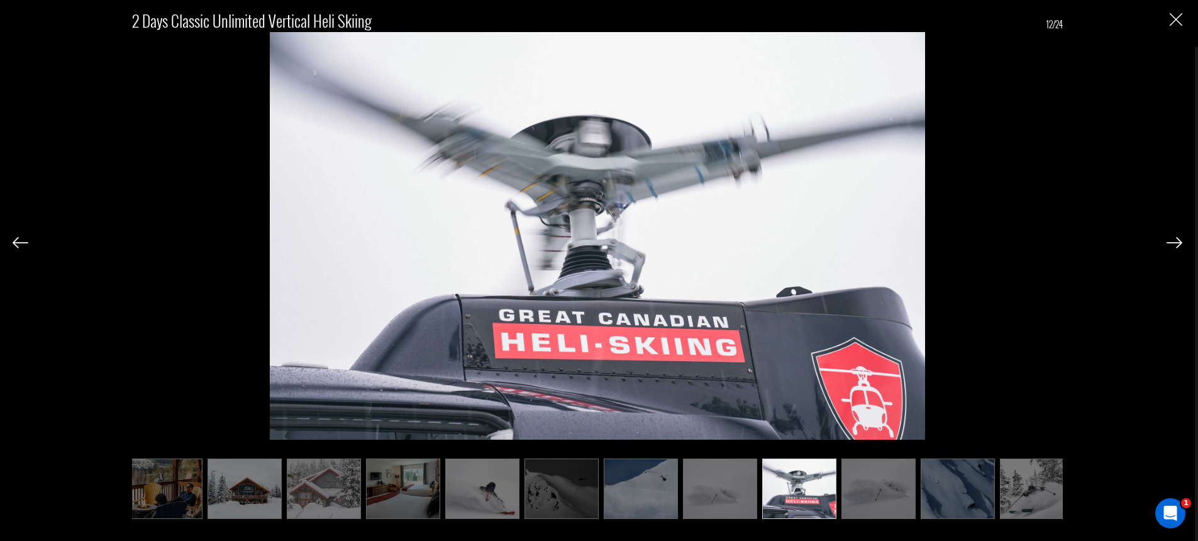
click at [1177, 241] on img at bounding box center [1174, 242] width 16 height 11
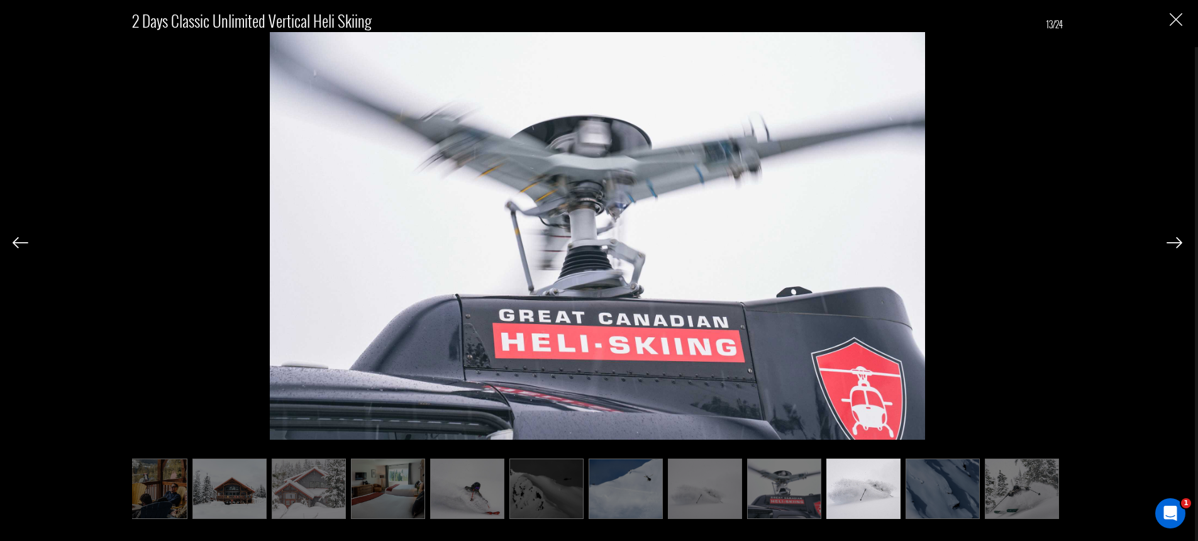
click at [1177, 241] on img at bounding box center [1174, 242] width 16 height 11
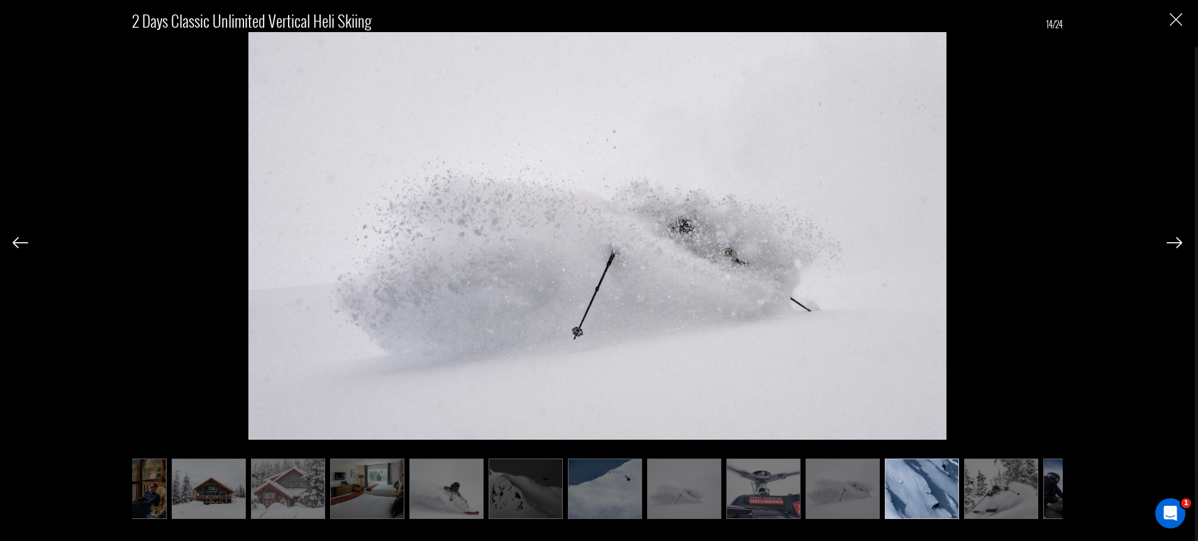
click at [1177, 241] on img at bounding box center [1174, 242] width 16 height 11
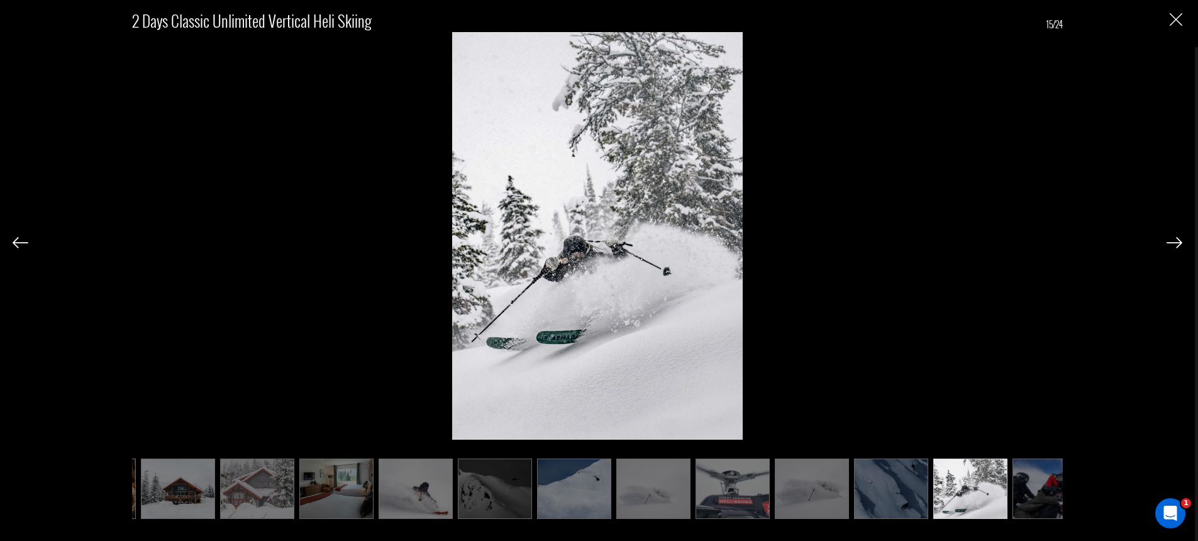
click at [1177, 241] on img at bounding box center [1174, 242] width 16 height 11
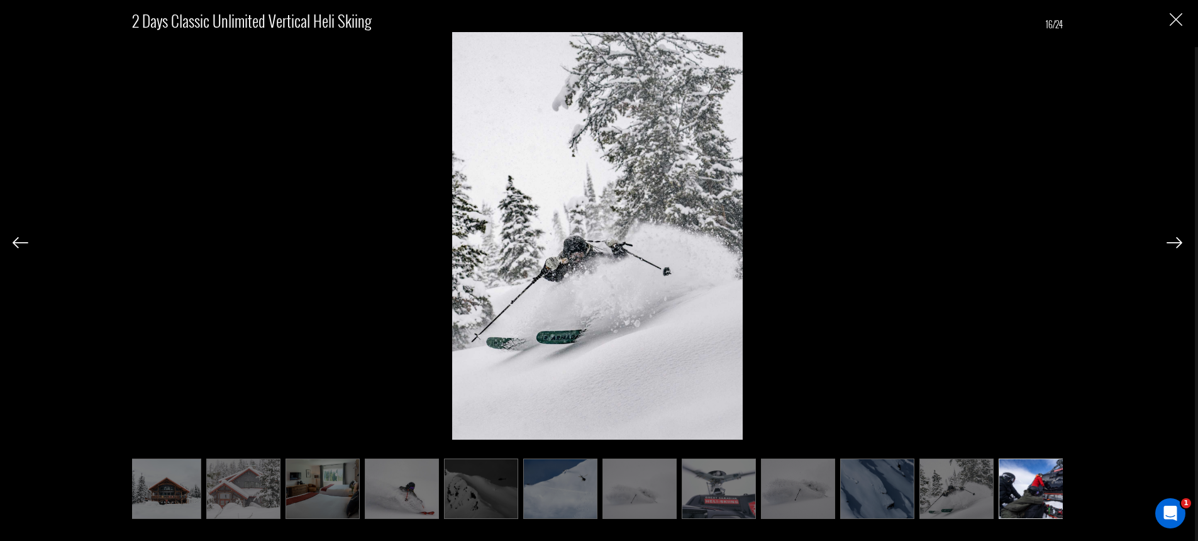
click at [1177, 241] on img at bounding box center [1174, 242] width 16 height 11
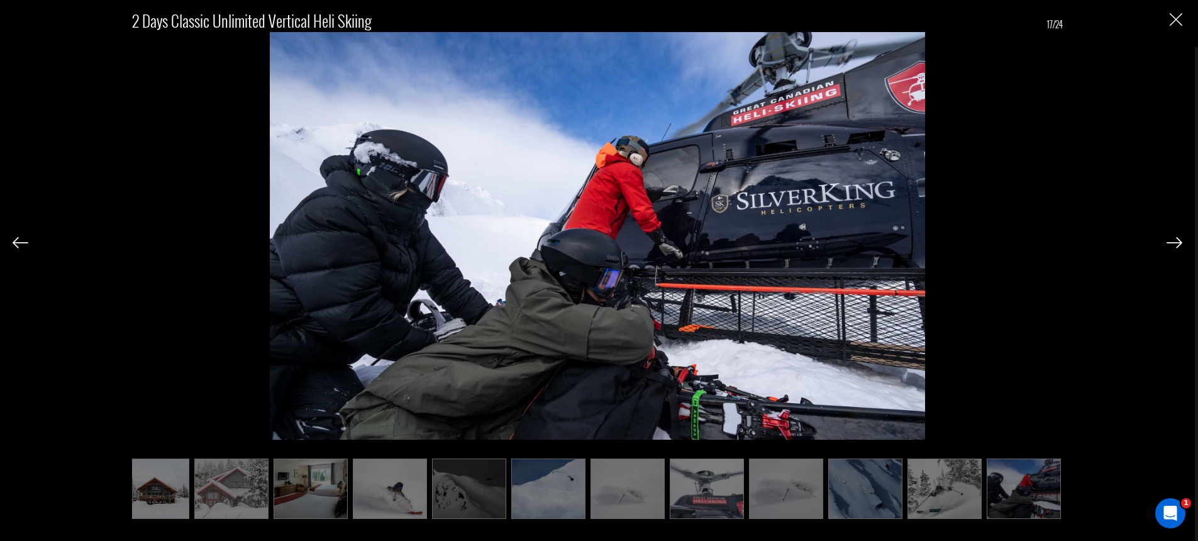
click at [1177, 241] on img at bounding box center [1174, 242] width 16 height 11
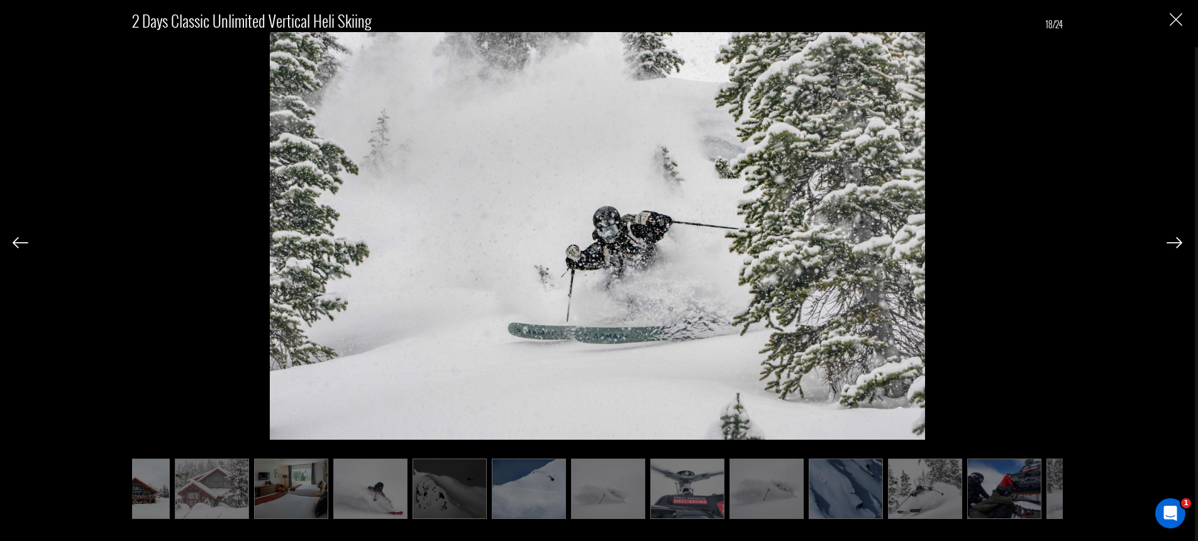
click at [1177, 241] on img at bounding box center [1174, 242] width 16 height 11
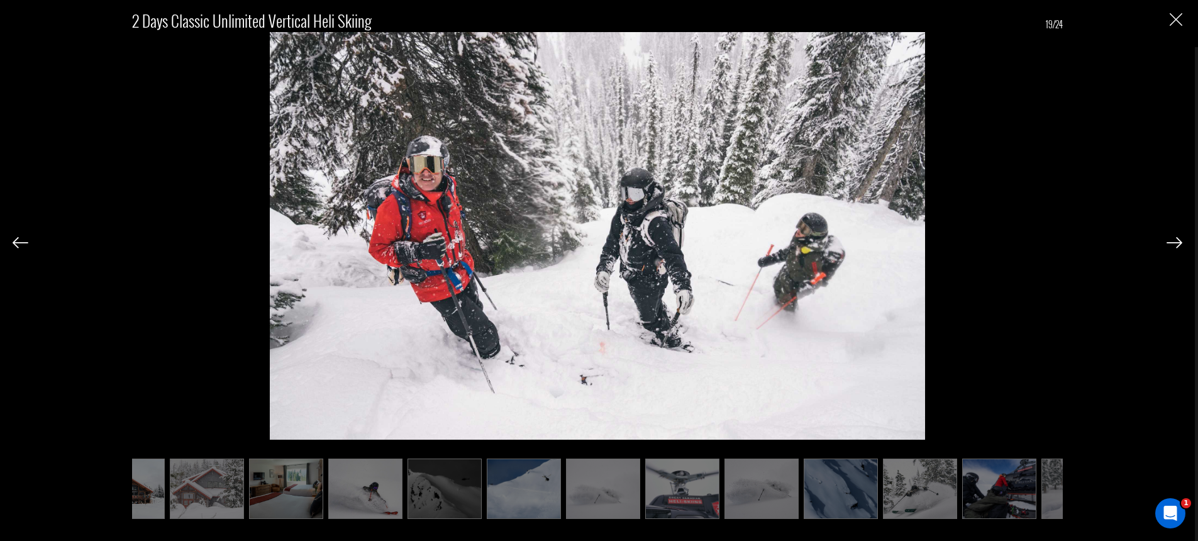
click at [1177, 241] on img at bounding box center [1174, 242] width 16 height 11
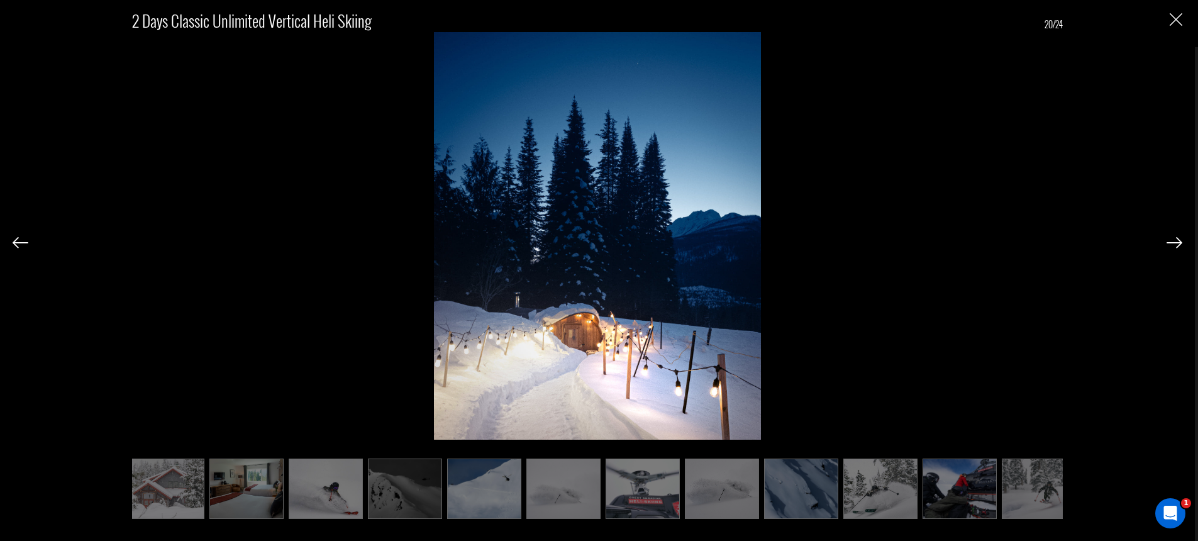
click at [1177, 241] on img at bounding box center [1174, 242] width 16 height 11
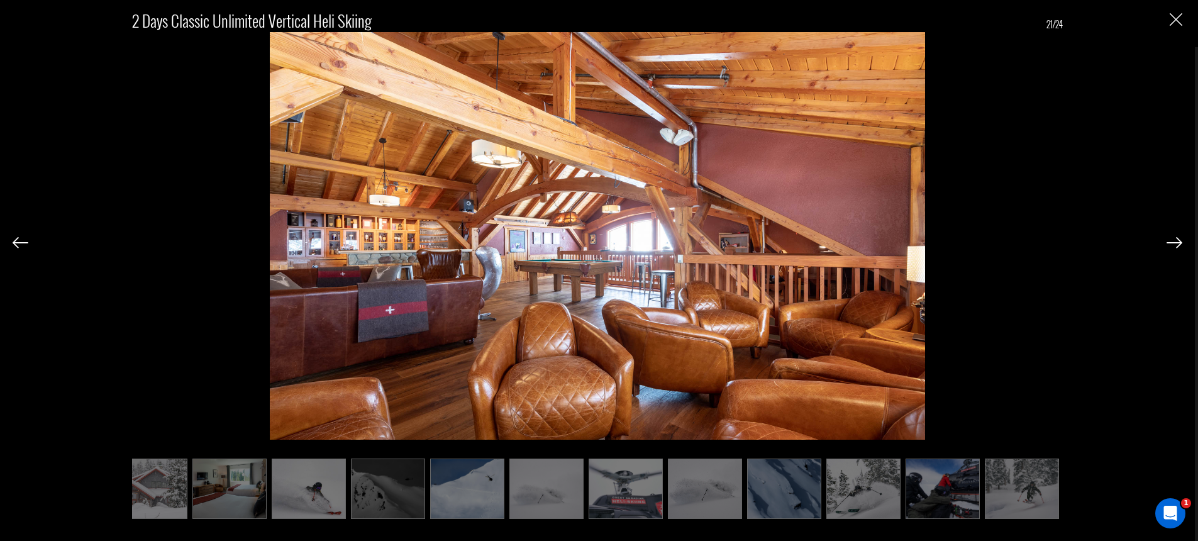
click at [1177, 241] on img at bounding box center [1174, 242] width 16 height 11
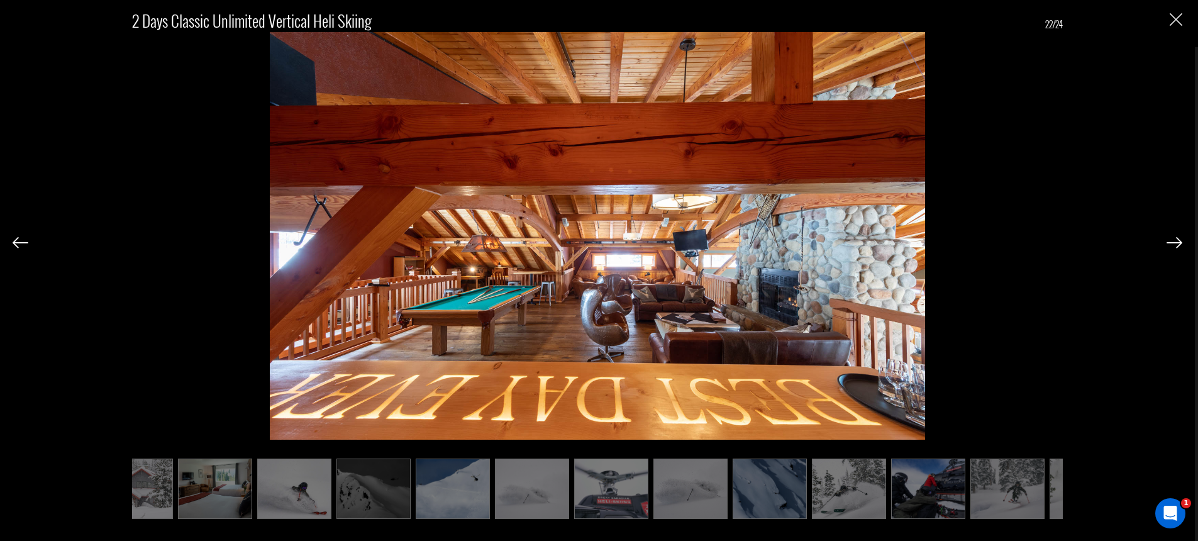
click at [1177, 241] on img at bounding box center [1174, 242] width 16 height 11
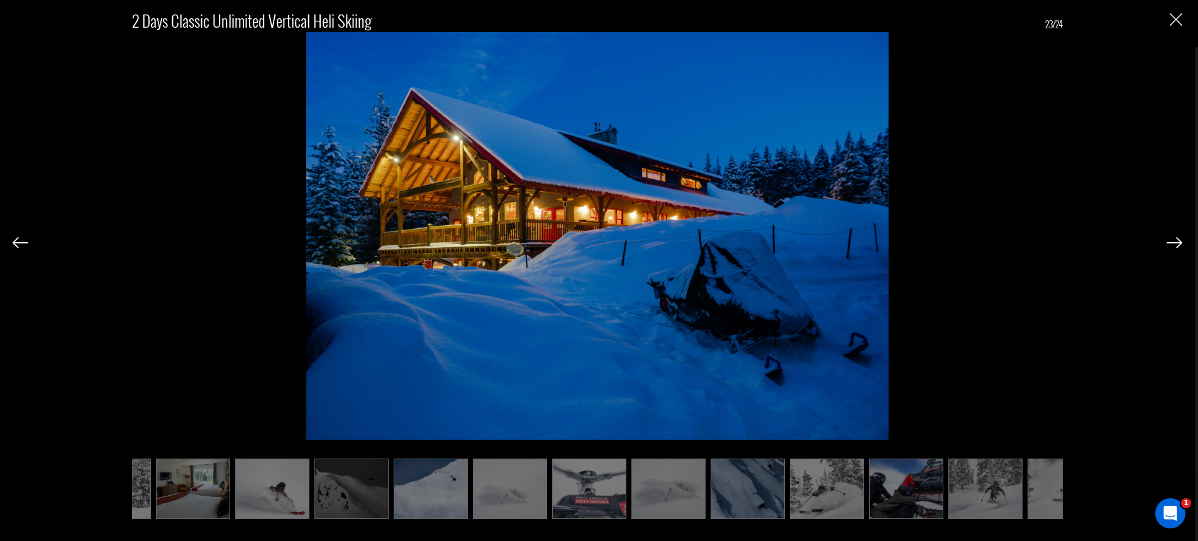
click at [1177, 241] on img at bounding box center [1174, 242] width 16 height 11
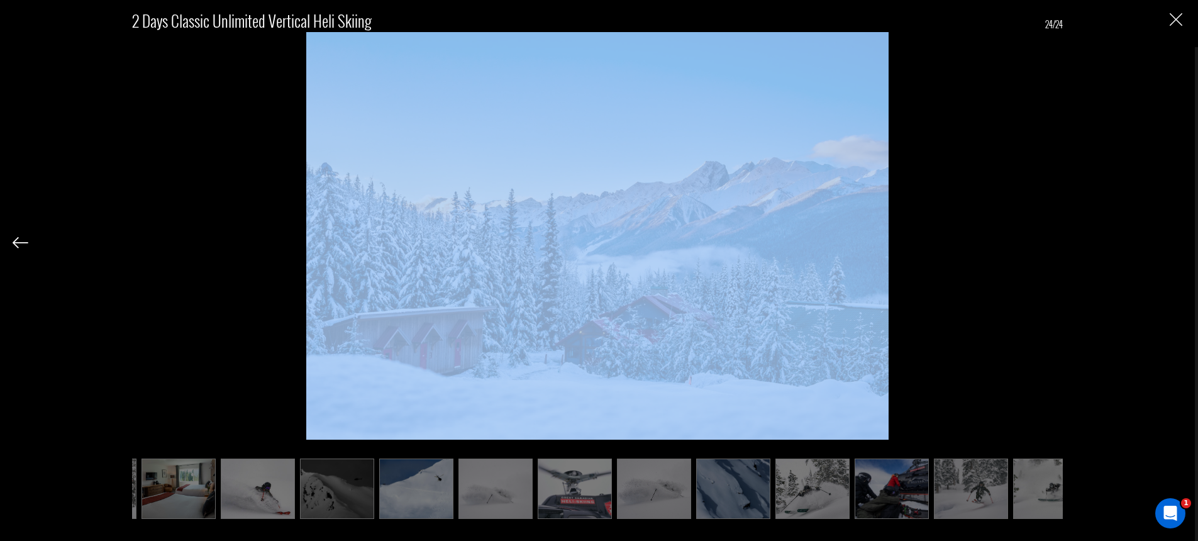
click at [1177, 242] on div "2 Days Classic Unlimited Vertical Heli Skiing 24/24" at bounding box center [598, 257] width 1170 height 514
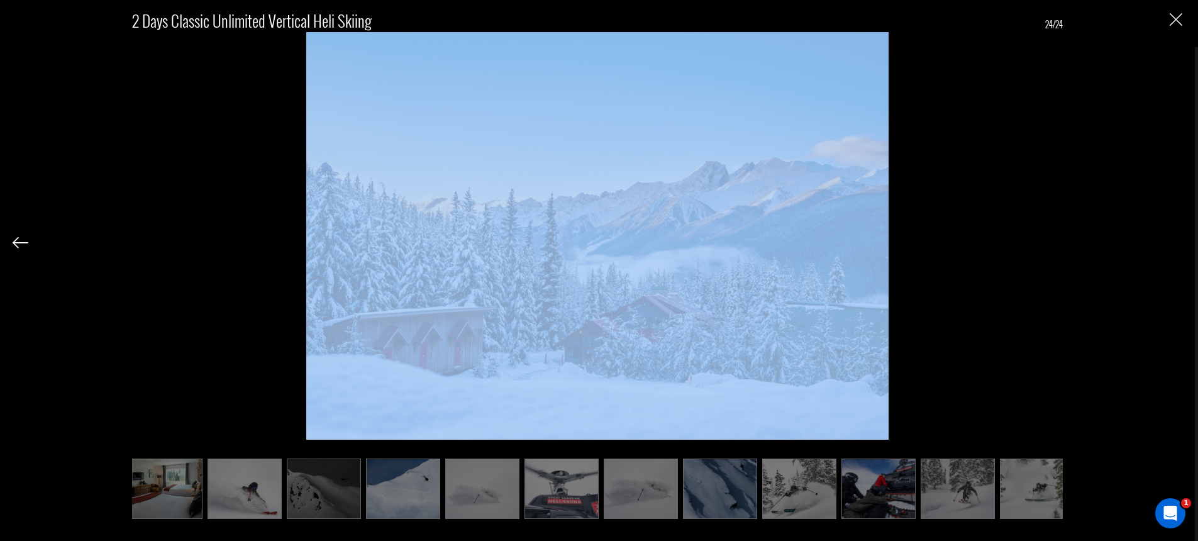
click at [1177, 242] on div "2 Days Classic Unlimited Vertical Heli Skiing 24/24" at bounding box center [598, 257] width 1170 height 514
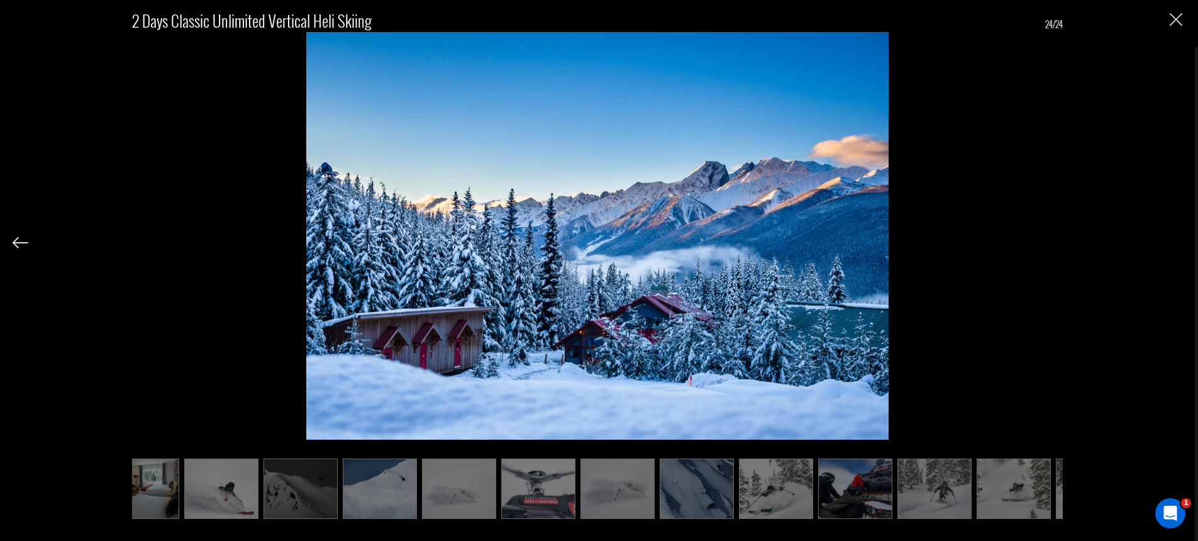
click at [1168, 14] on div "2 Days Classic Unlimited Vertical Heli Skiing 24/24" at bounding box center [598, 257] width 1170 height 514
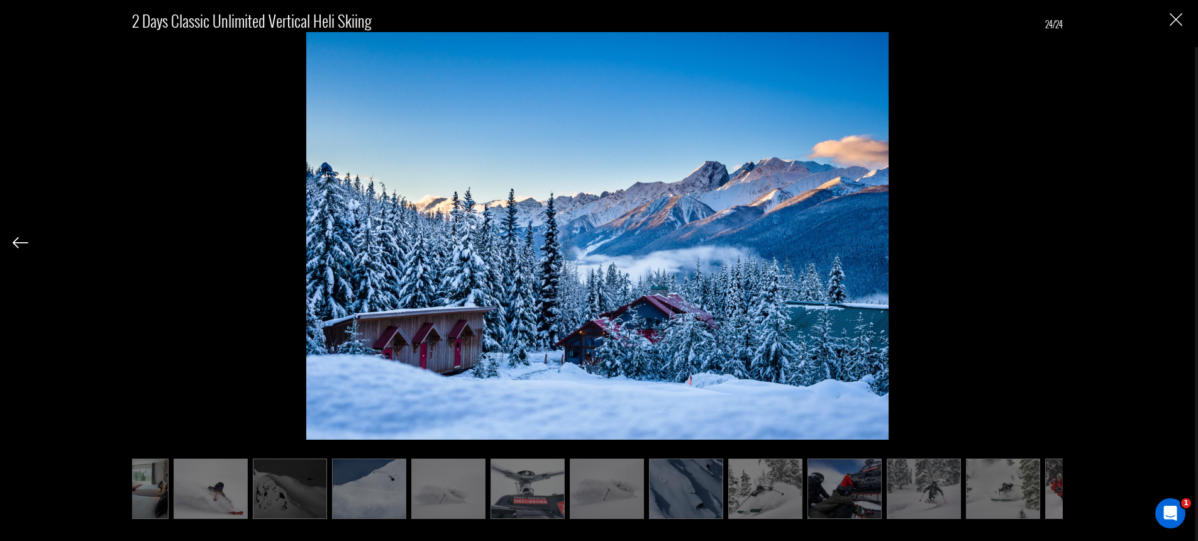
click at [1181, 14] on img "Close" at bounding box center [1176, 19] width 13 height 13
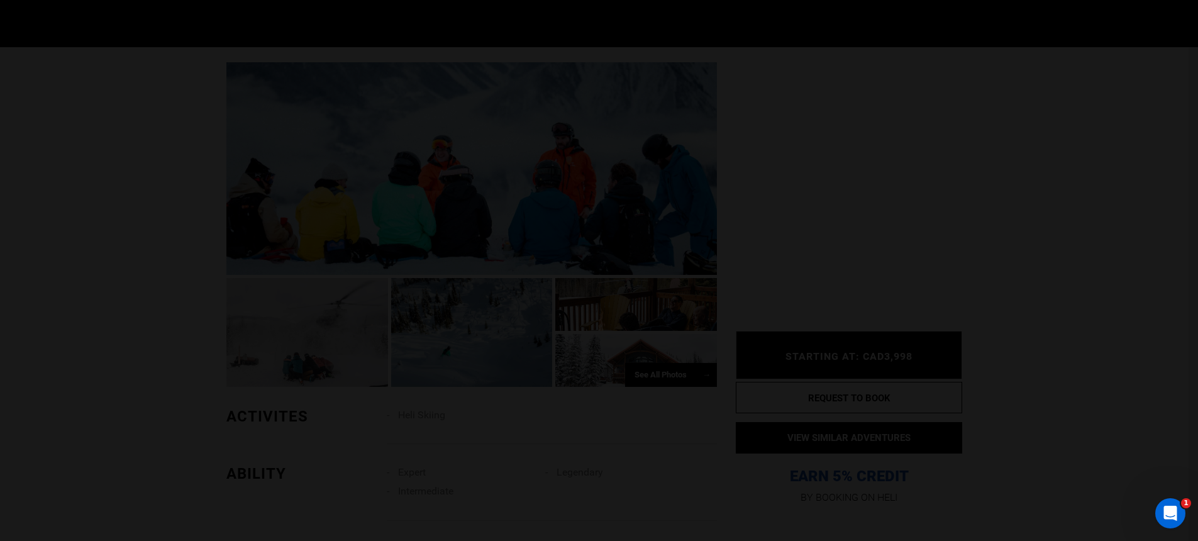
scroll to position [0, 0]
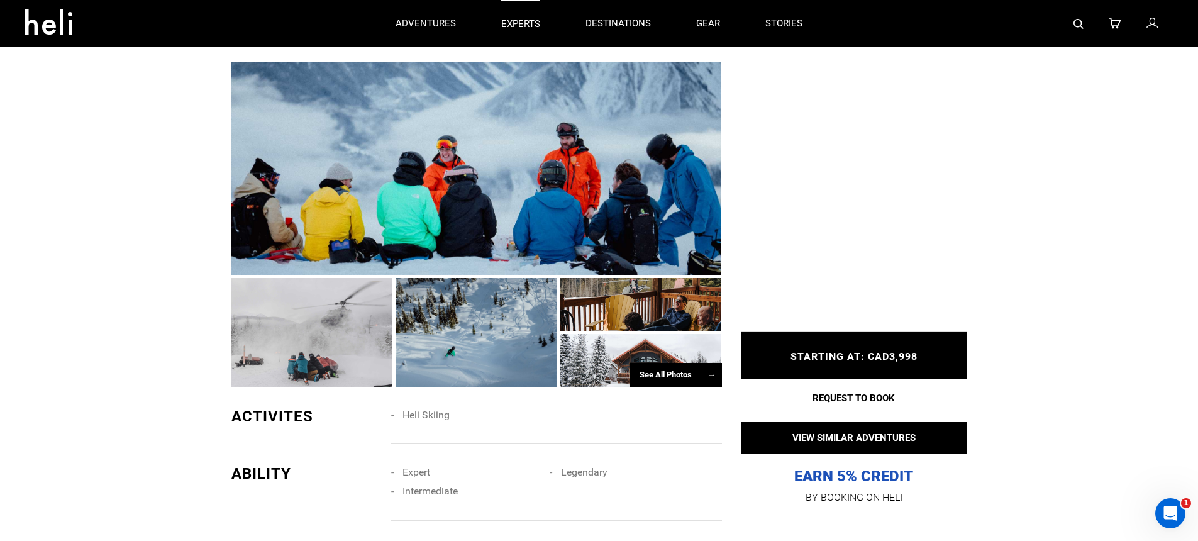
click at [518, 24] on p "experts" at bounding box center [520, 24] width 39 height 13
click at [358, 242] on div at bounding box center [476, 168] width 490 height 212
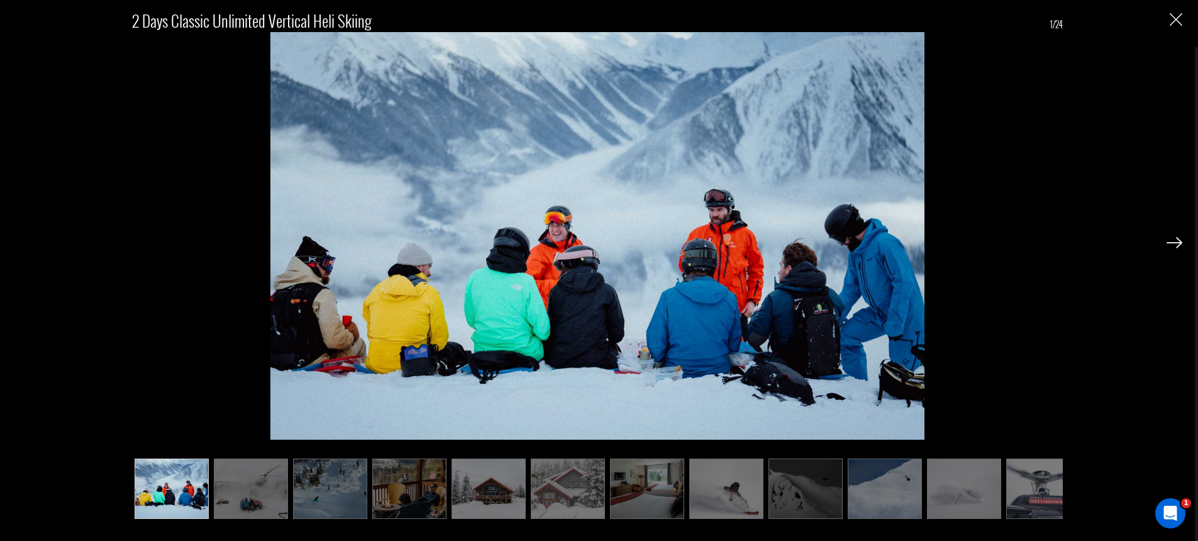
click at [1170, 240] on img at bounding box center [1174, 242] width 16 height 11
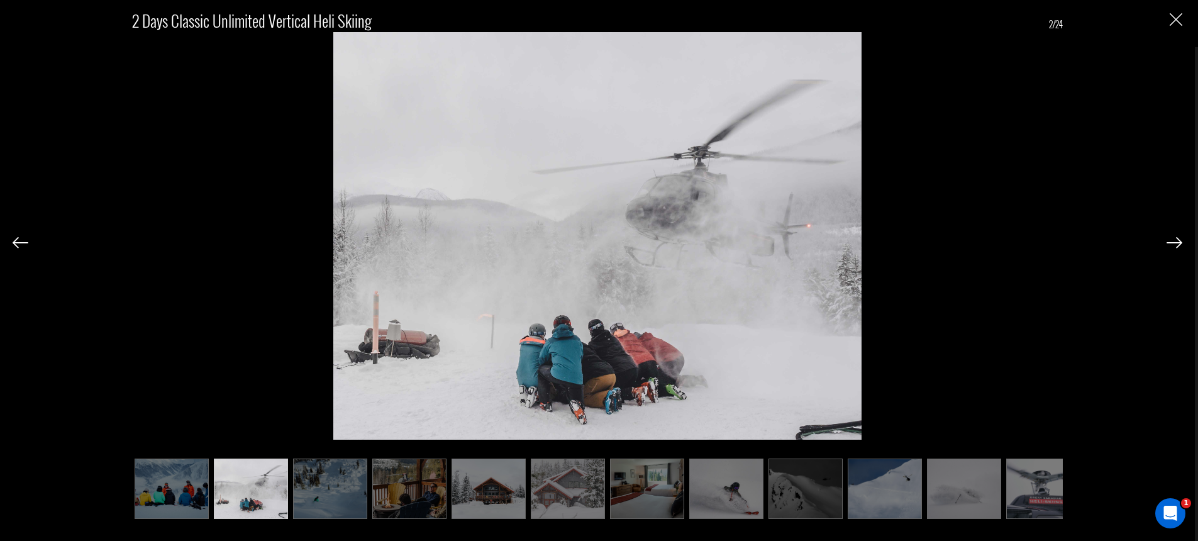
click at [1170, 240] on img at bounding box center [1174, 242] width 16 height 11
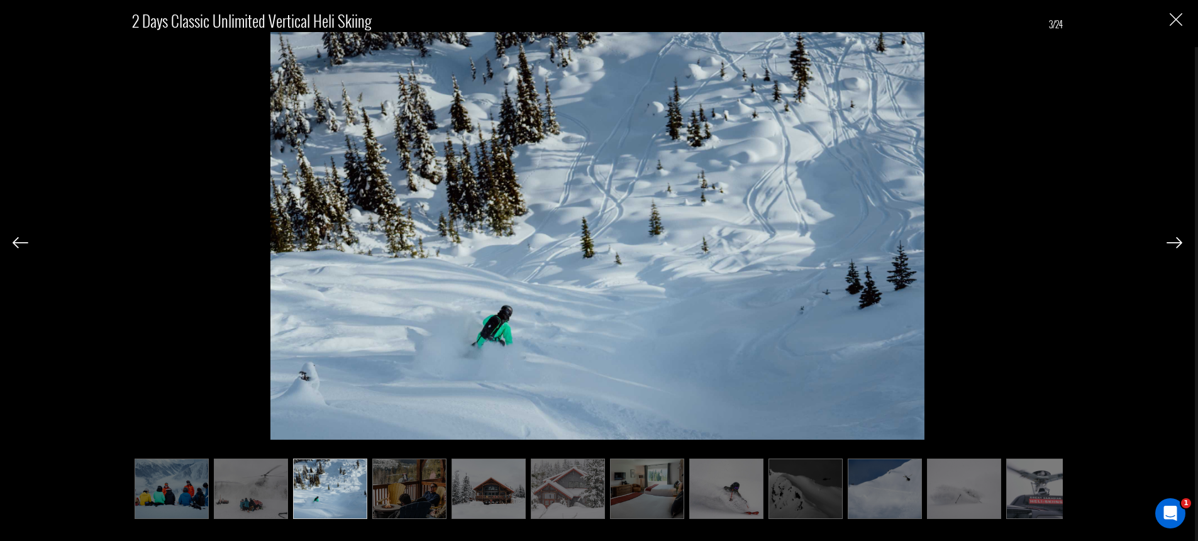
click at [1170, 240] on img at bounding box center [1174, 242] width 16 height 11
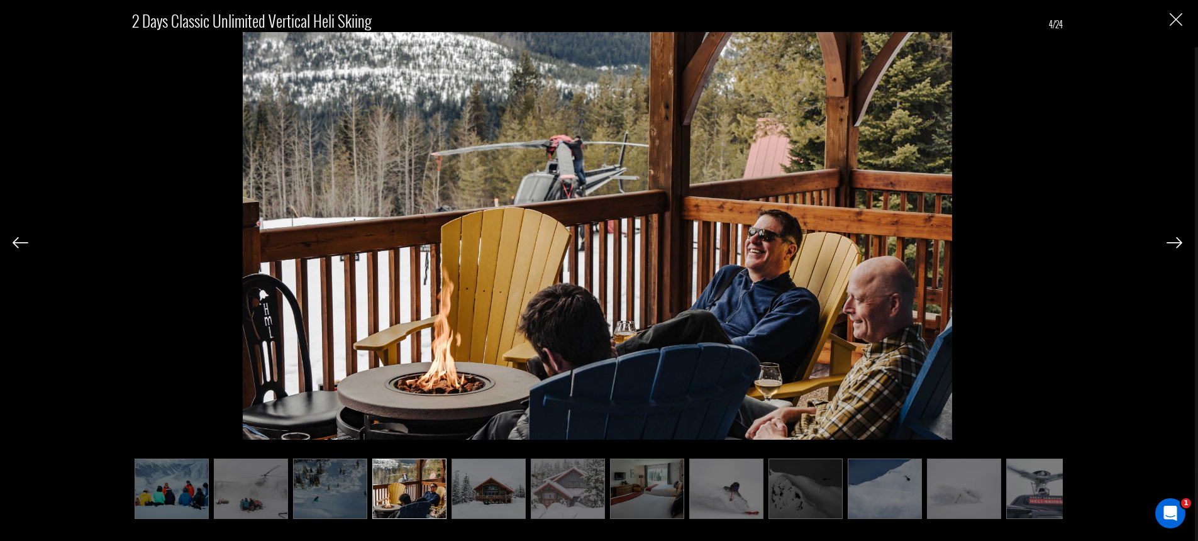
click at [1170, 240] on img at bounding box center [1174, 242] width 16 height 11
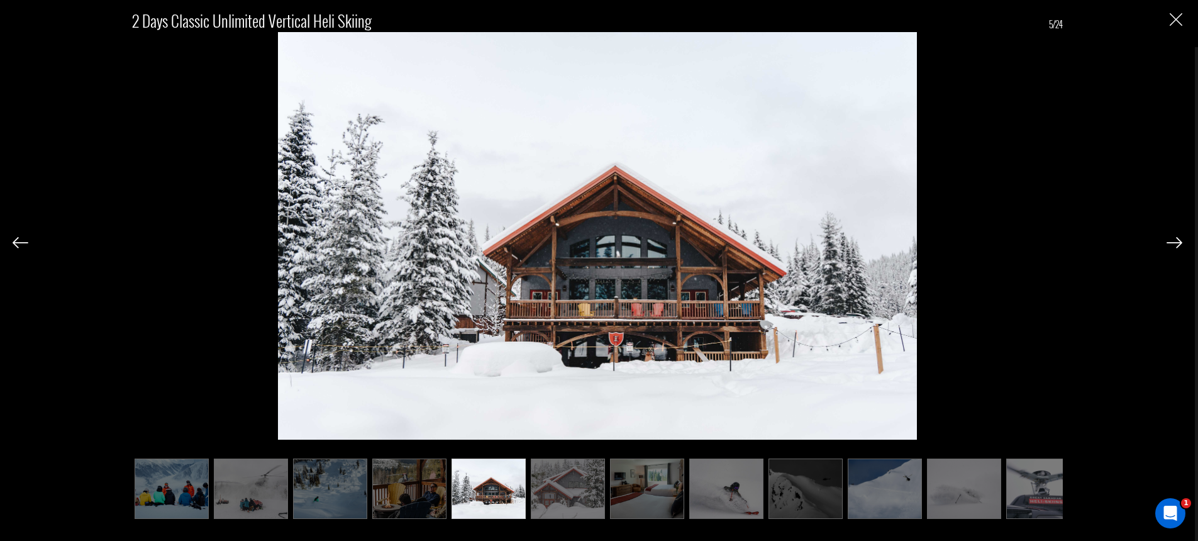
click at [1170, 240] on img at bounding box center [1174, 242] width 16 height 11
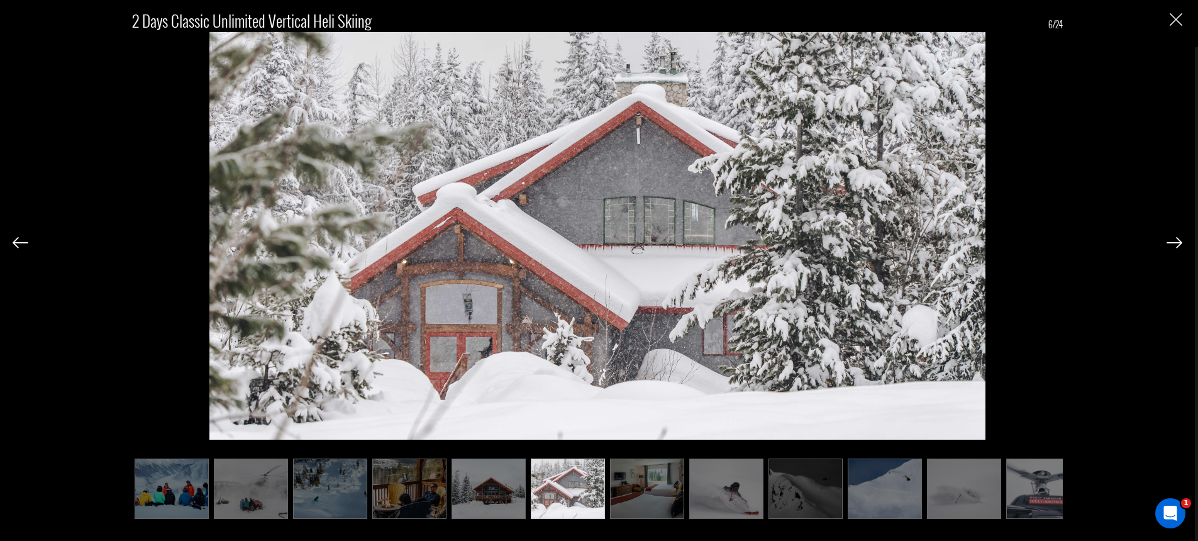
click at [1170, 240] on img at bounding box center [1174, 242] width 16 height 11
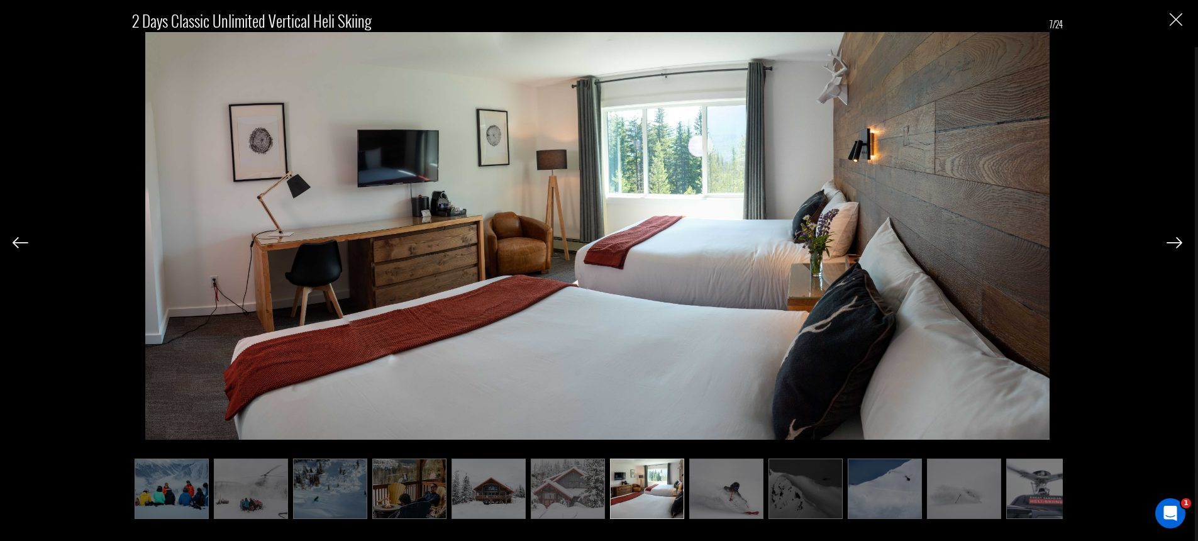
click at [1170, 240] on img at bounding box center [1174, 242] width 16 height 11
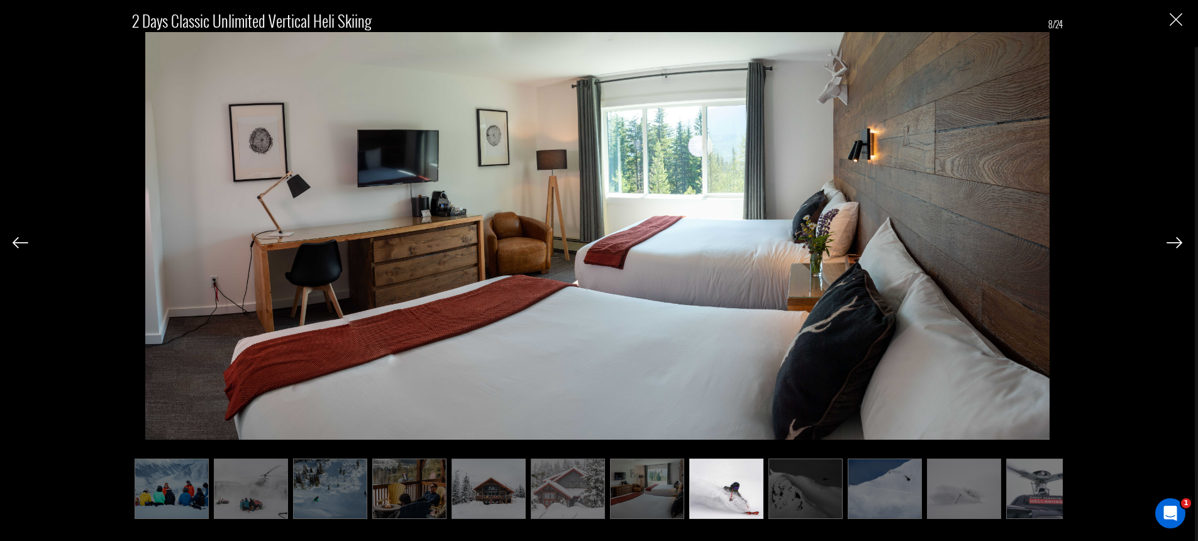
click at [1170, 240] on img at bounding box center [1174, 242] width 16 height 11
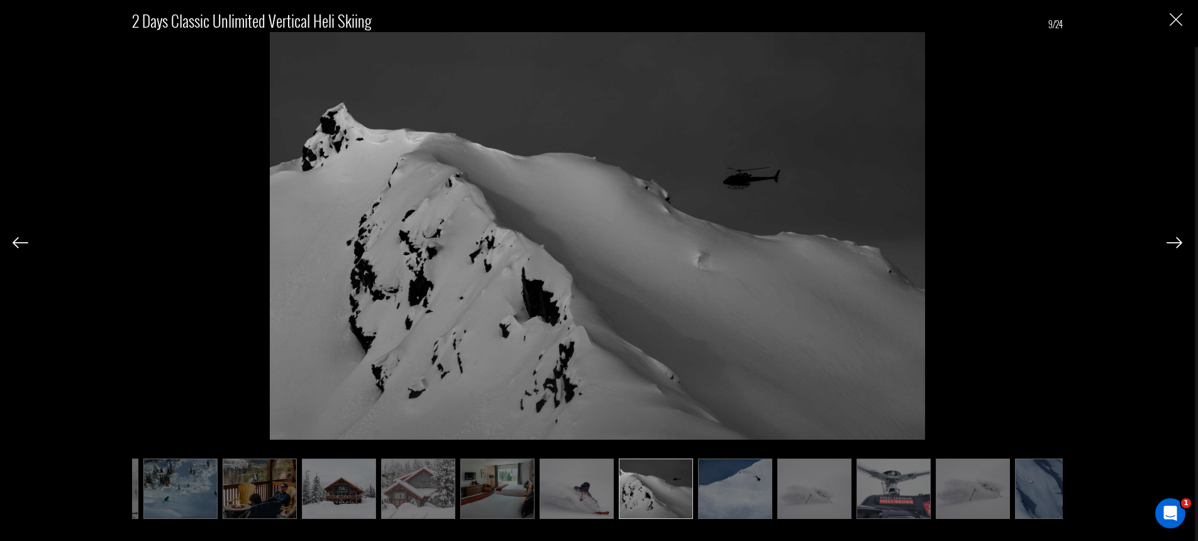
click at [1167, 240] on img at bounding box center [1174, 242] width 16 height 11
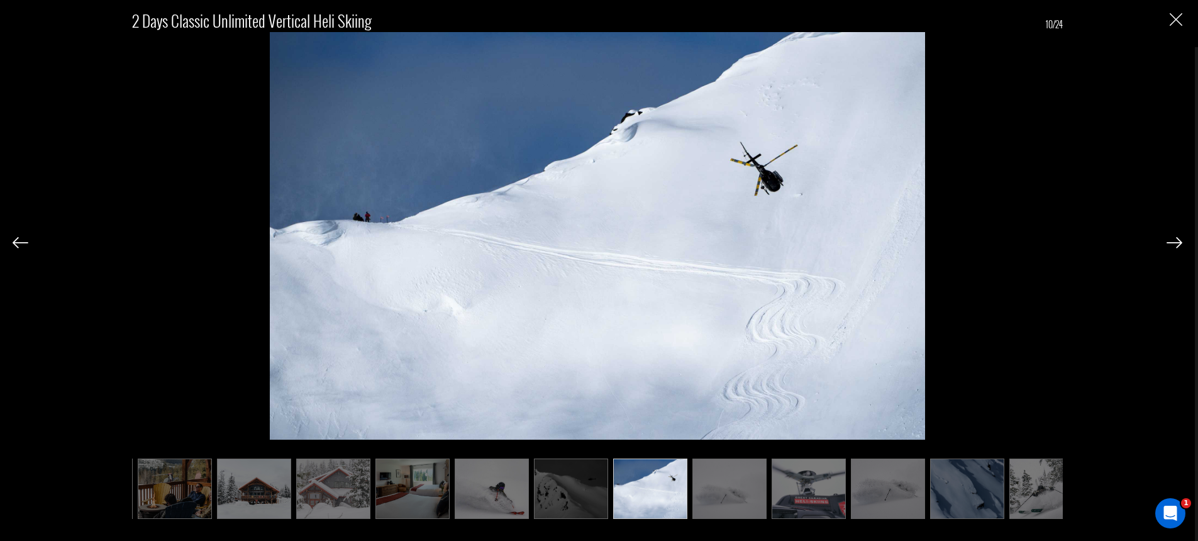
click at [1167, 240] on img at bounding box center [1174, 242] width 16 height 11
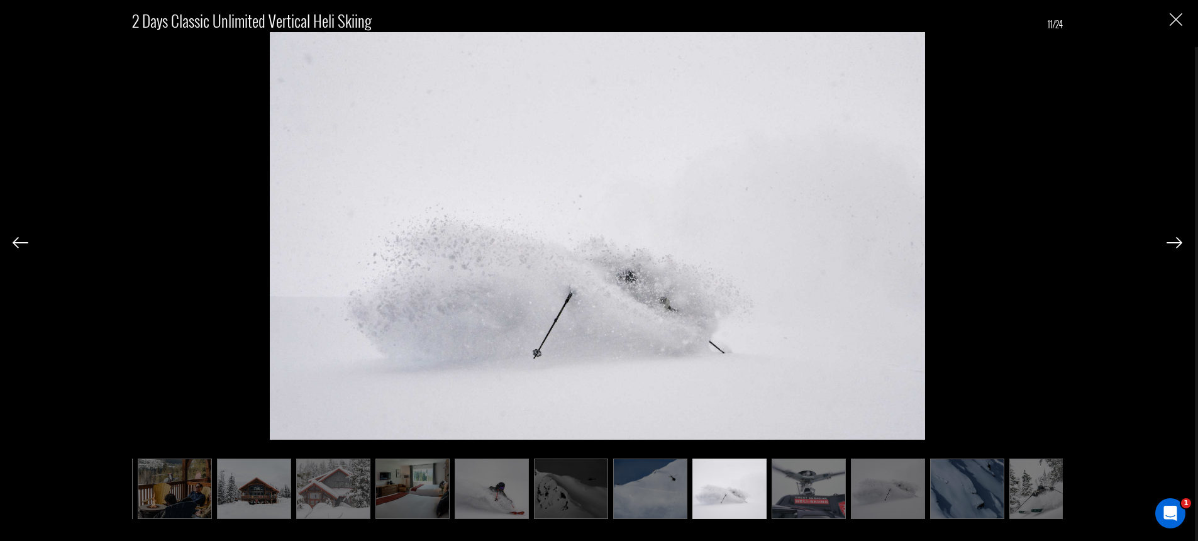
click at [1163, 240] on div "2 Days Classic Unlimited Vertical Heli Skiing 11/24" at bounding box center [598, 257] width 1170 height 514
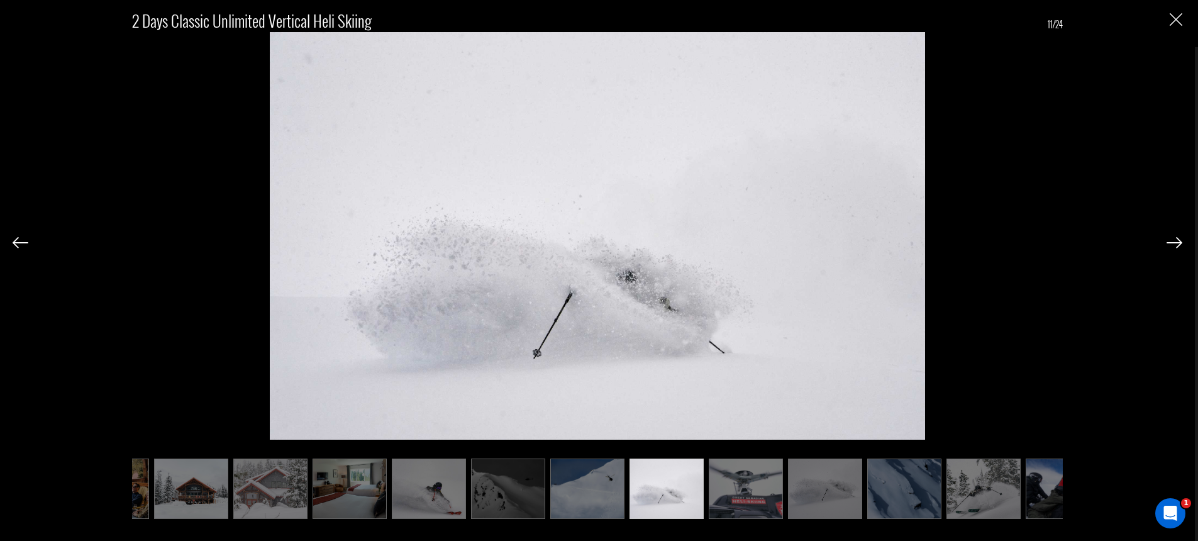
scroll to position [0, 297]
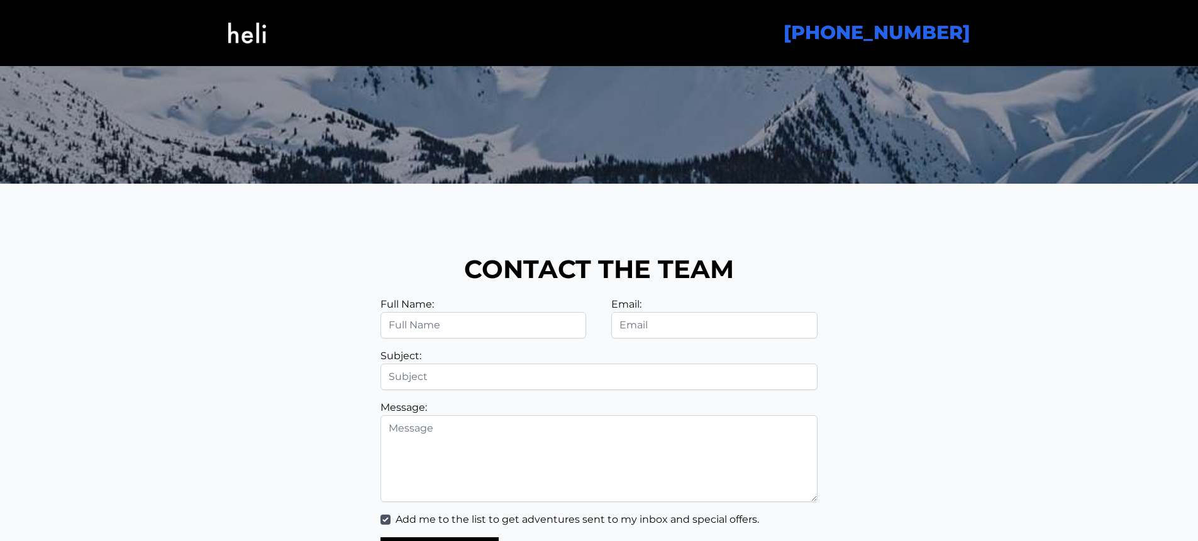
scroll to position [2943, 0]
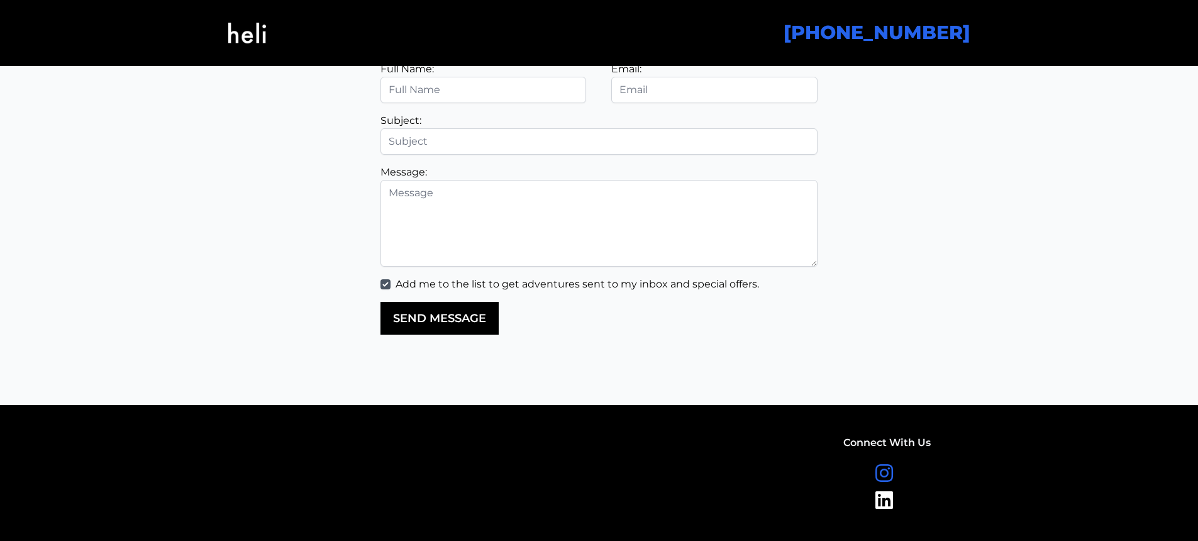
click at [885, 470] on icon at bounding box center [886, 473] width 23 height 20
